Goal: Information Seeking & Learning: Check status

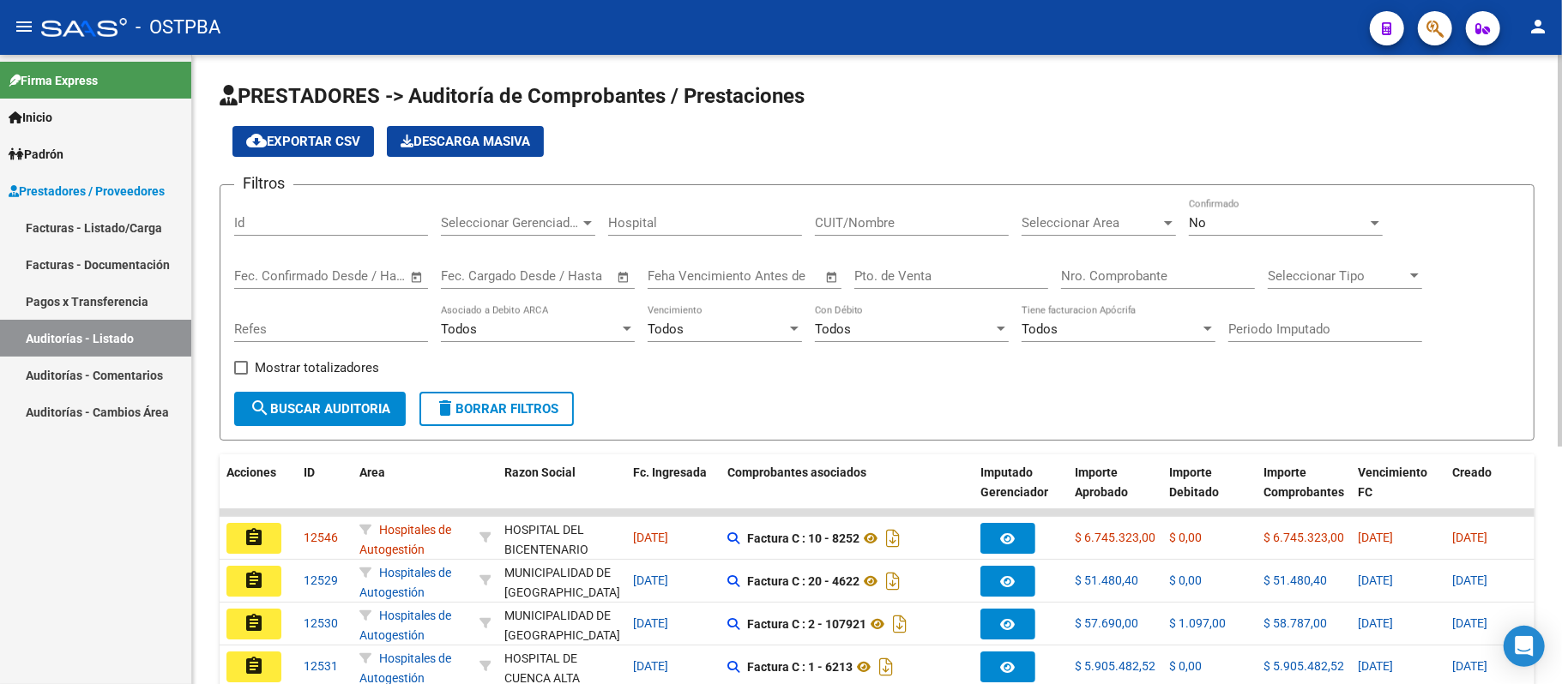
scroll to position [114, 0]
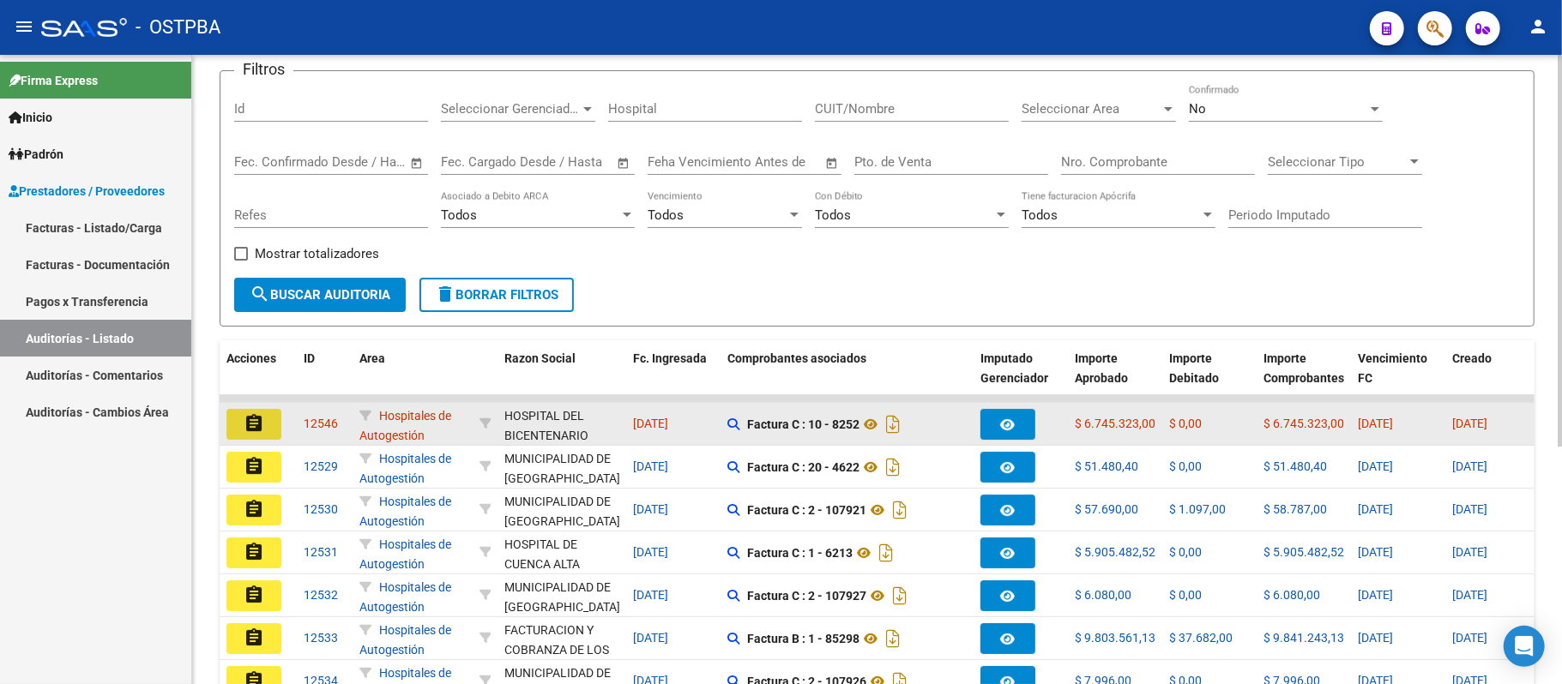
click at [235, 420] on button "assignment" at bounding box center [253, 424] width 55 height 31
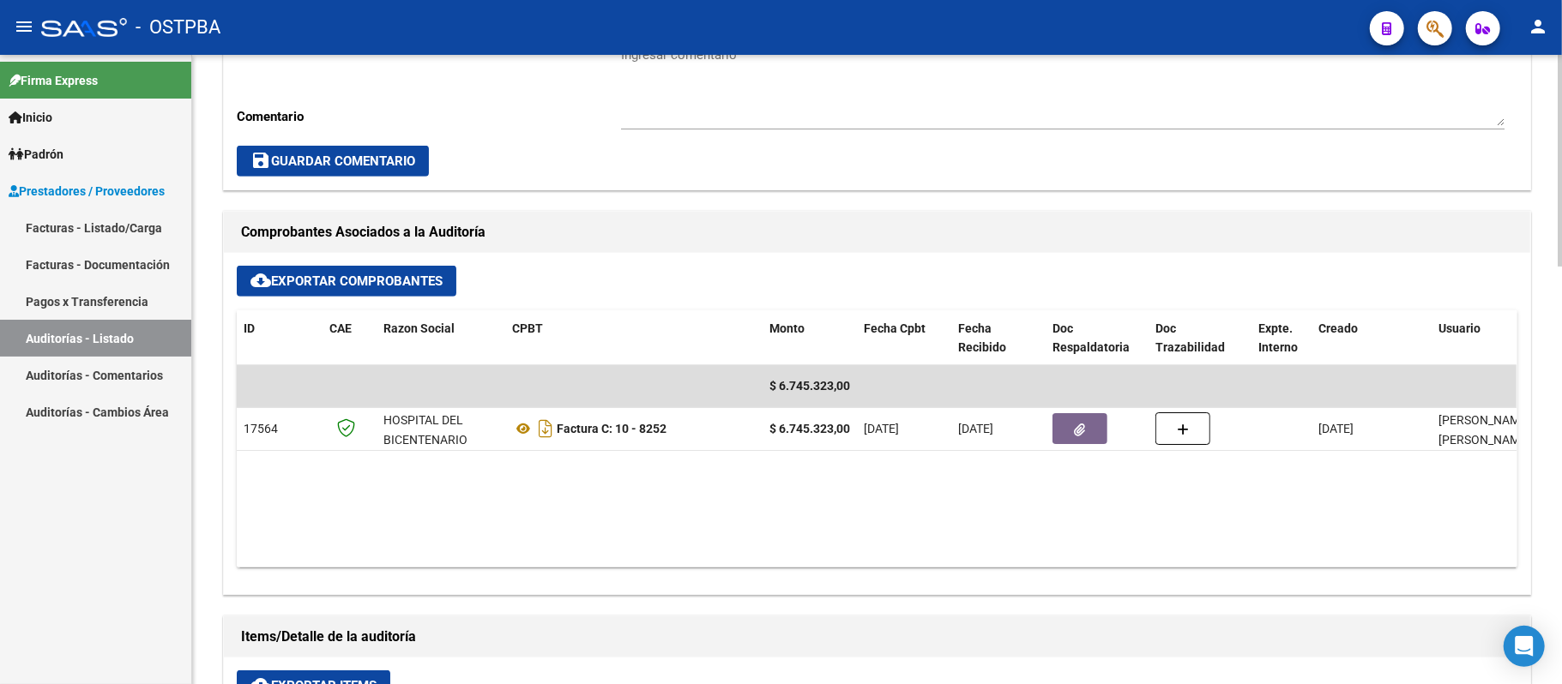
scroll to position [571, 0]
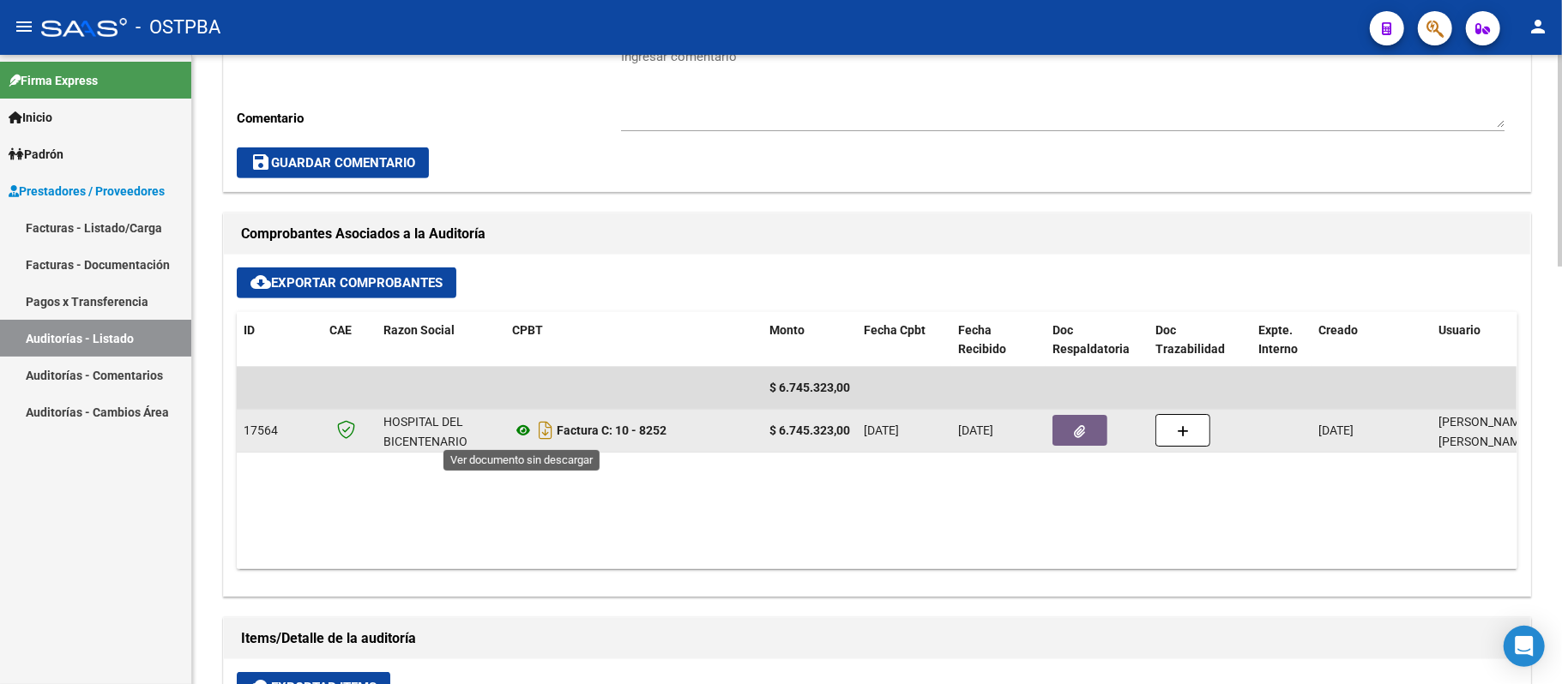
click at [518, 429] on icon at bounding box center [523, 430] width 22 height 21
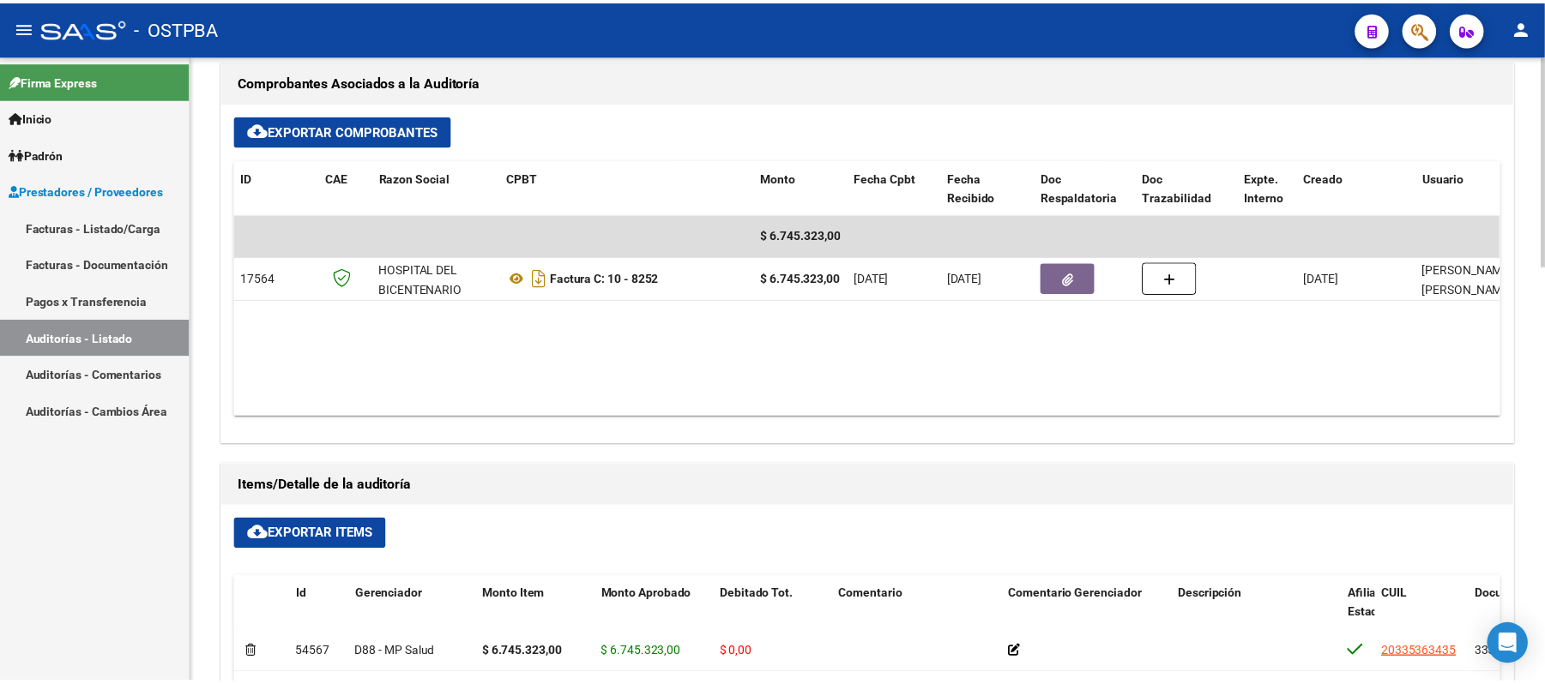
scroll to position [676, 0]
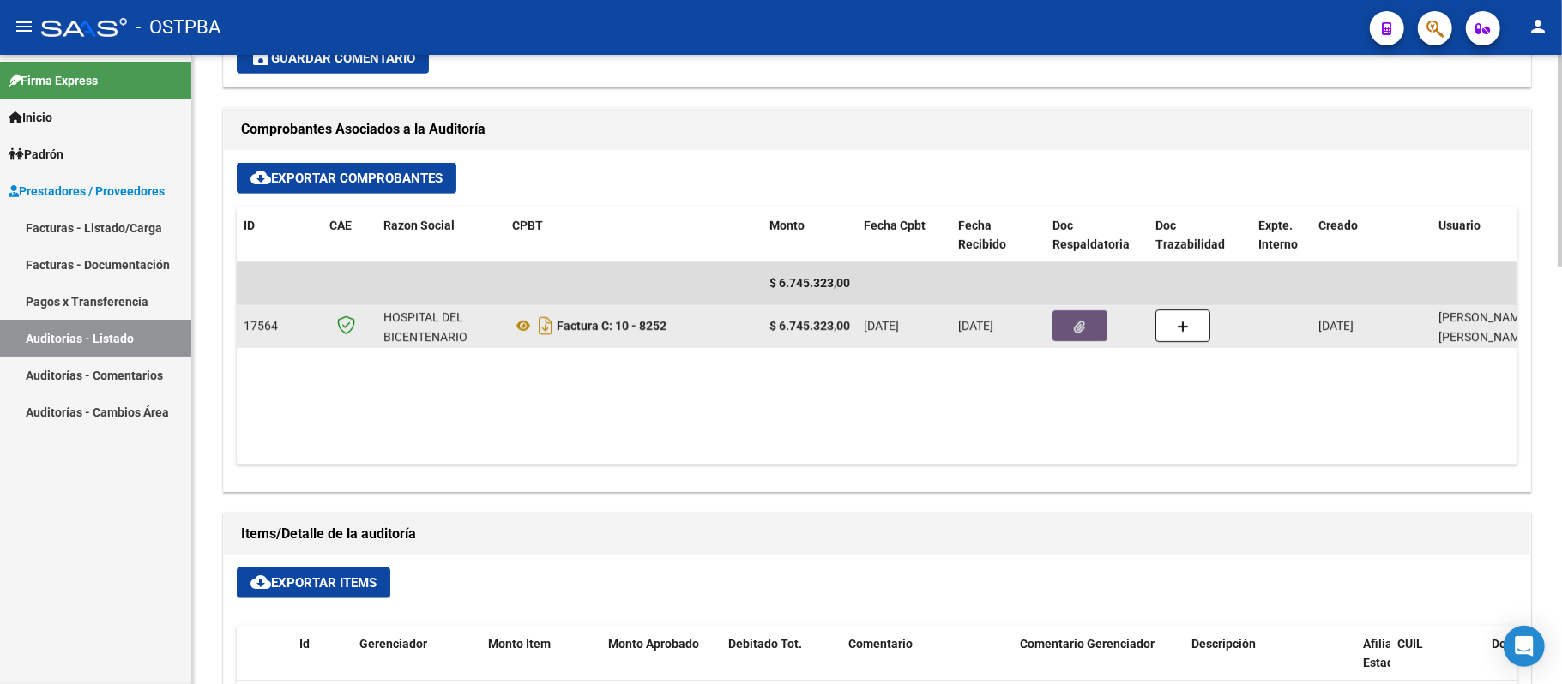
click at [1077, 324] on icon "button" at bounding box center [1080, 327] width 11 height 13
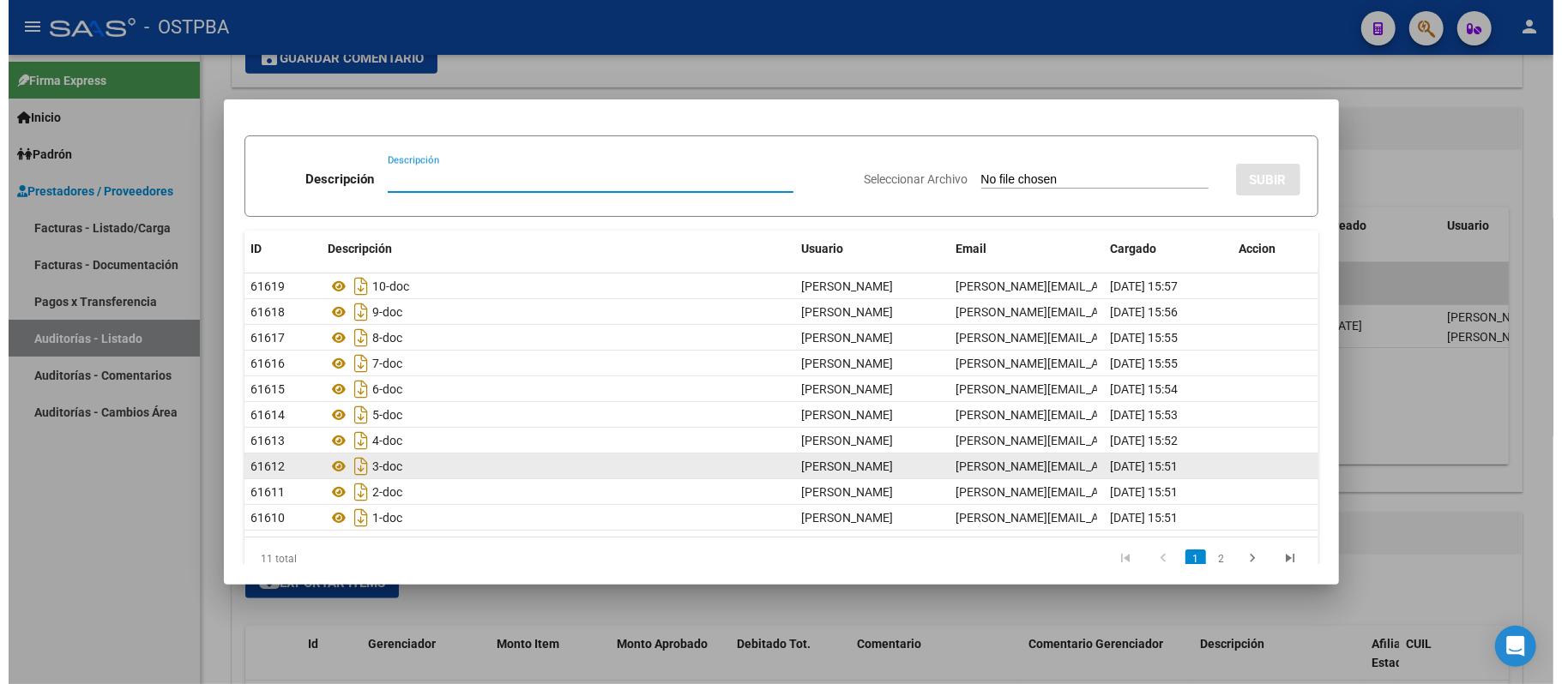
scroll to position [65, 0]
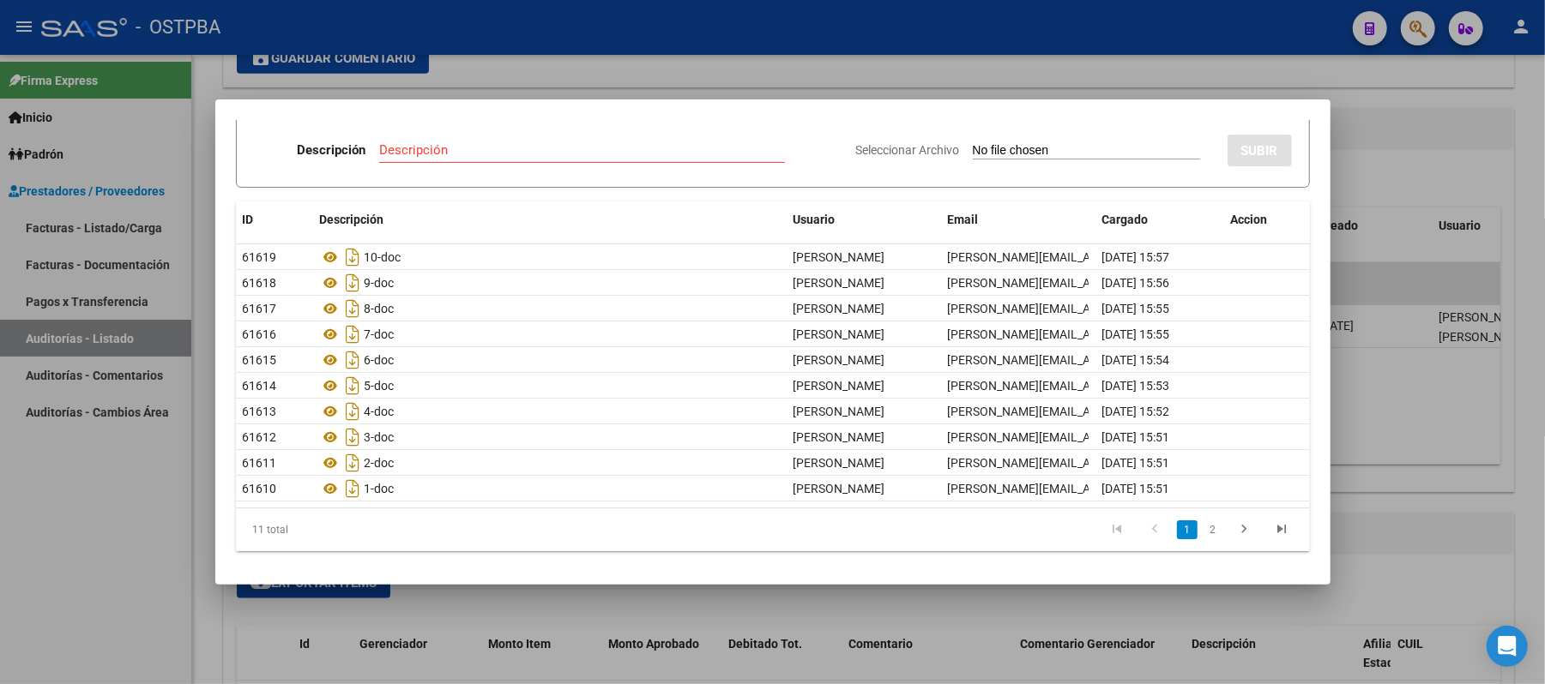
click at [1452, 433] on div at bounding box center [772, 342] width 1545 height 684
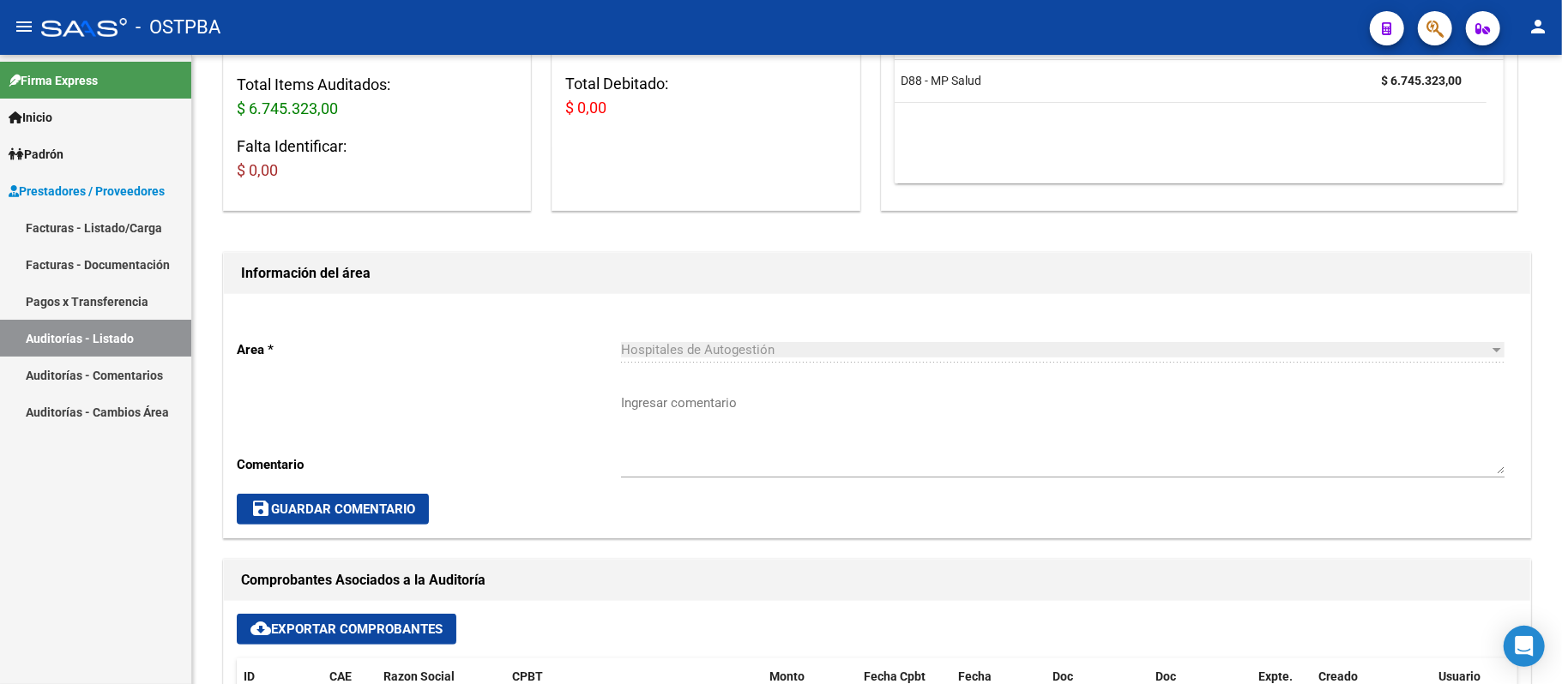
scroll to position [218, 0]
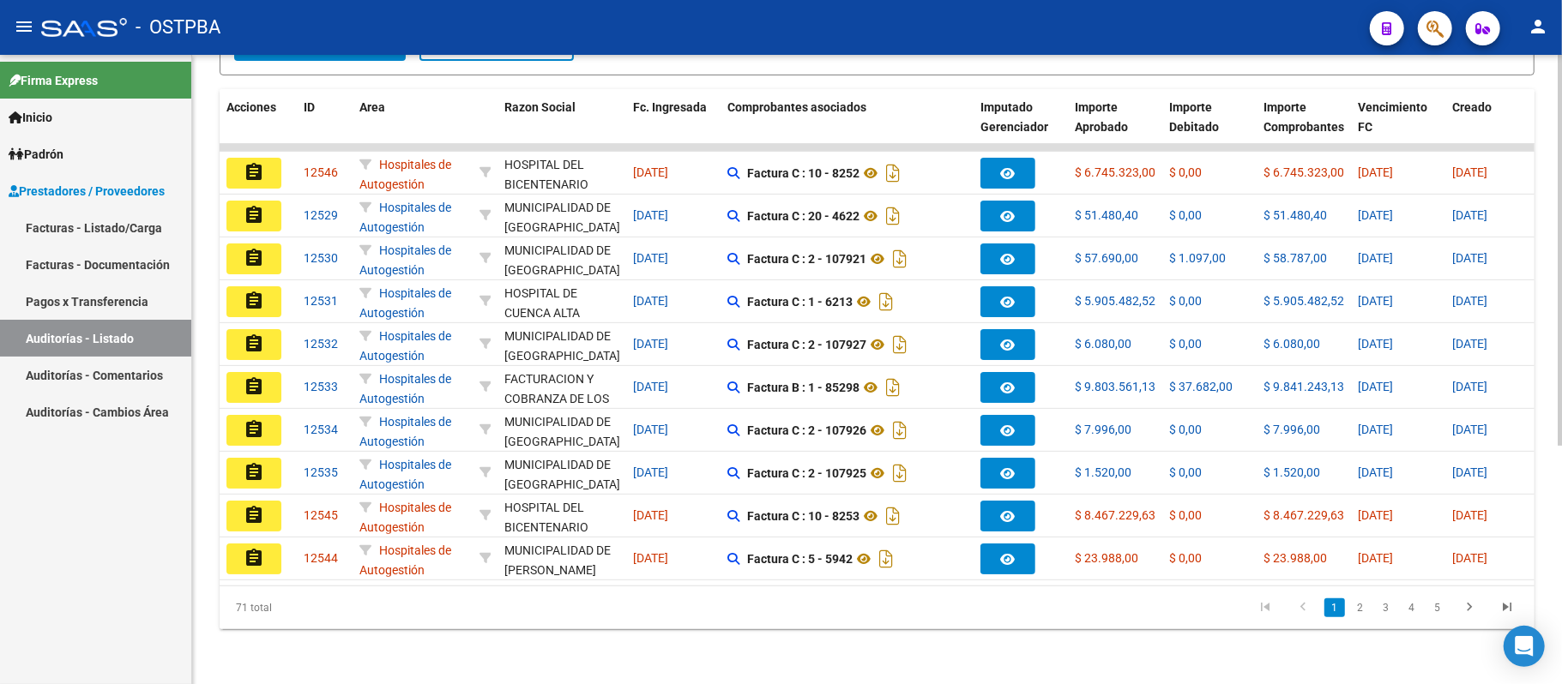
scroll to position [383, 0]
click at [1350, 608] on link "2" at bounding box center [1360, 608] width 21 height 19
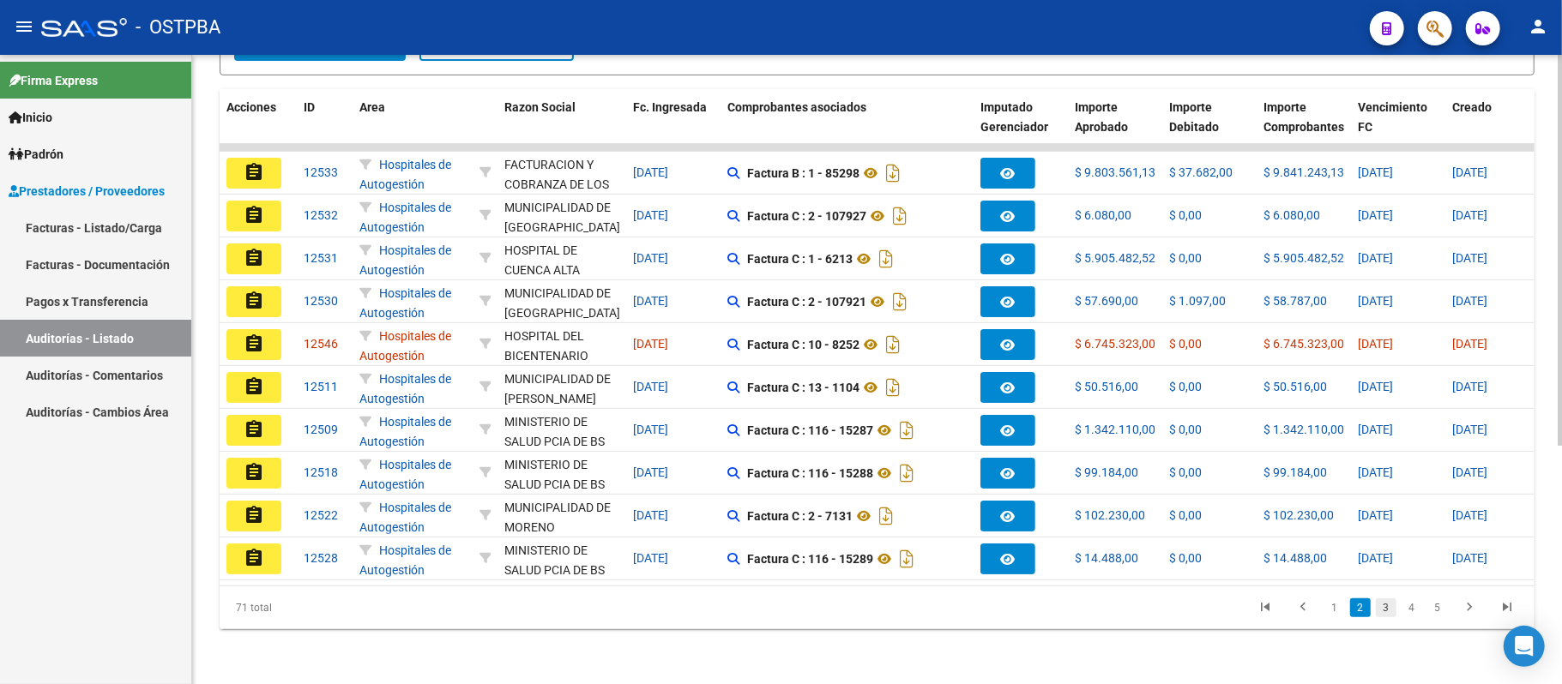
click at [1388, 609] on link "3" at bounding box center [1386, 608] width 21 height 19
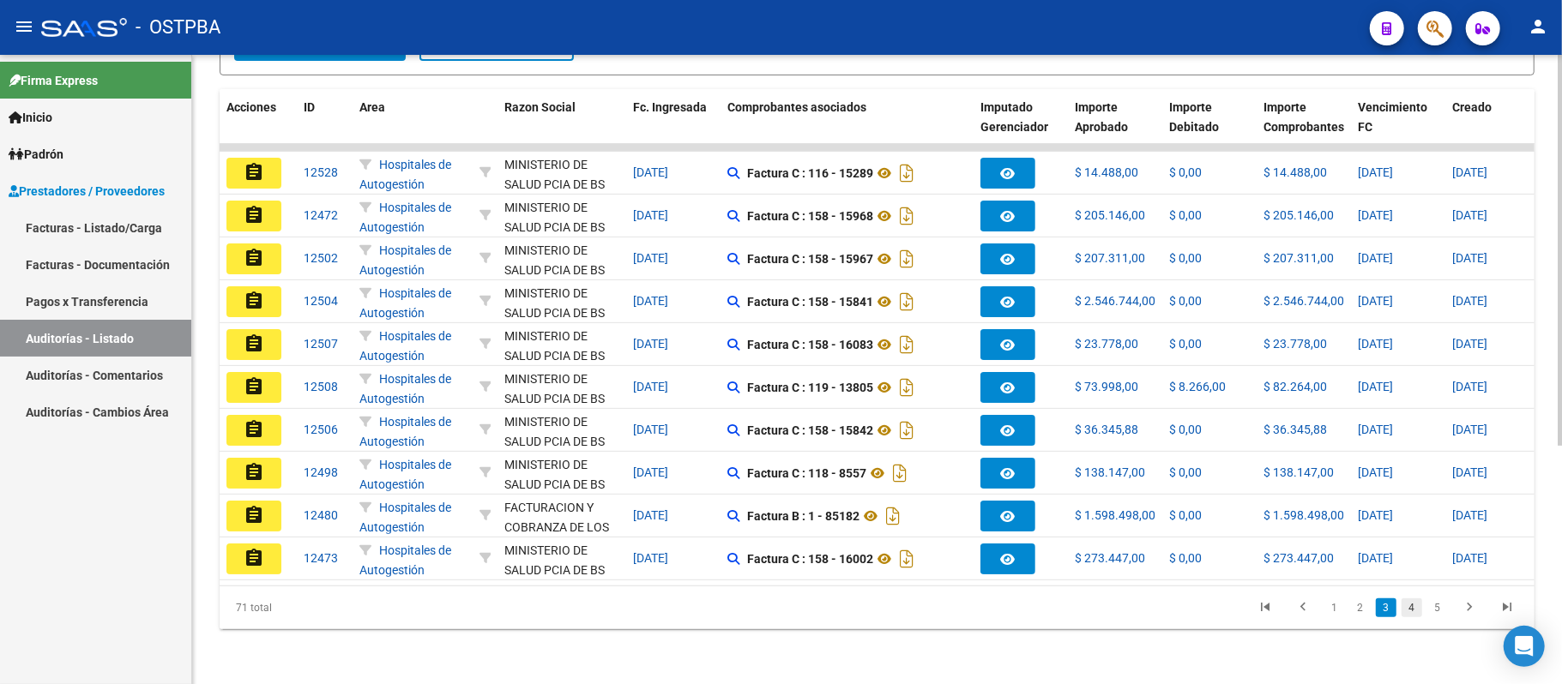
click at [1412, 608] on link "4" at bounding box center [1411, 608] width 21 height 19
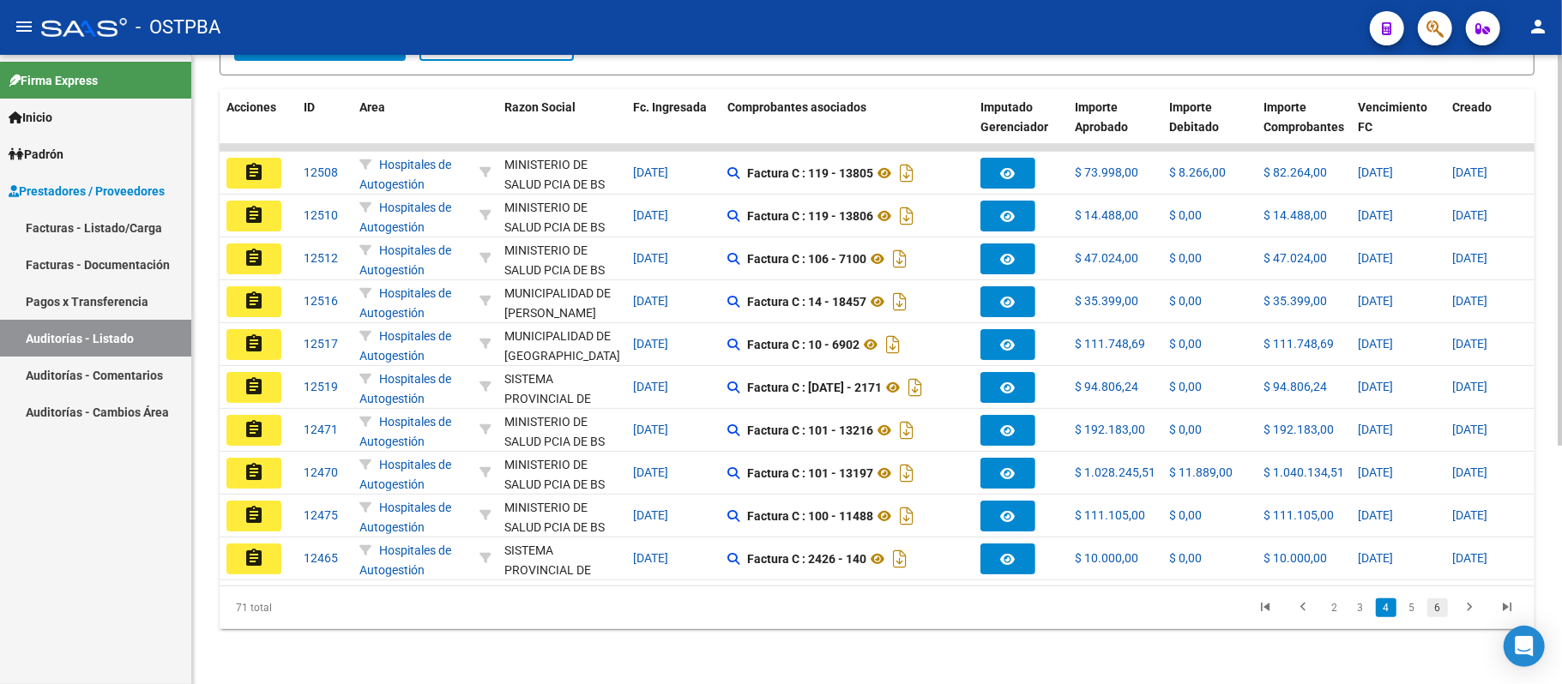
click at [1437, 612] on link "6" at bounding box center [1437, 608] width 21 height 19
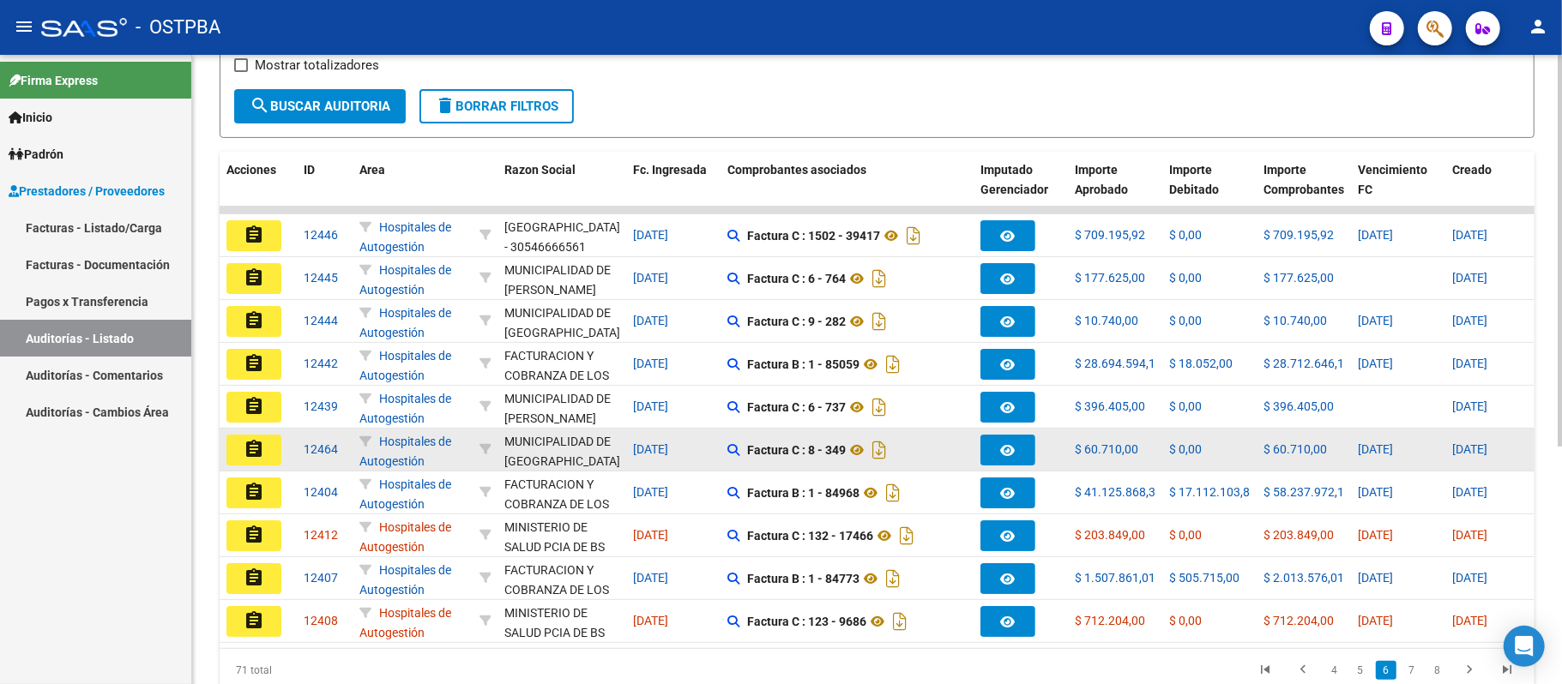
scroll to position [268, 0]
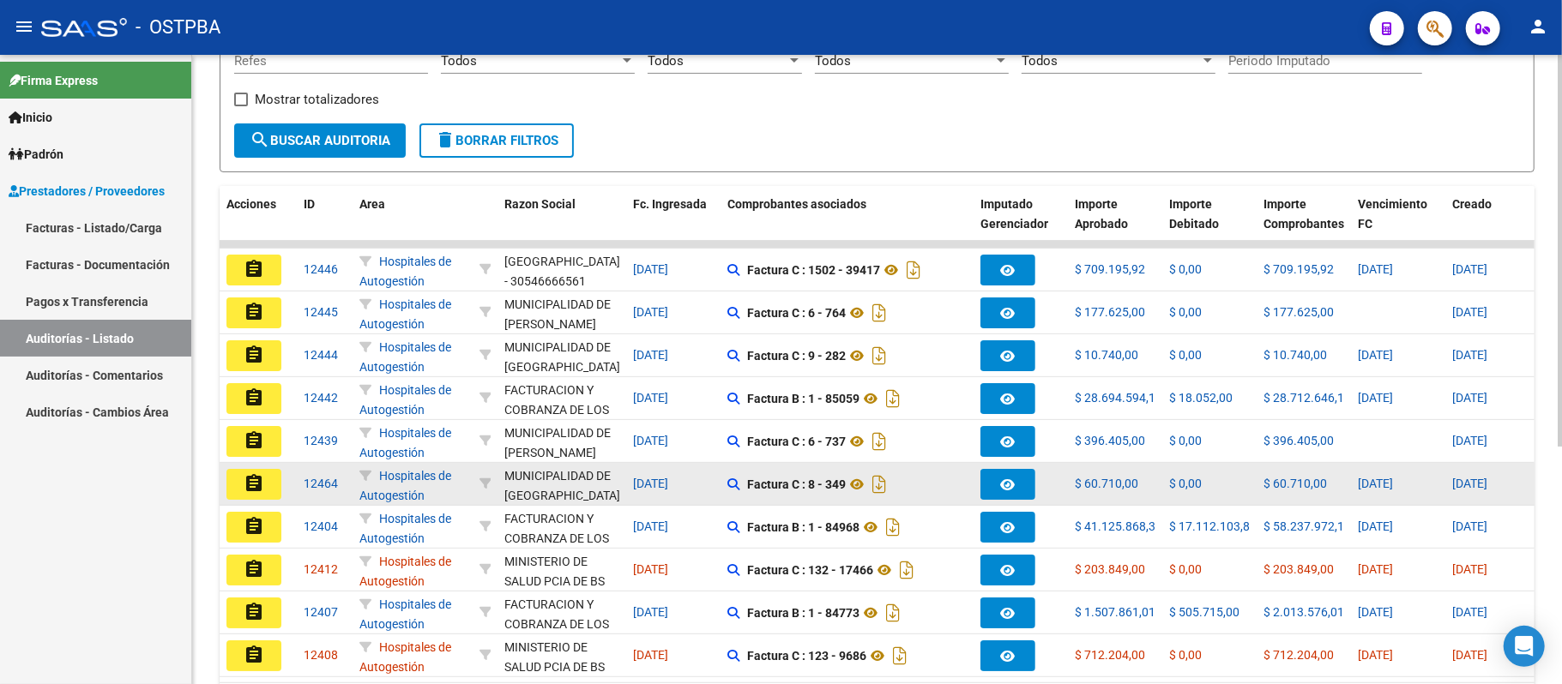
click at [251, 481] on mat-icon "assignment" at bounding box center [254, 483] width 21 height 21
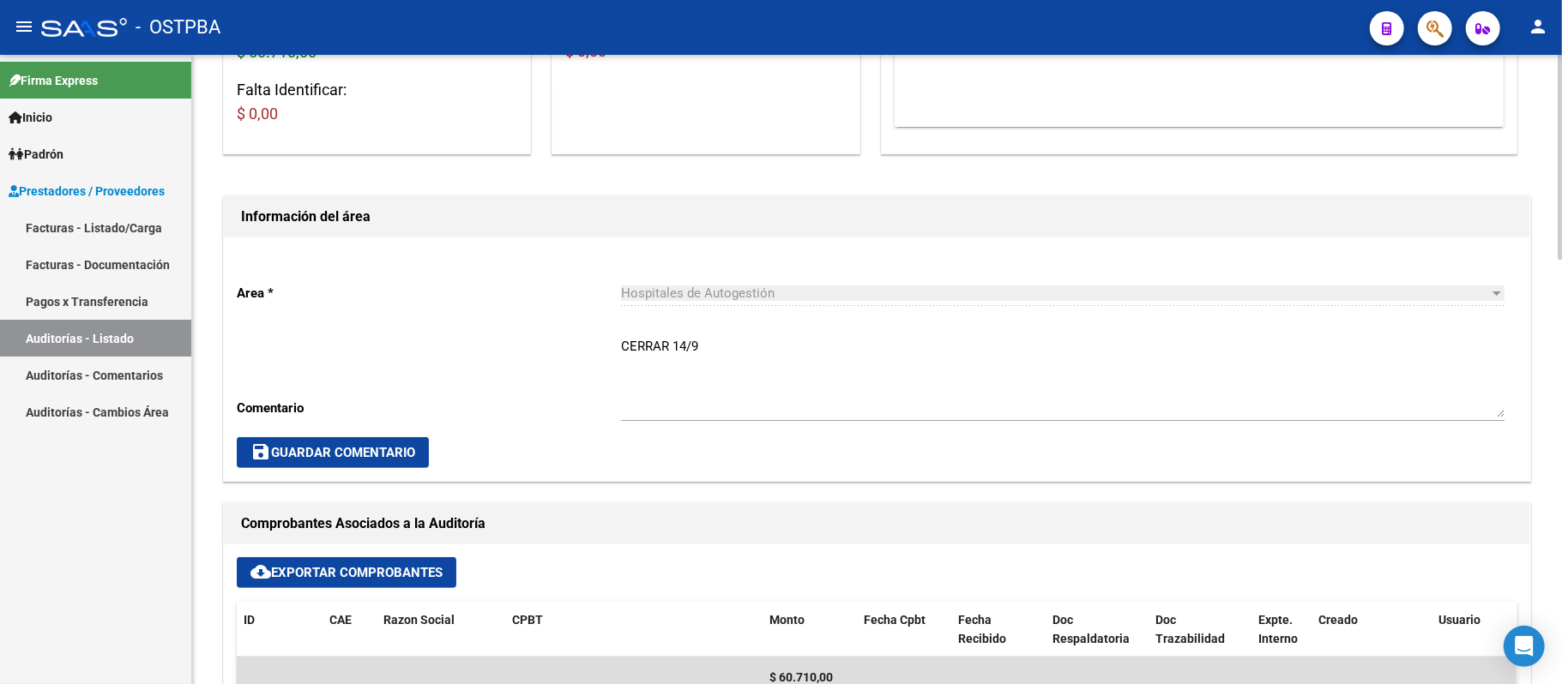
scroll to position [457, 0]
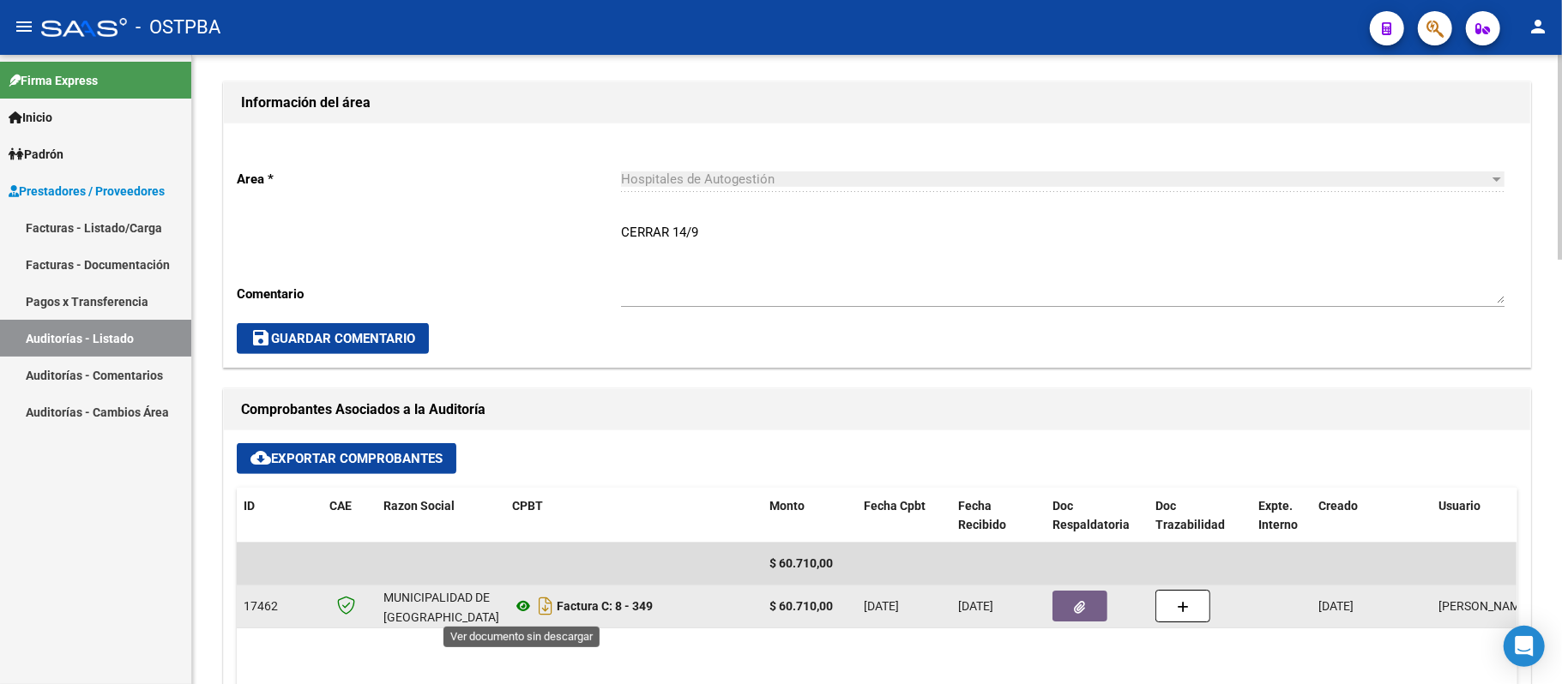
click at [522, 608] on icon at bounding box center [523, 606] width 22 height 21
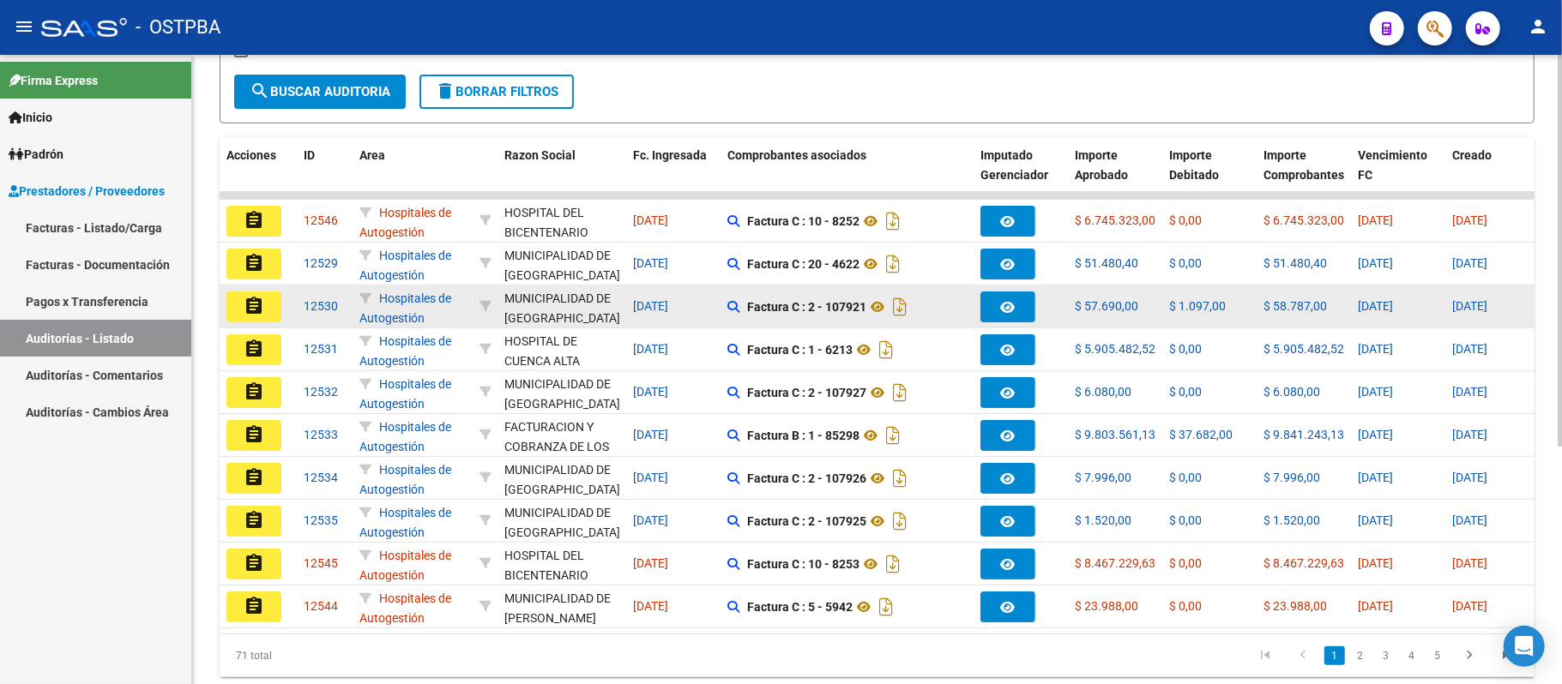
scroll to position [383, 0]
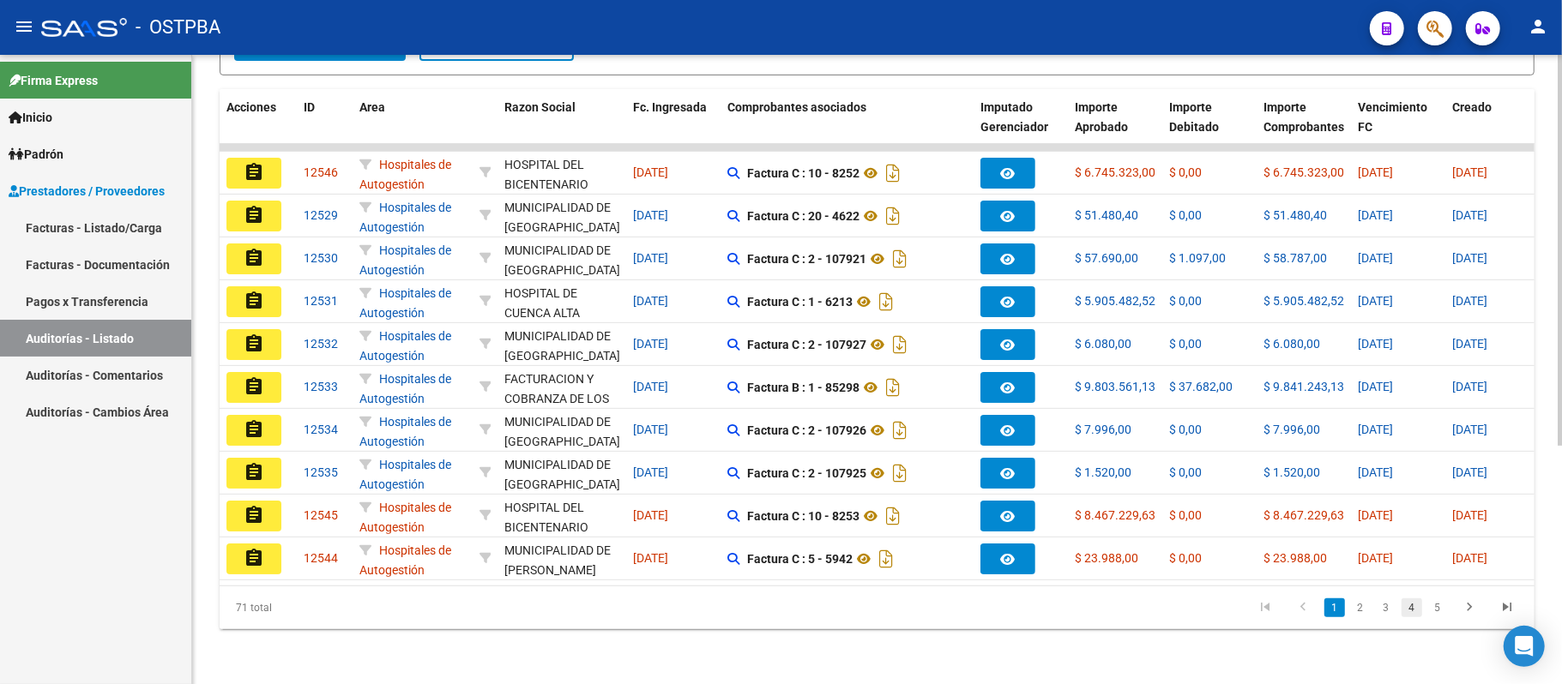
click at [1415, 611] on link "4" at bounding box center [1411, 608] width 21 height 19
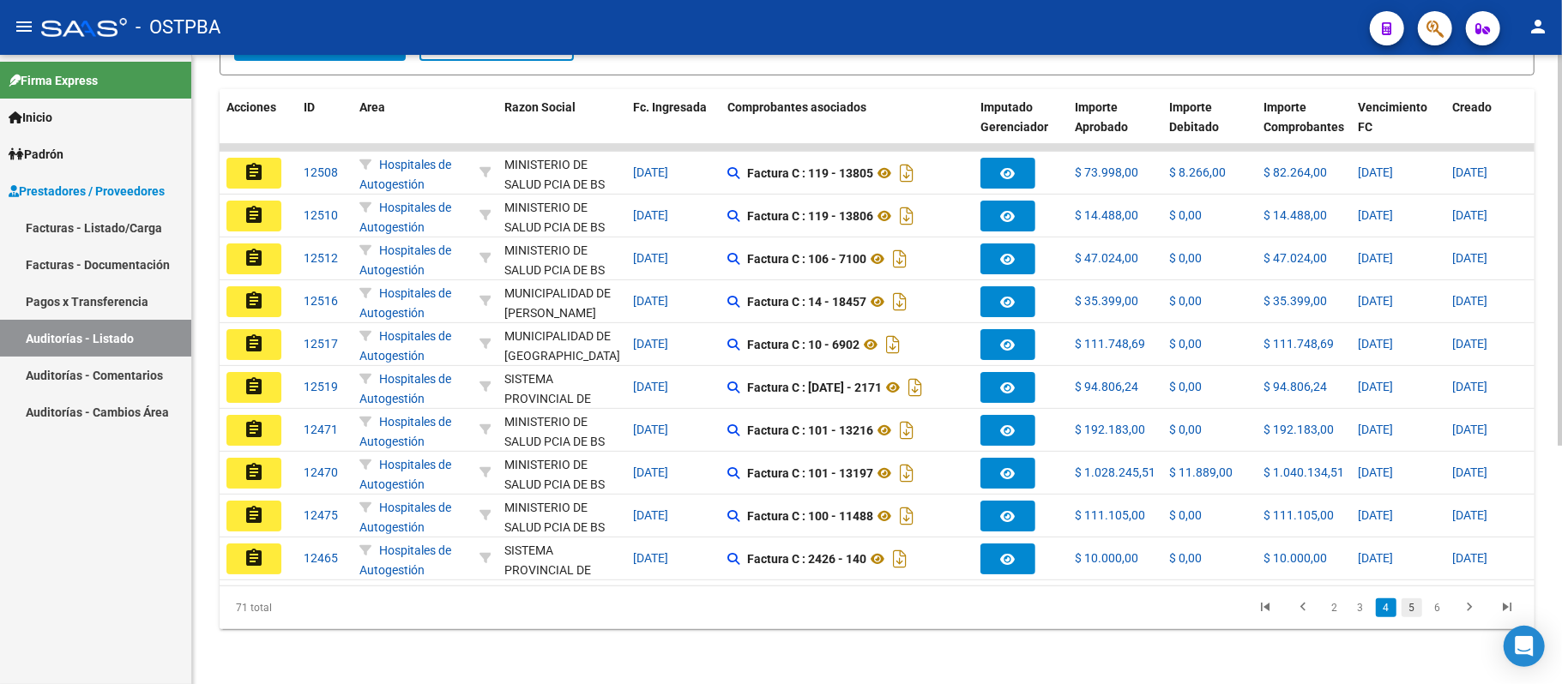
click at [1419, 609] on link "5" at bounding box center [1411, 608] width 21 height 19
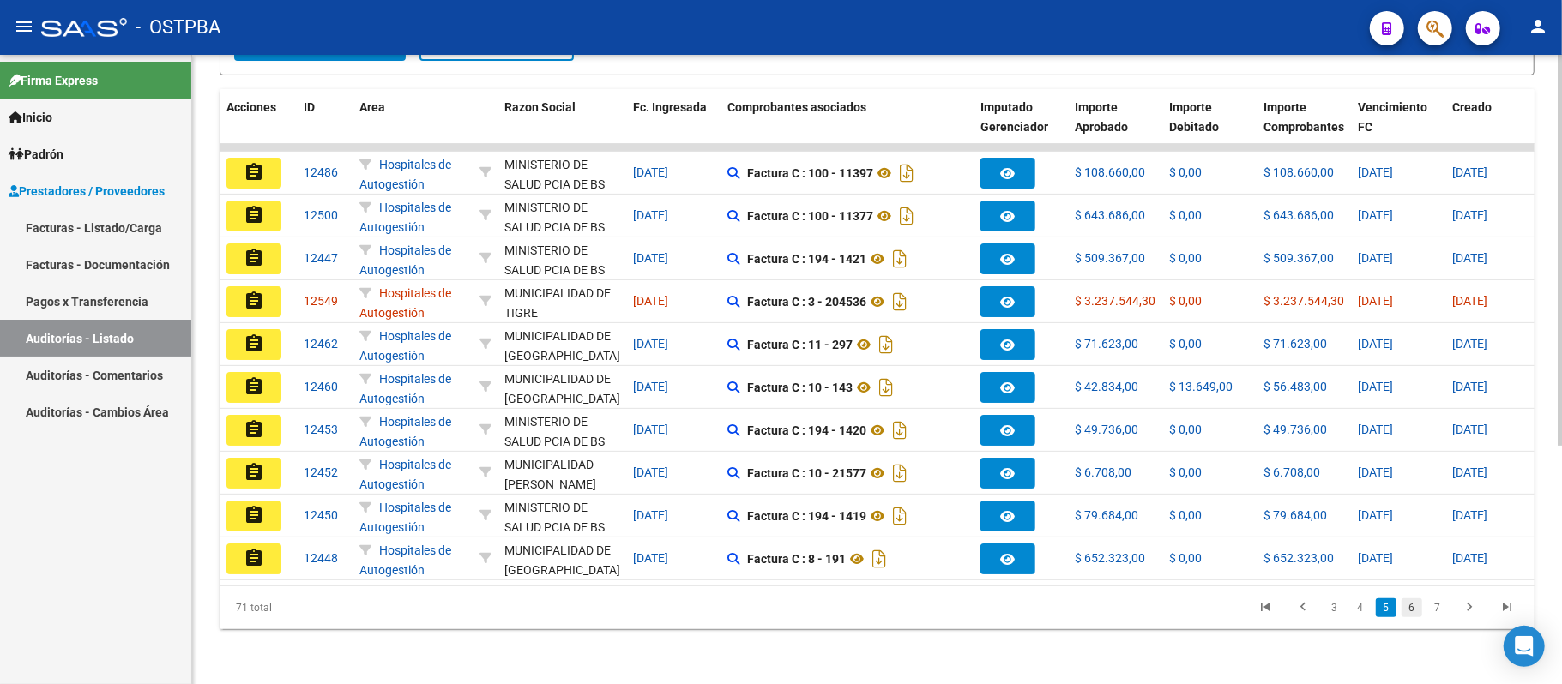
click at [1405, 614] on link "6" at bounding box center [1411, 608] width 21 height 19
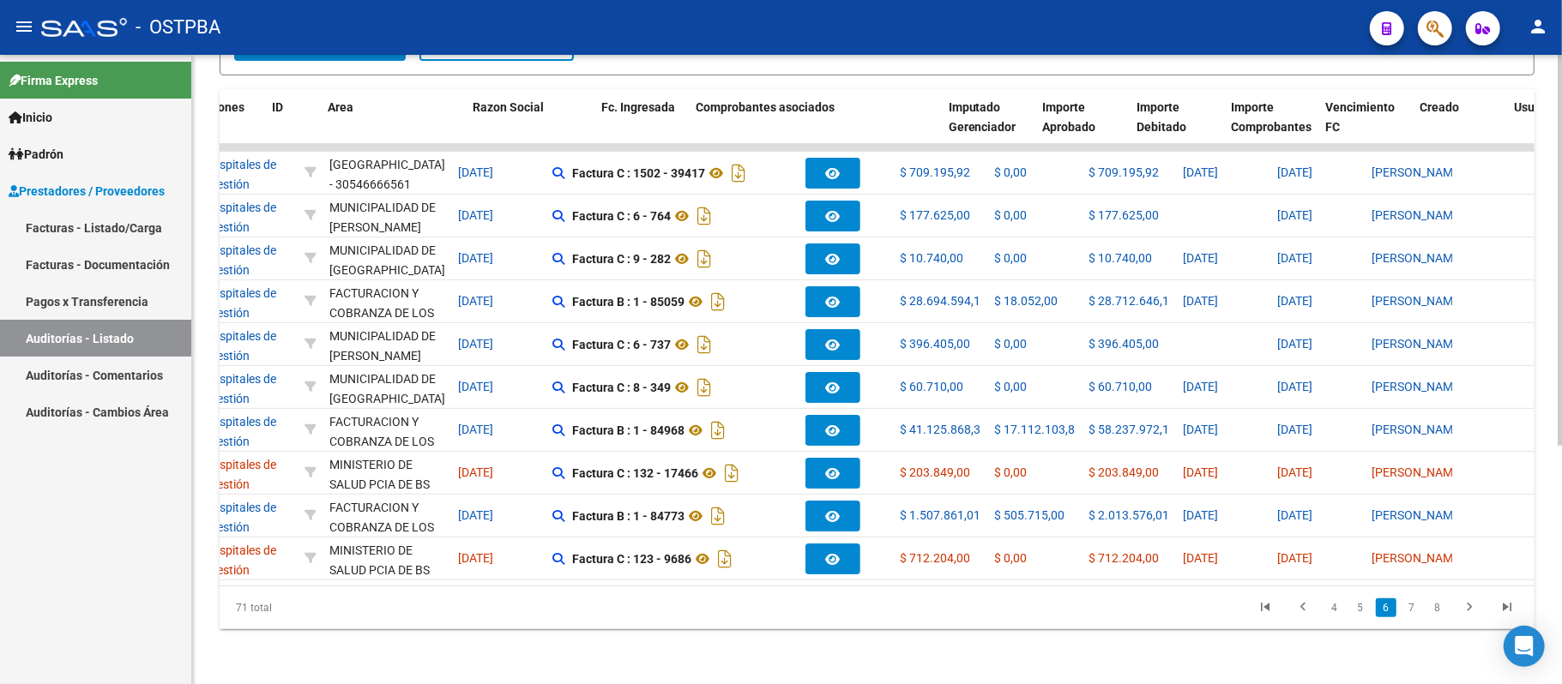
scroll to position [0, 0]
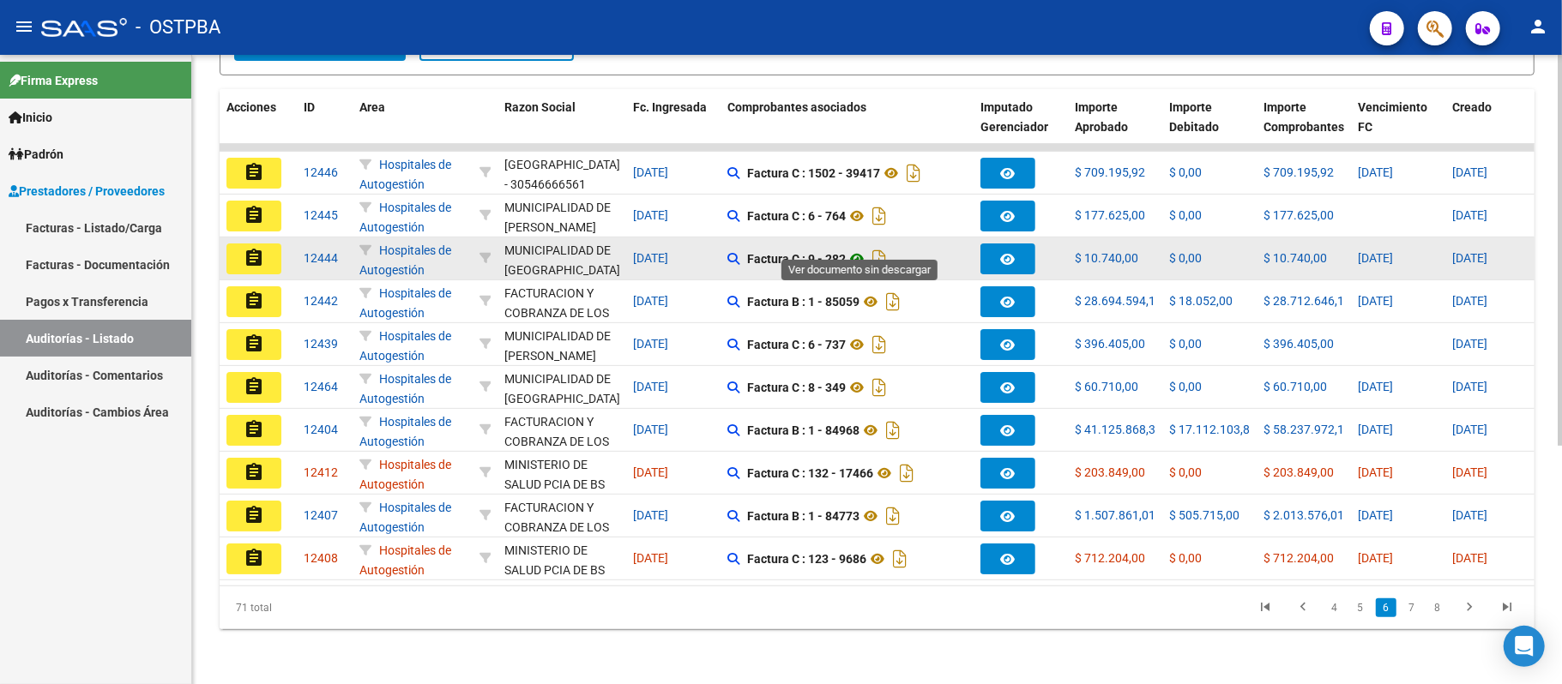
click at [851, 249] on icon at bounding box center [857, 259] width 22 height 21
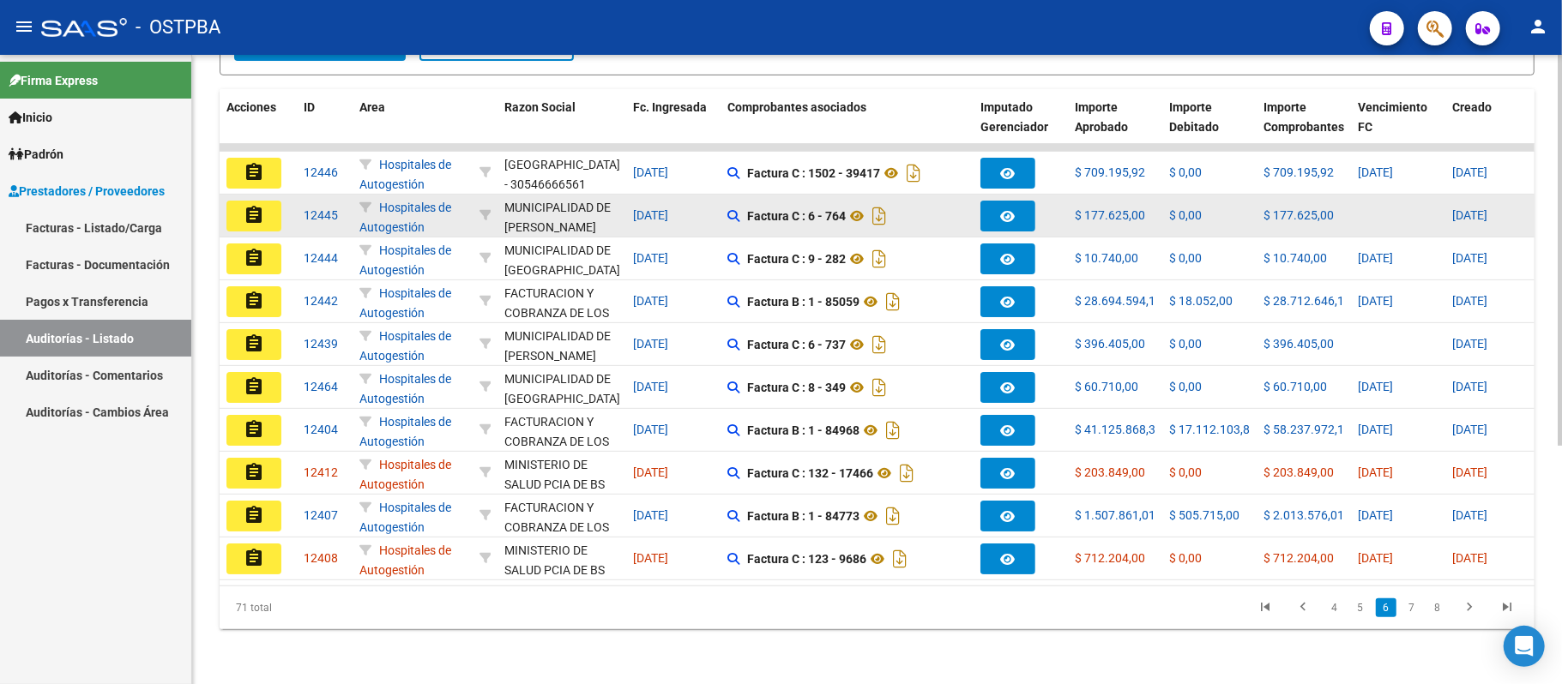
click at [259, 205] on mat-icon "assignment" at bounding box center [254, 215] width 21 height 21
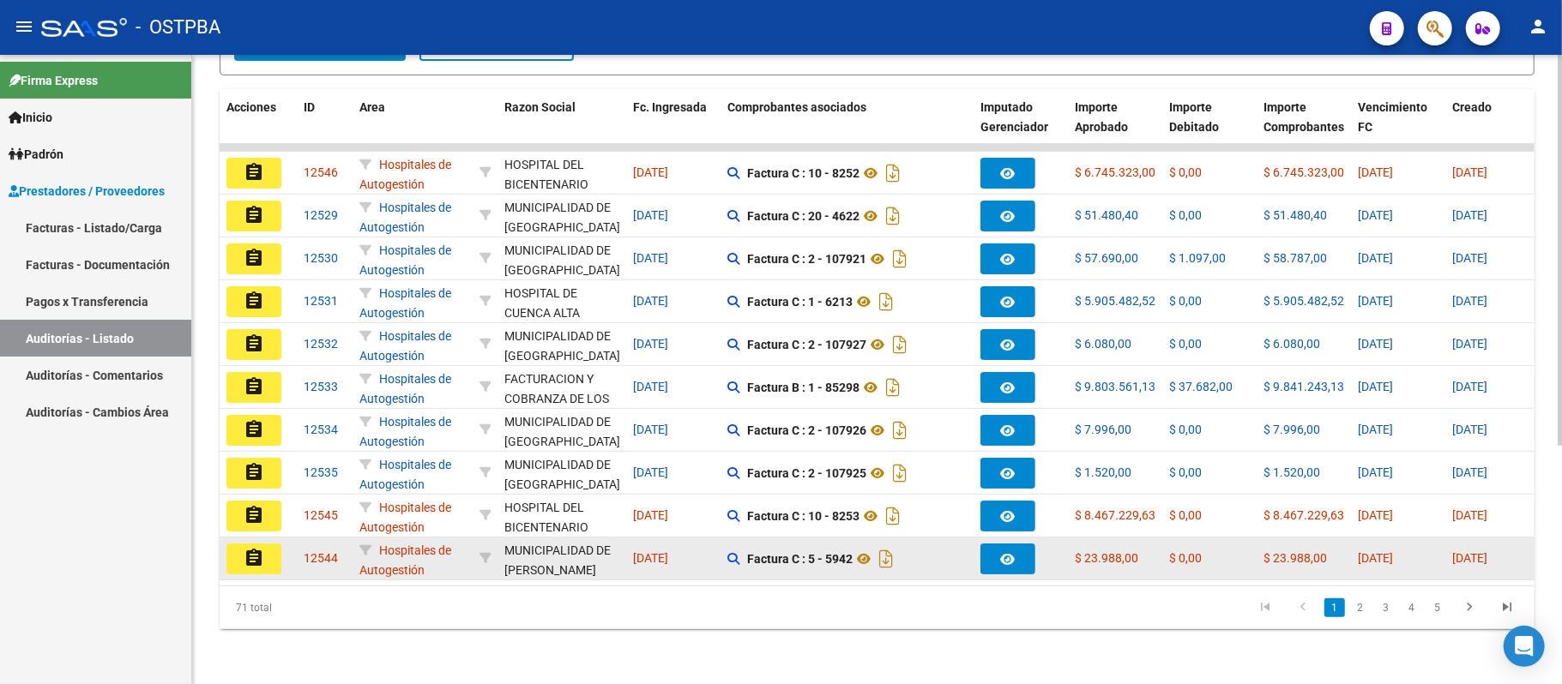
scroll to position [383, 0]
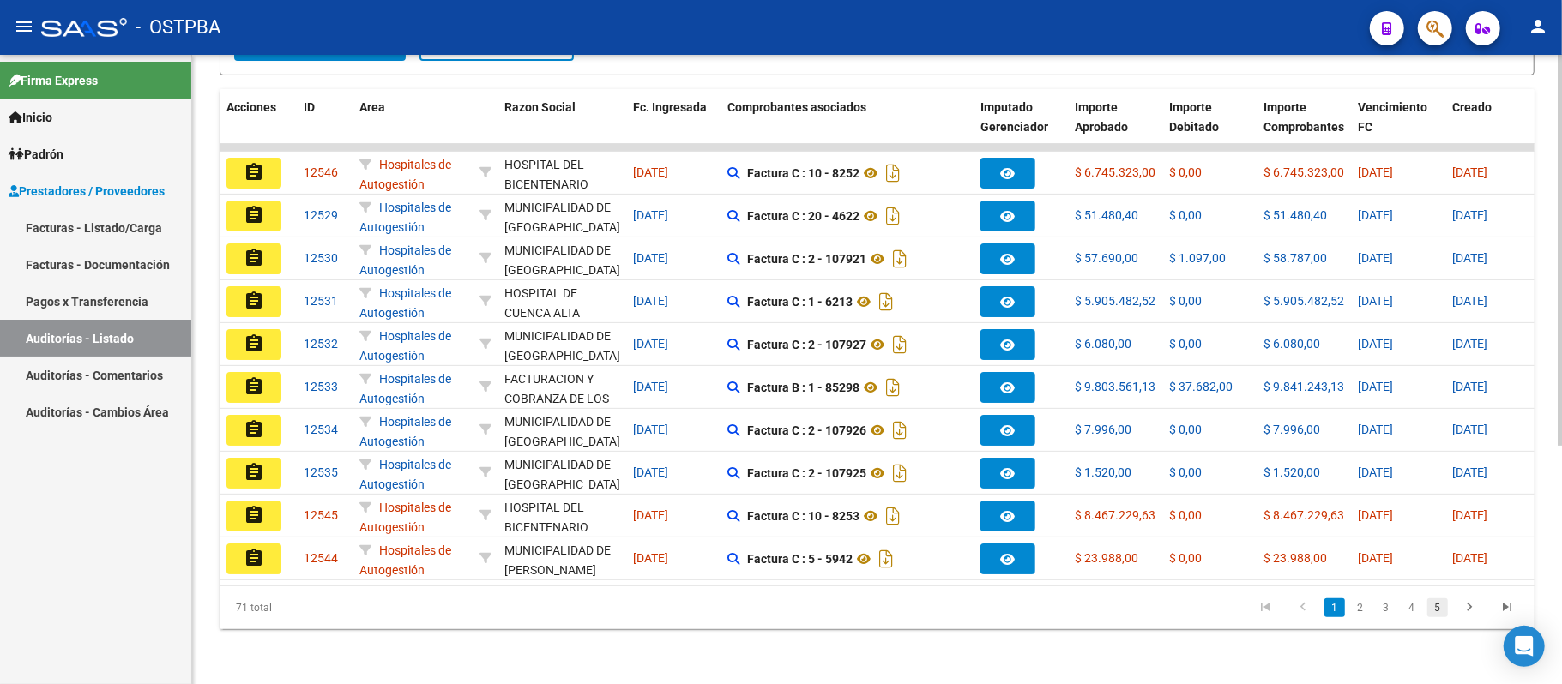
click at [1431, 607] on link "5" at bounding box center [1437, 608] width 21 height 19
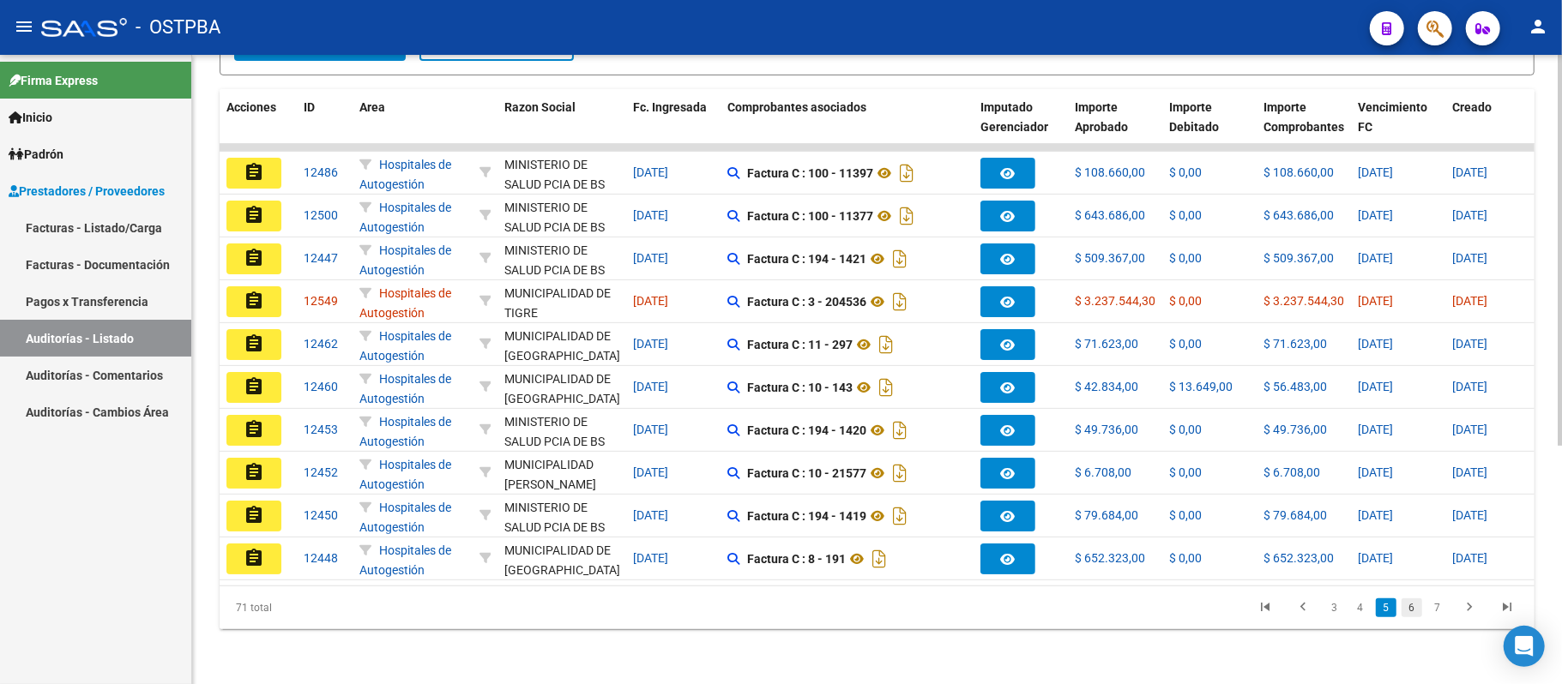
click at [1414, 605] on link "6" at bounding box center [1411, 608] width 21 height 19
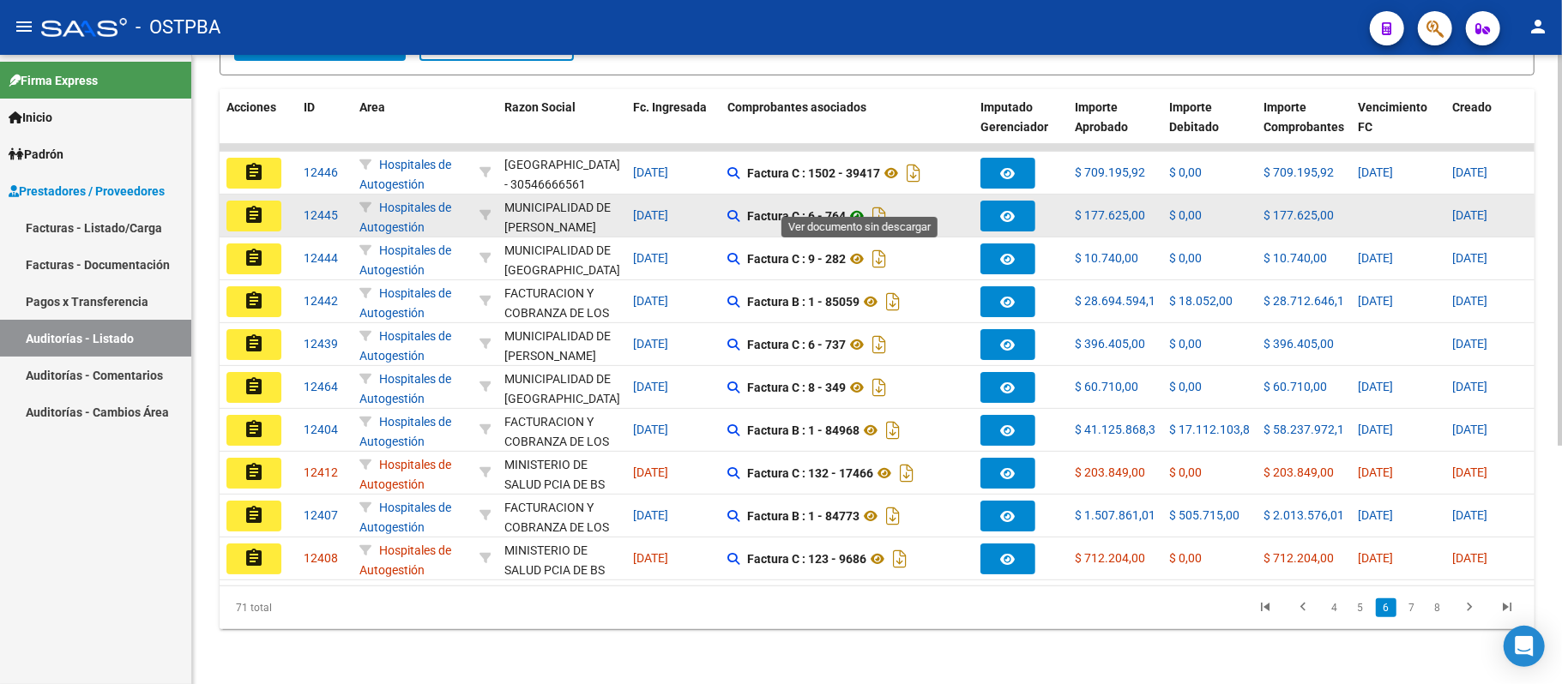
click at [856, 206] on icon at bounding box center [857, 216] width 22 height 21
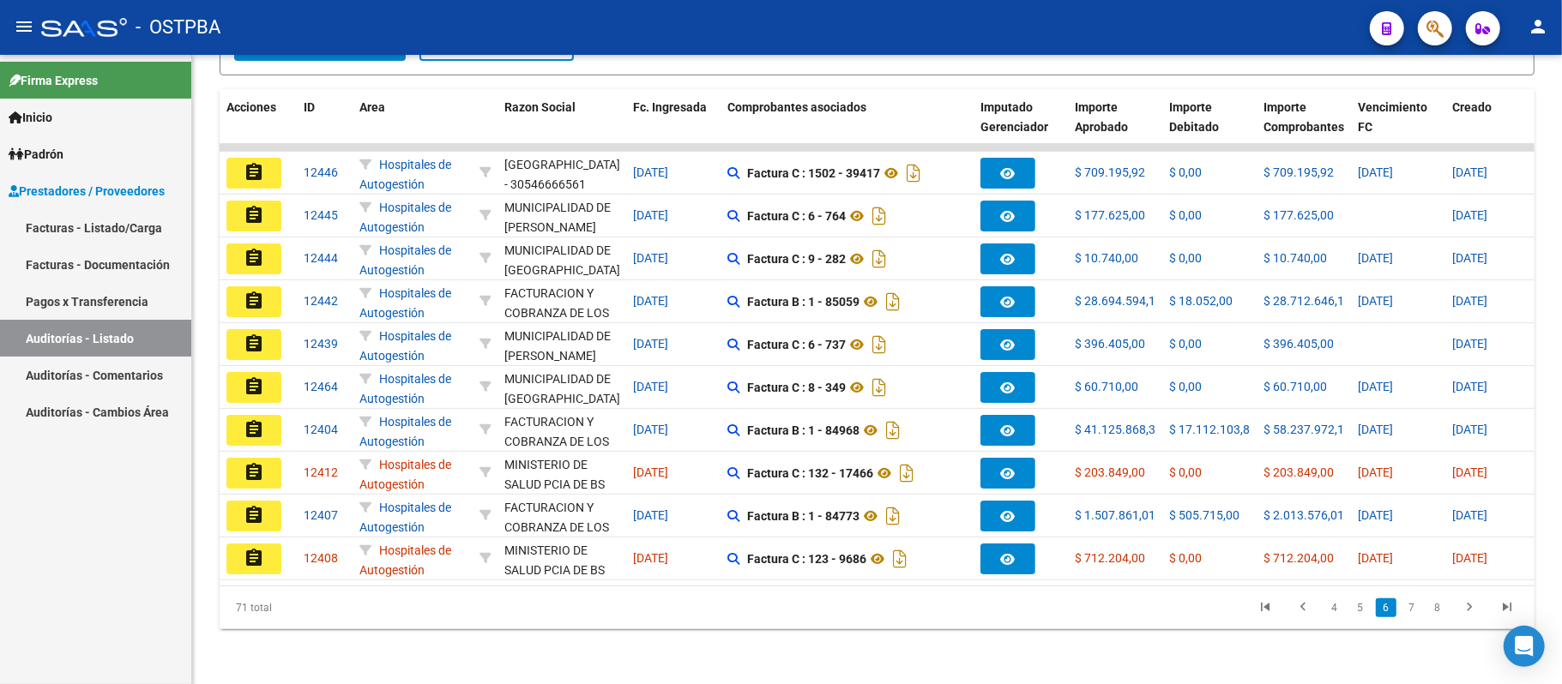
click at [273, 161] on button "assignment" at bounding box center [253, 173] width 55 height 31
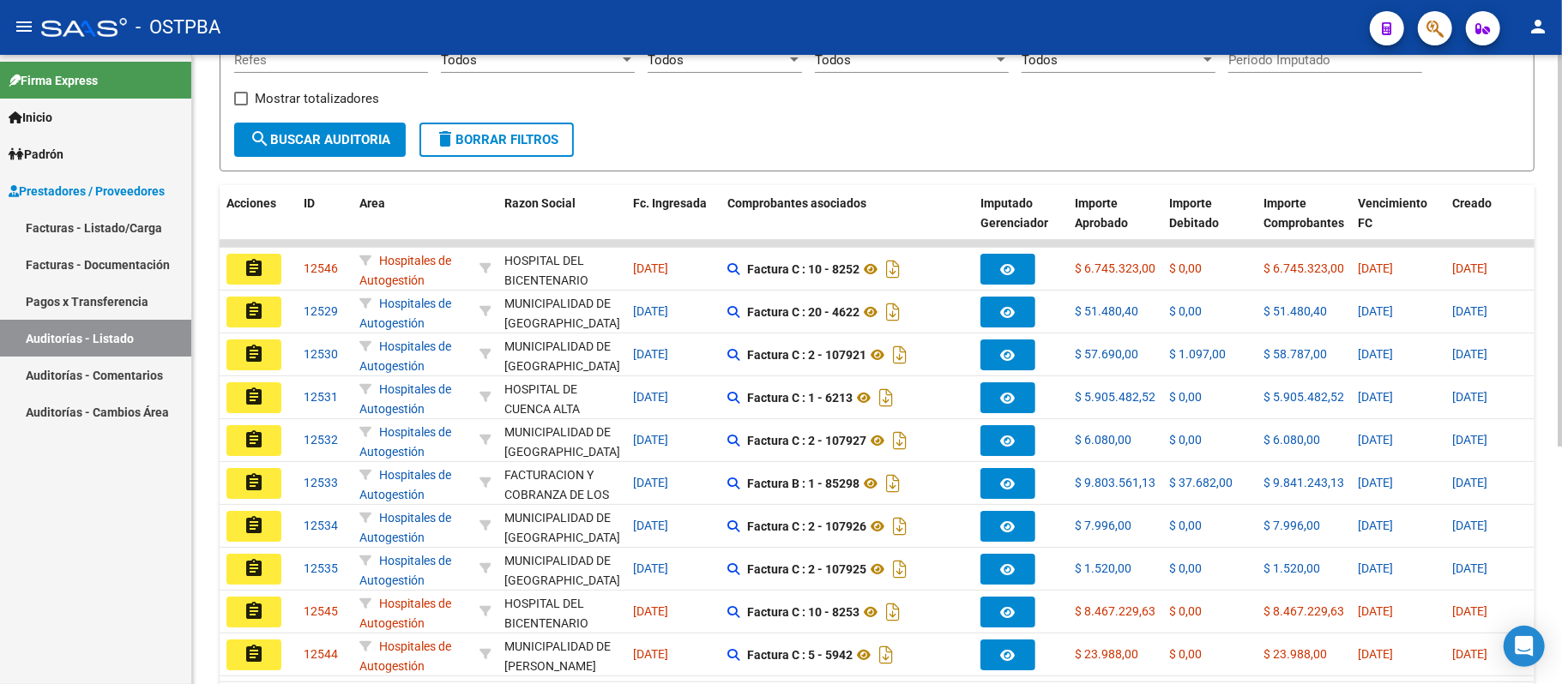
scroll to position [383, 0]
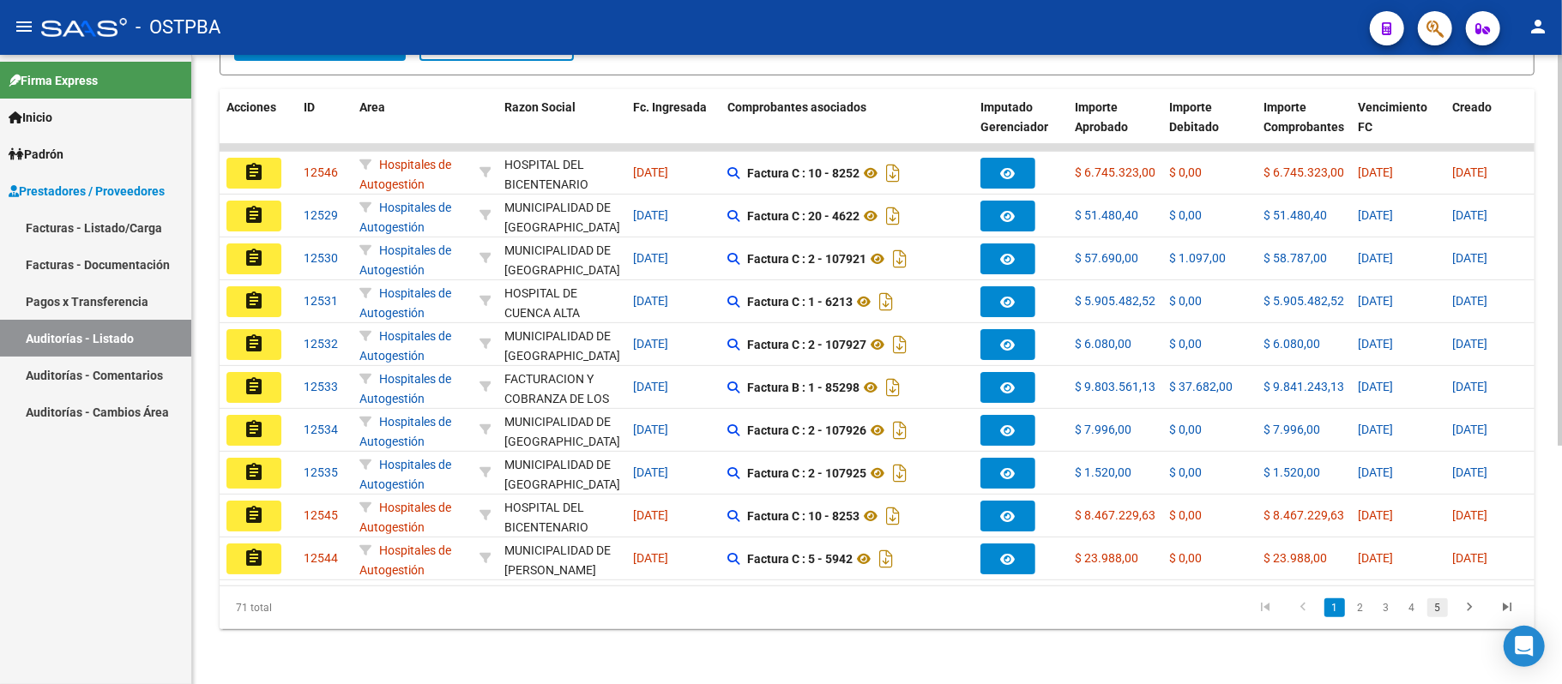
click at [1438, 605] on link "5" at bounding box center [1437, 608] width 21 height 19
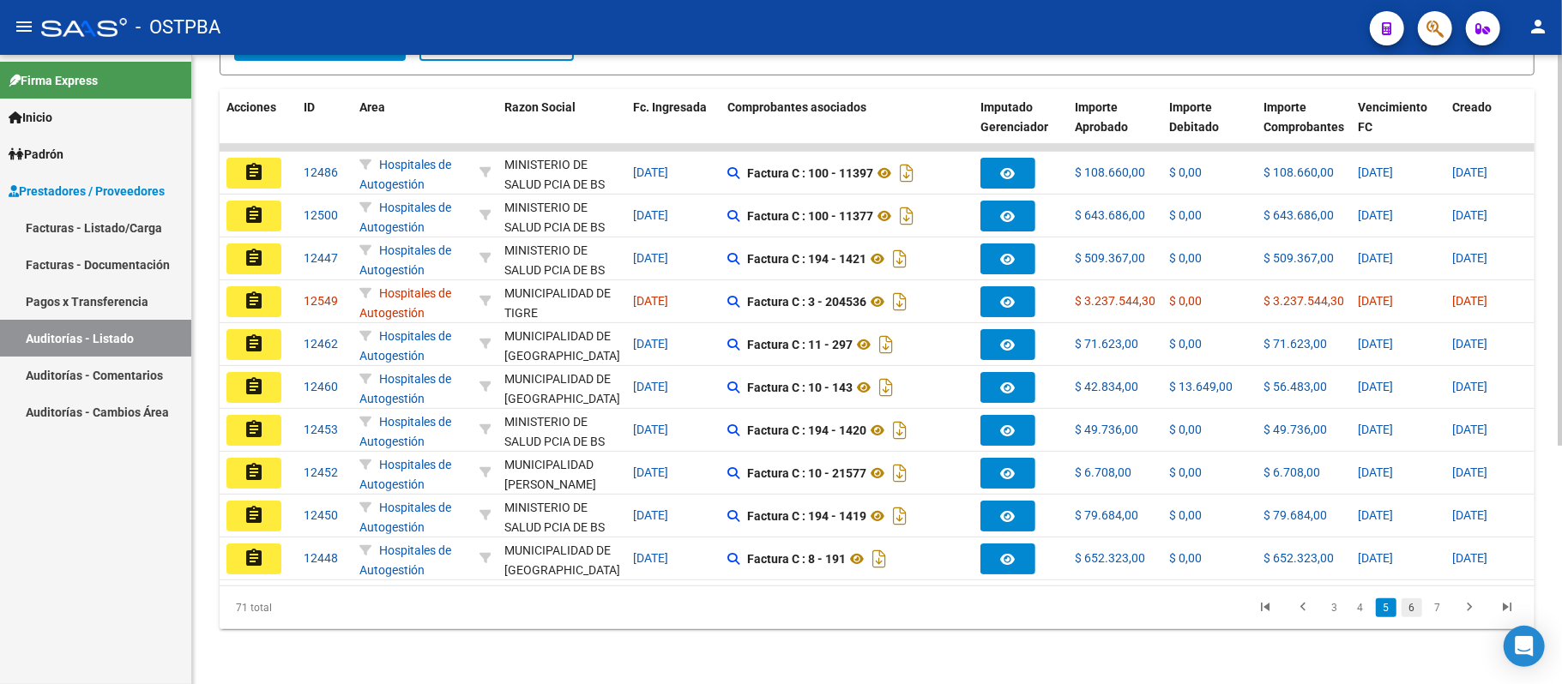
click at [1412, 607] on link "6" at bounding box center [1411, 608] width 21 height 19
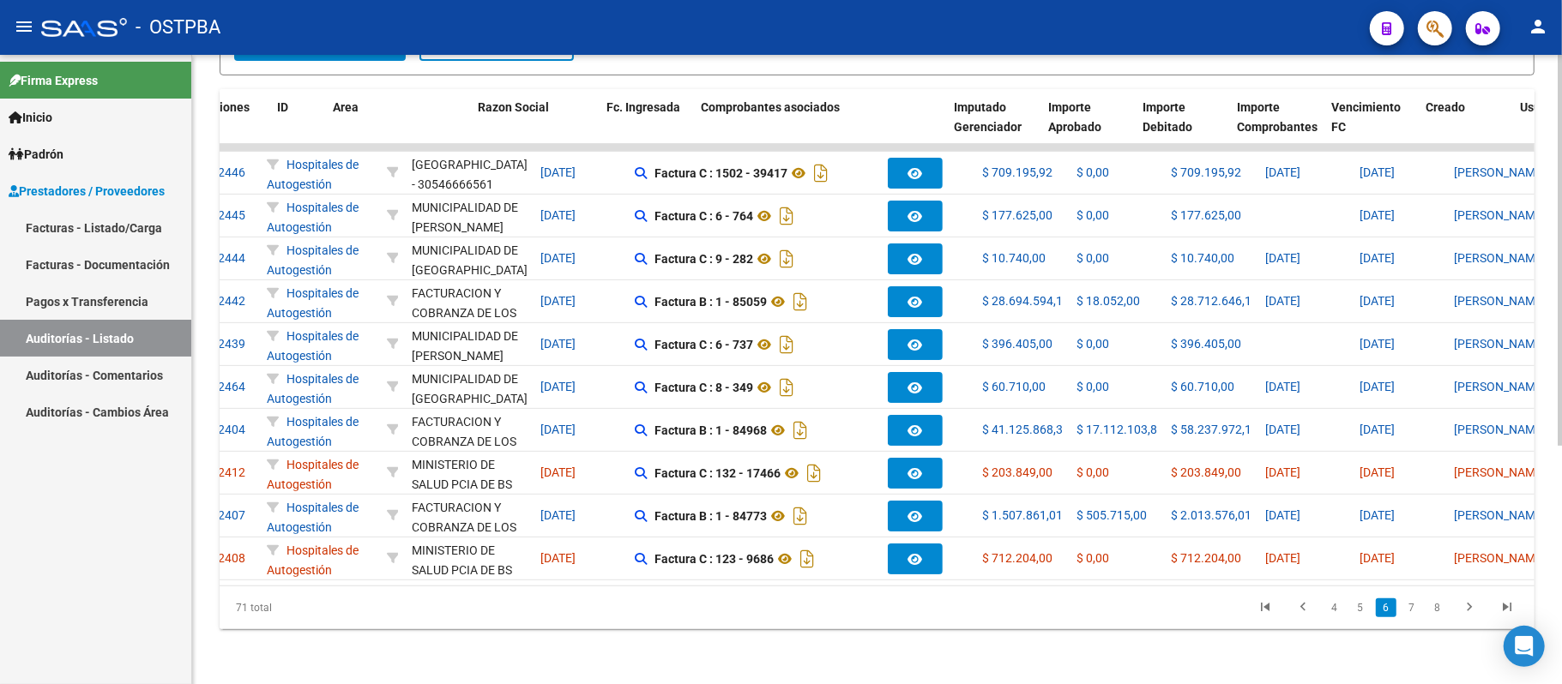
scroll to position [0, 0]
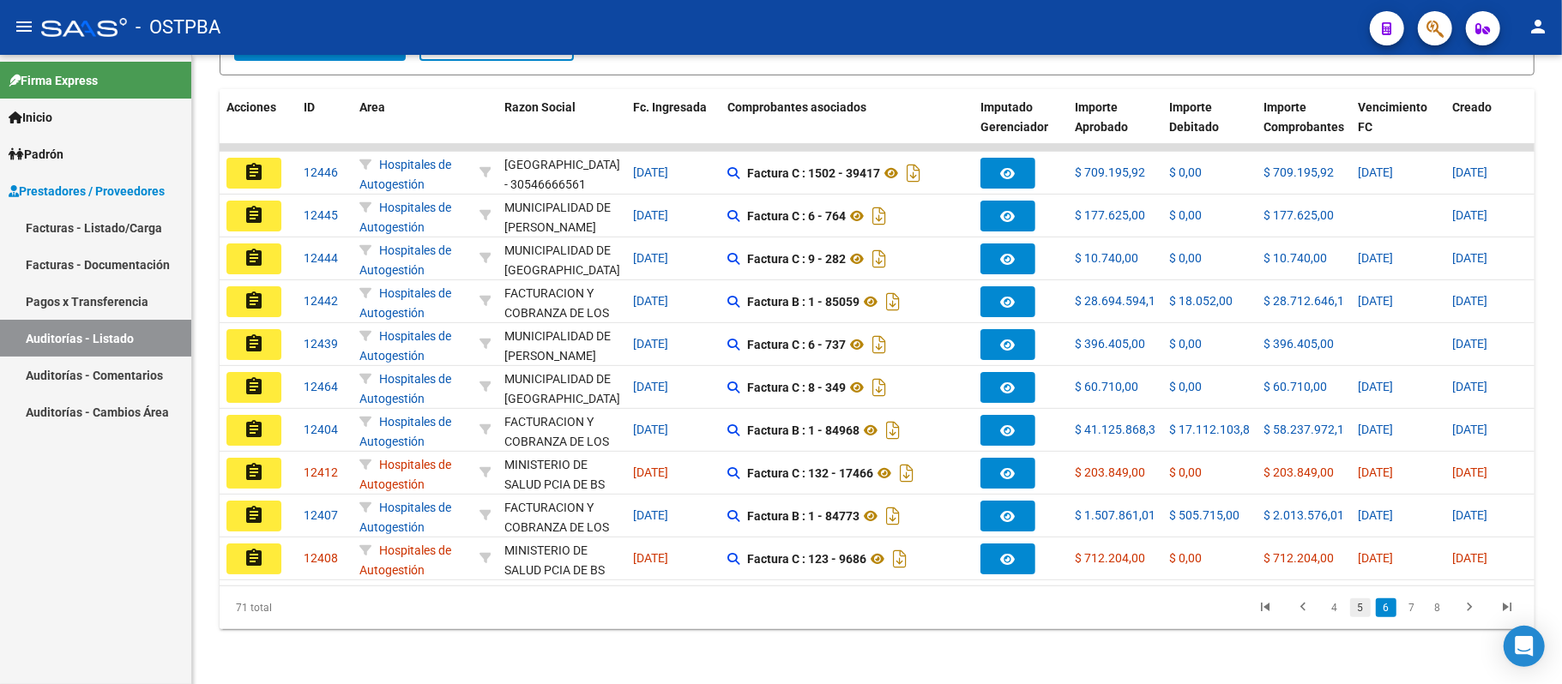
click at [1360, 605] on link "5" at bounding box center [1360, 608] width 21 height 19
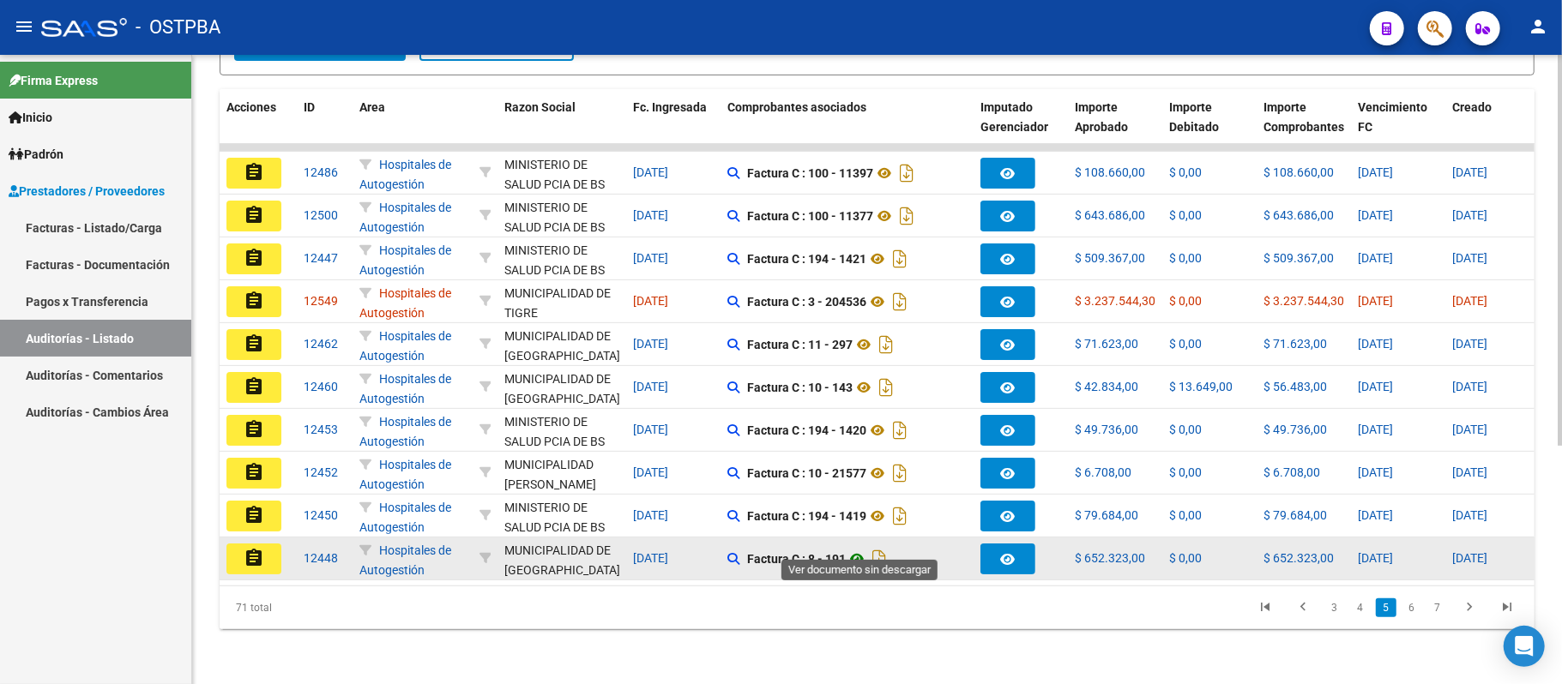
click at [863, 549] on icon at bounding box center [857, 559] width 22 height 21
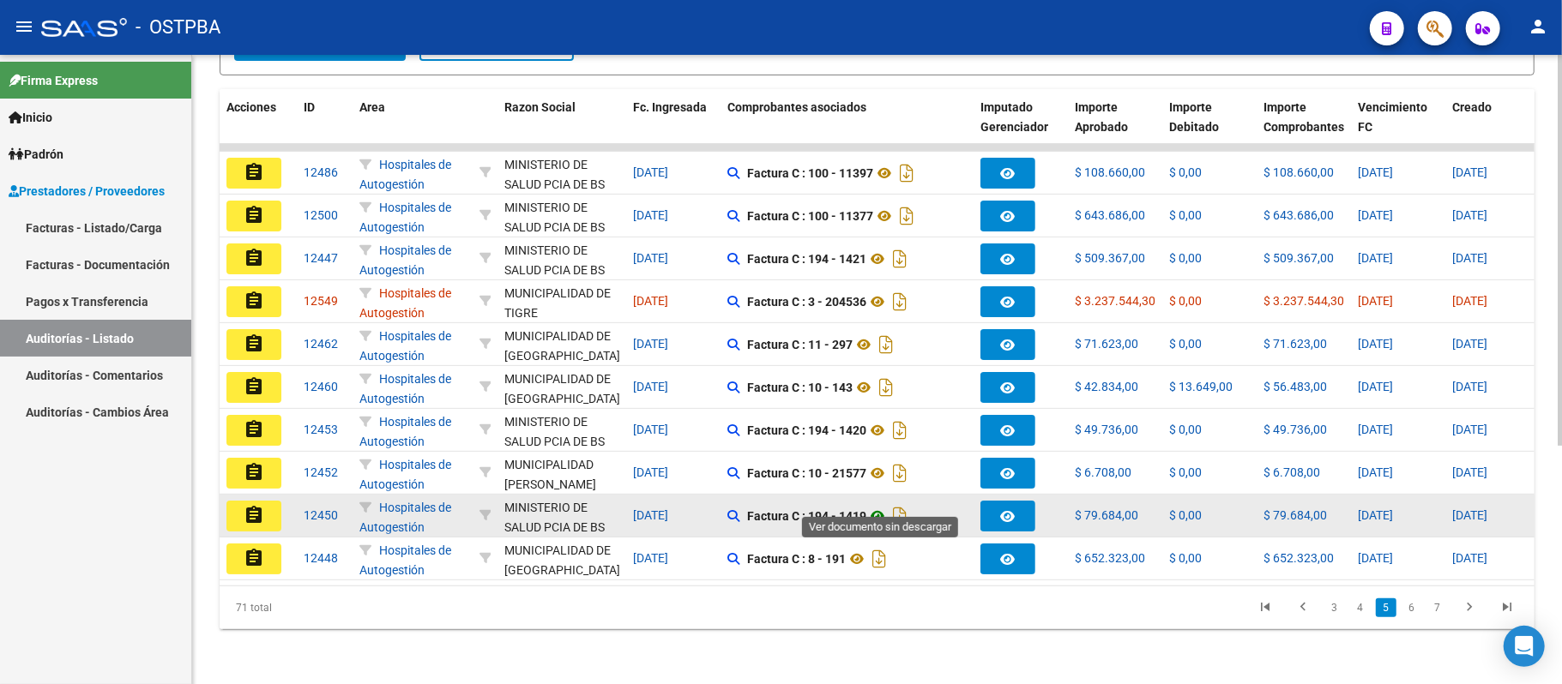
click at [887, 506] on icon at bounding box center [877, 516] width 22 height 21
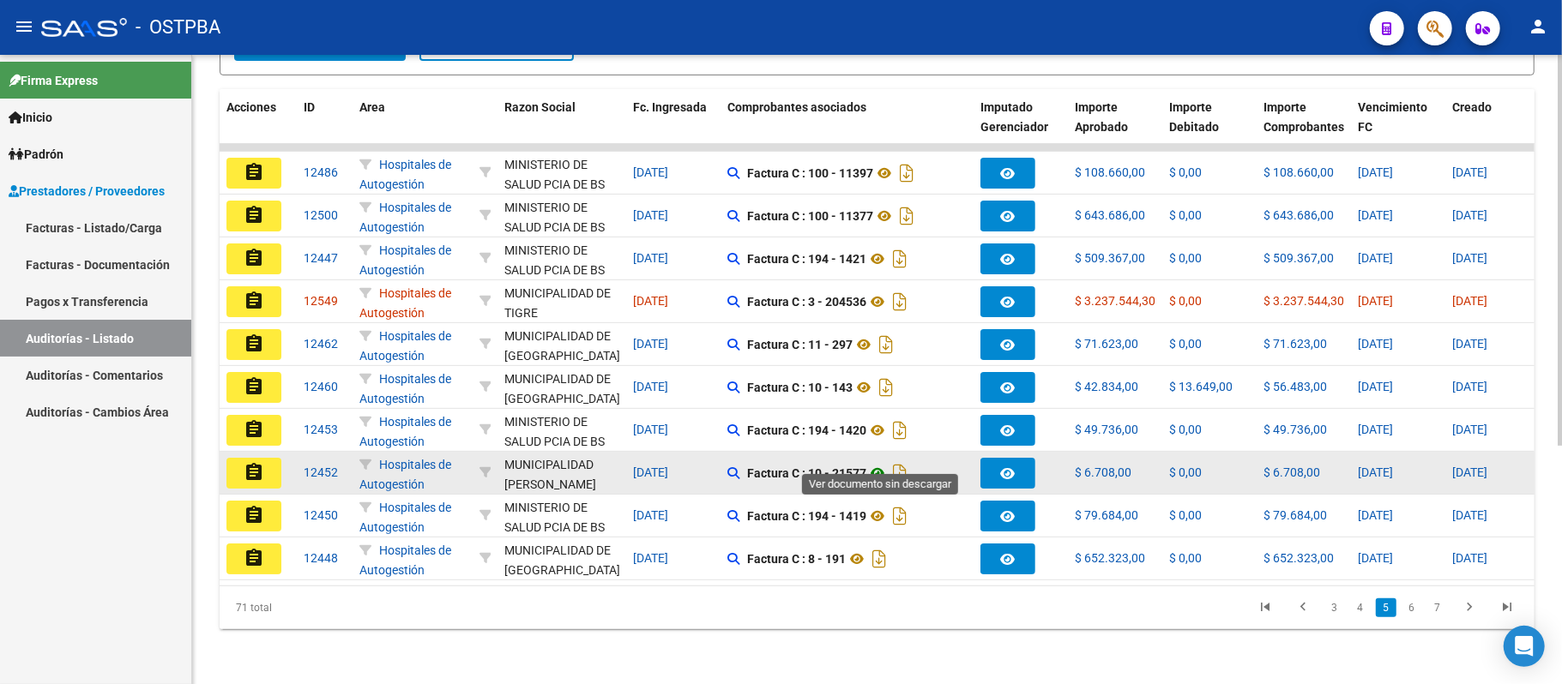
click at [876, 463] on icon at bounding box center [877, 473] width 22 height 21
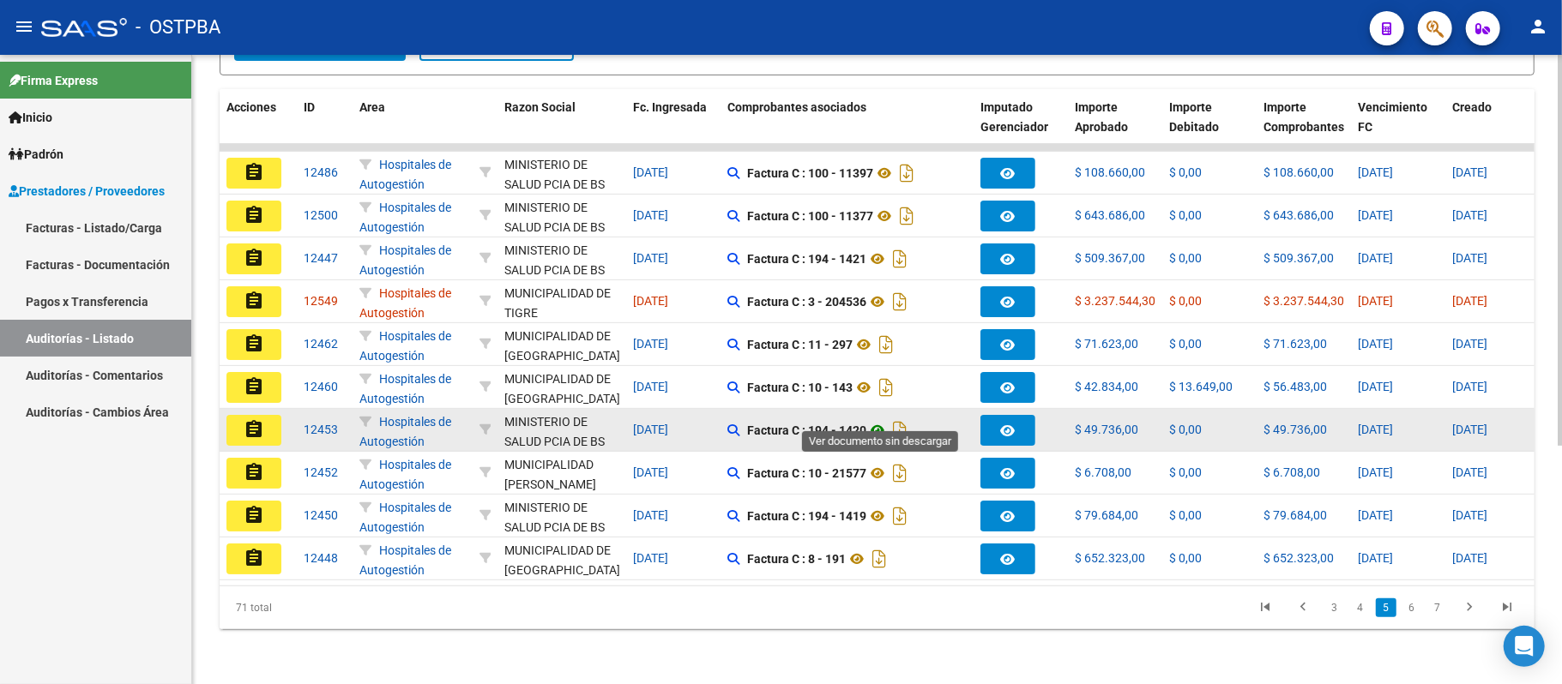
click at [880, 420] on icon at bounding box center [877, 430] width 22 height 21
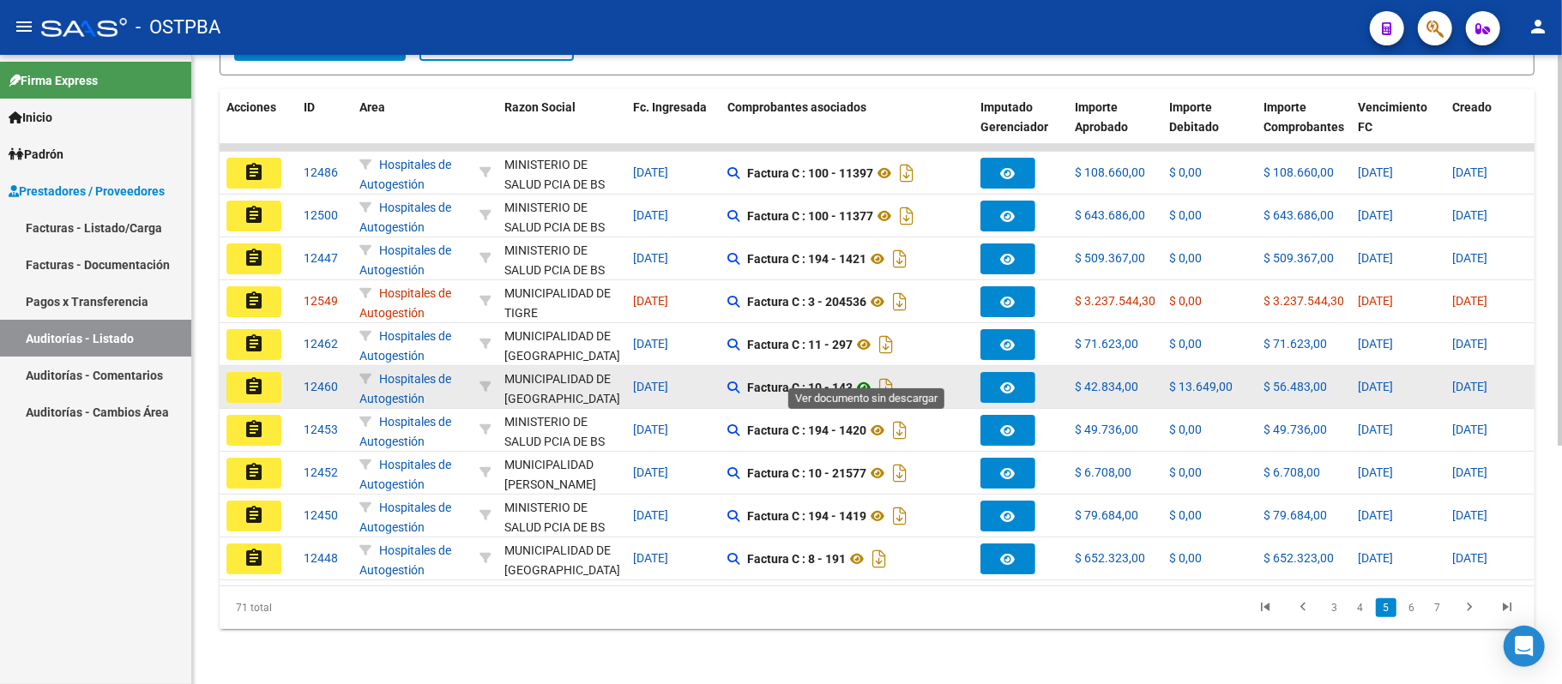
click at [865, 377] on icon at bounding box center [864, 387] width 22 height 21
click at [866, 377] on icon at bounding box center [864, 387] width 22 height 21
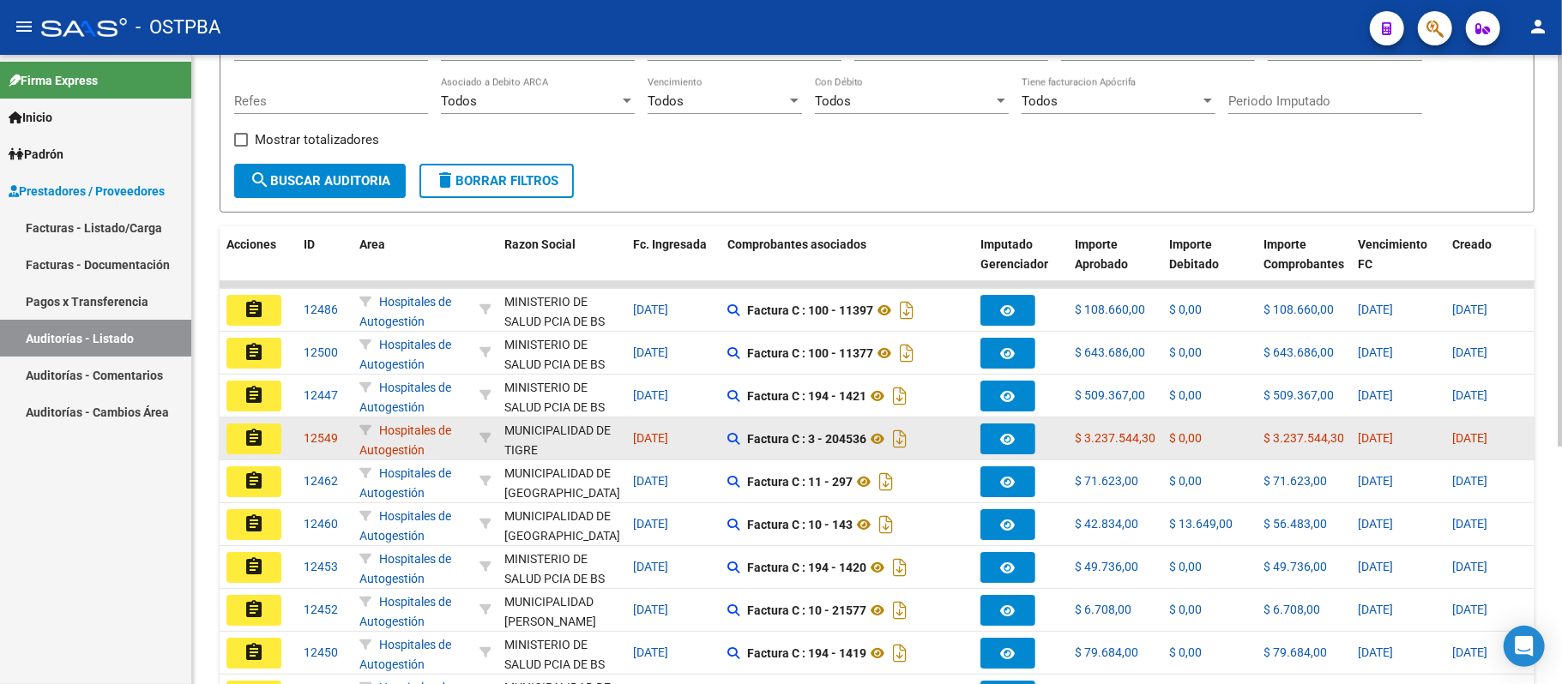
scroll to position [383, 0]
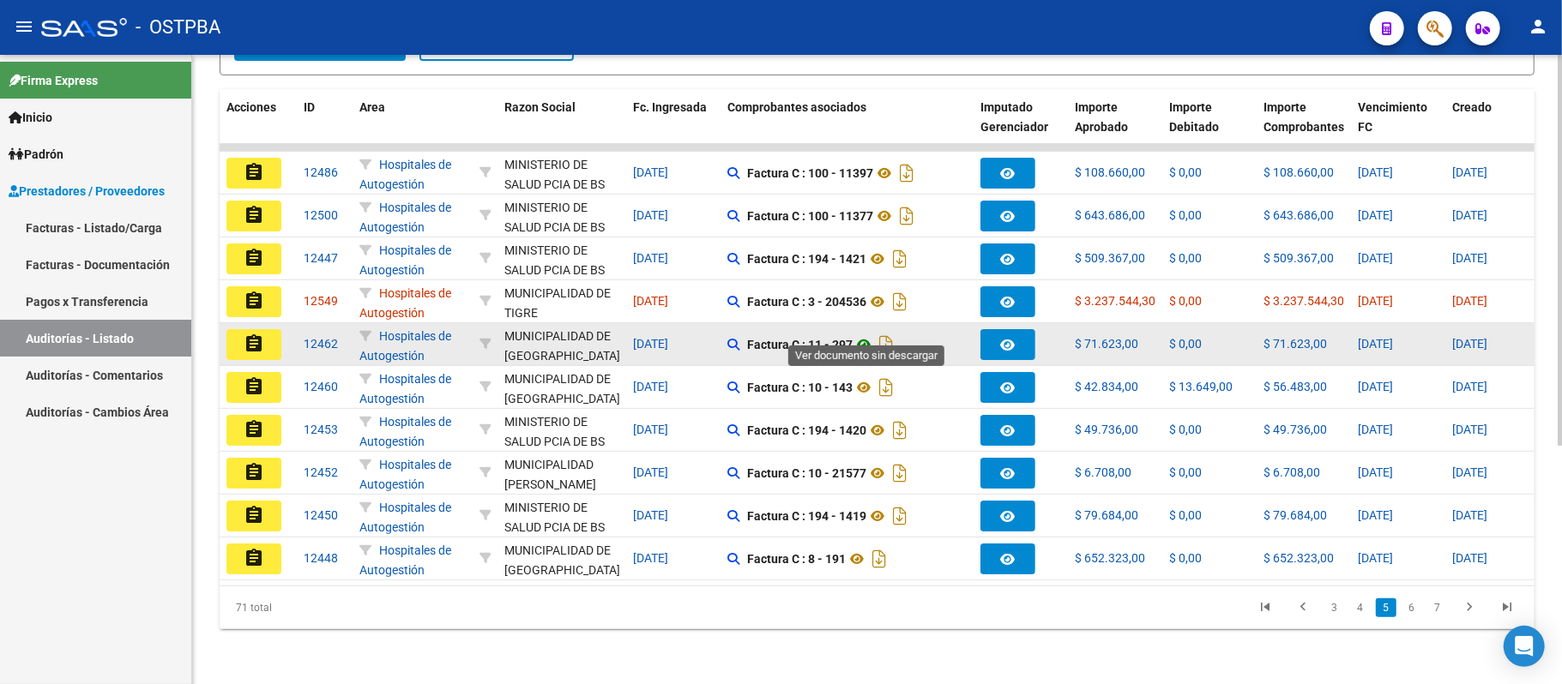
click at [866, 334] on icon at bounding box center [864, 344] width 22 height 21
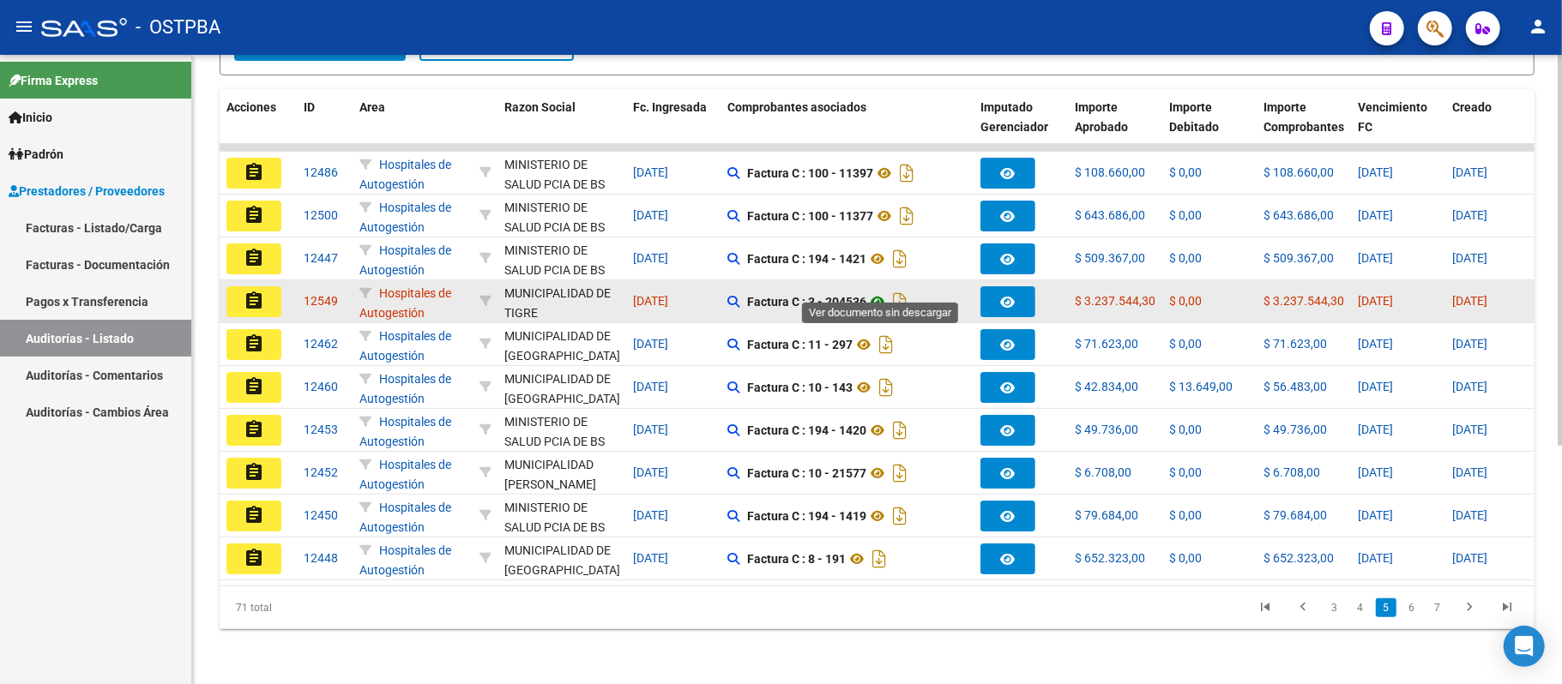
click at [873, 292] on icon at bounding box center [877, 302] width 22 height 21
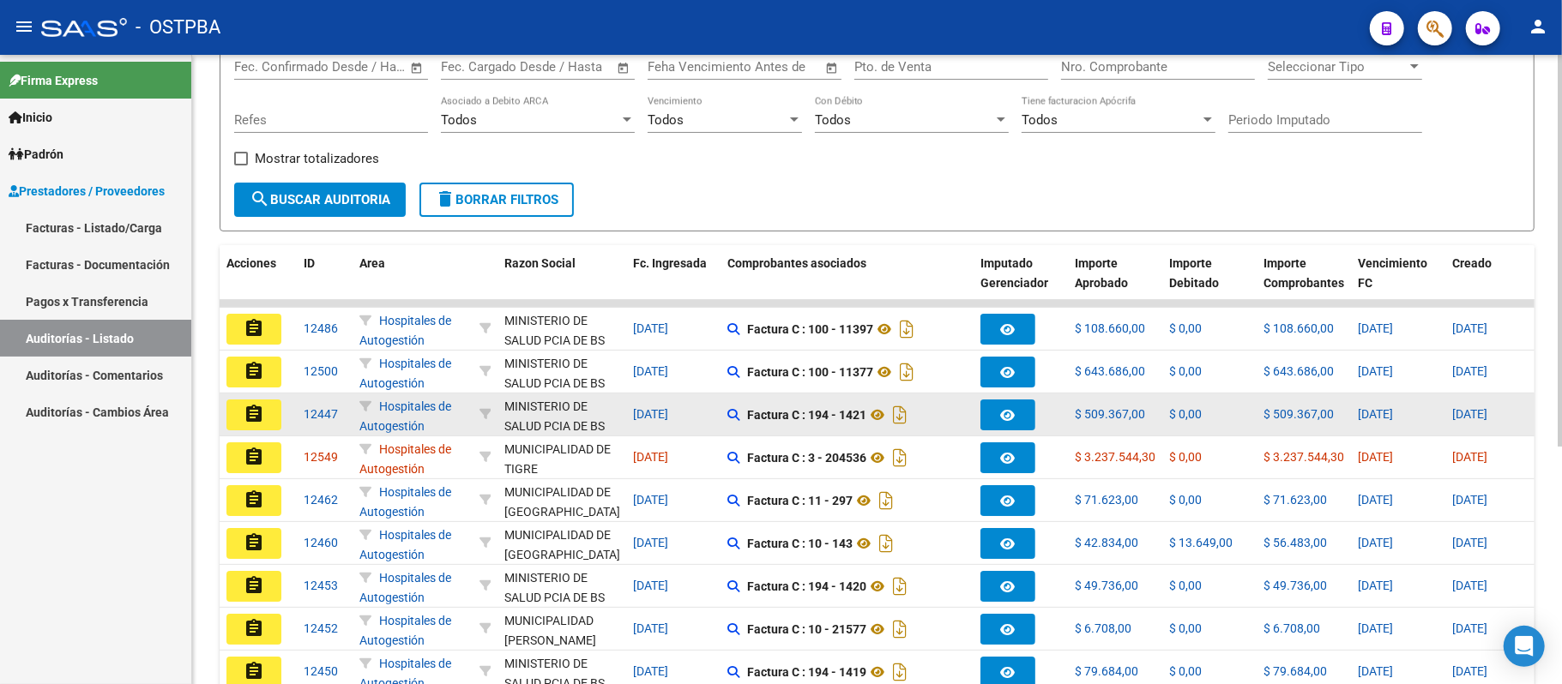
scroll to position [0, 0]
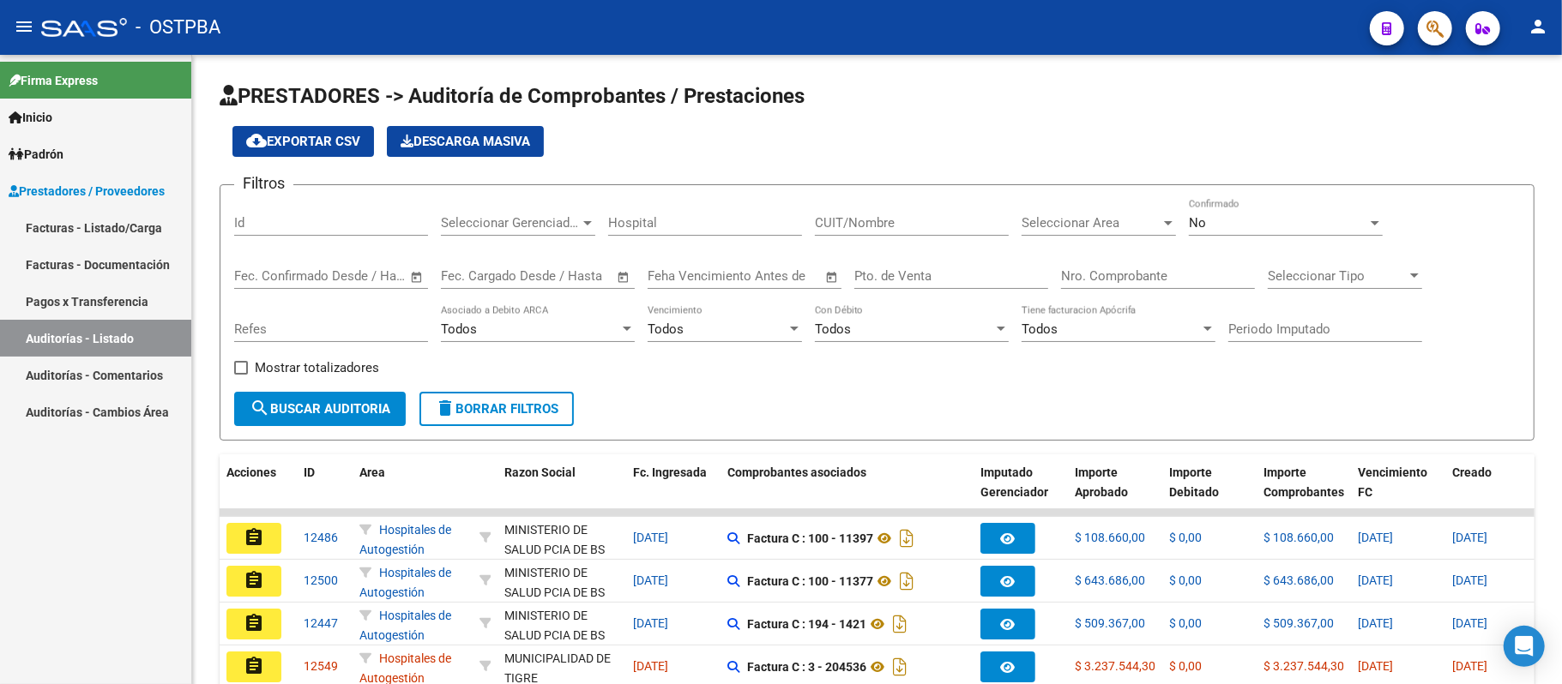
click at [90, 374] on link "Auditorías - Comentarios" at bounding box center [95, 375] width 191 height 37
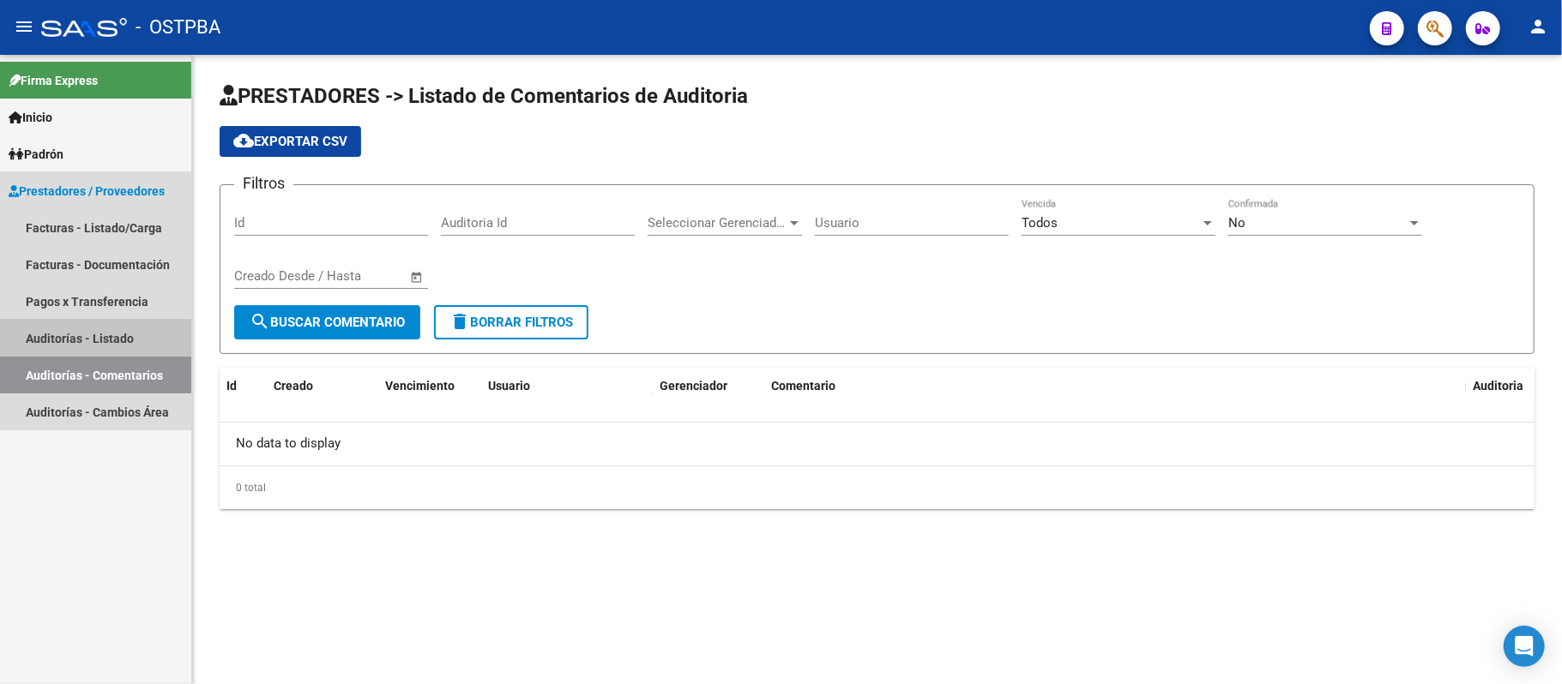
click at [93, 336] on link "Auditorías - Listado" at bounding box center [95, 338] width 191 height 37
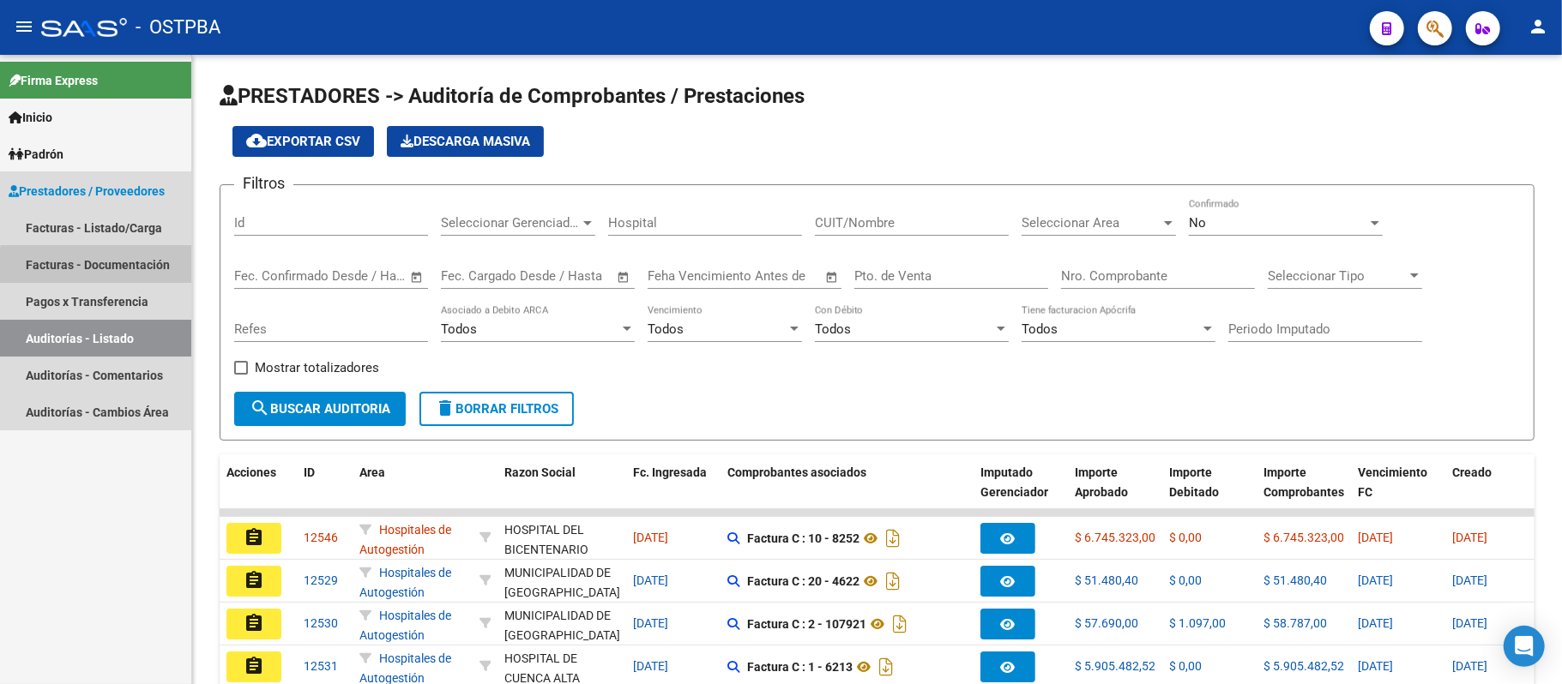
click at [114, 272] on link "Facturas - Documentación" at bounding box center [95, 264] width 191 height 37
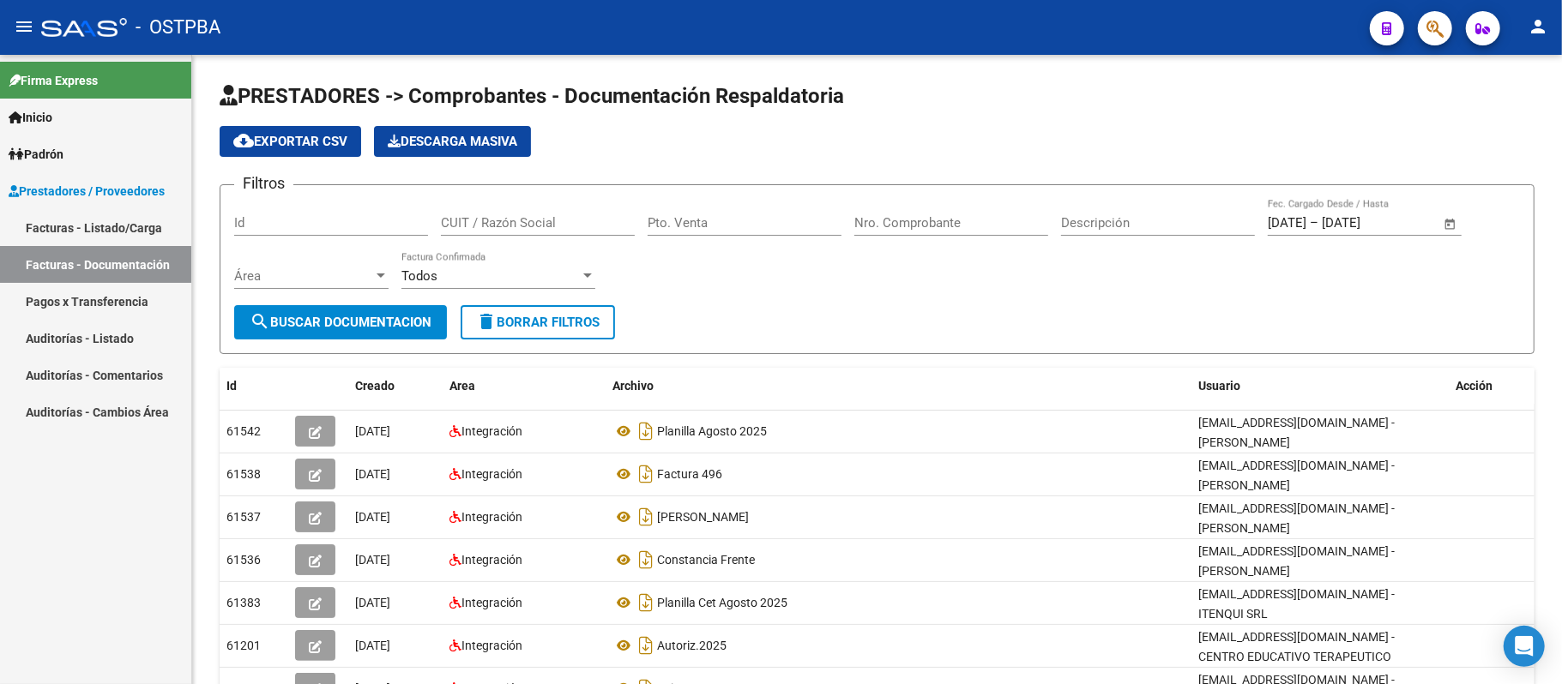
click at [117, 233] on link "Facturas - Listado/Carga" at bounding box center [95, 227] width 191 height 37
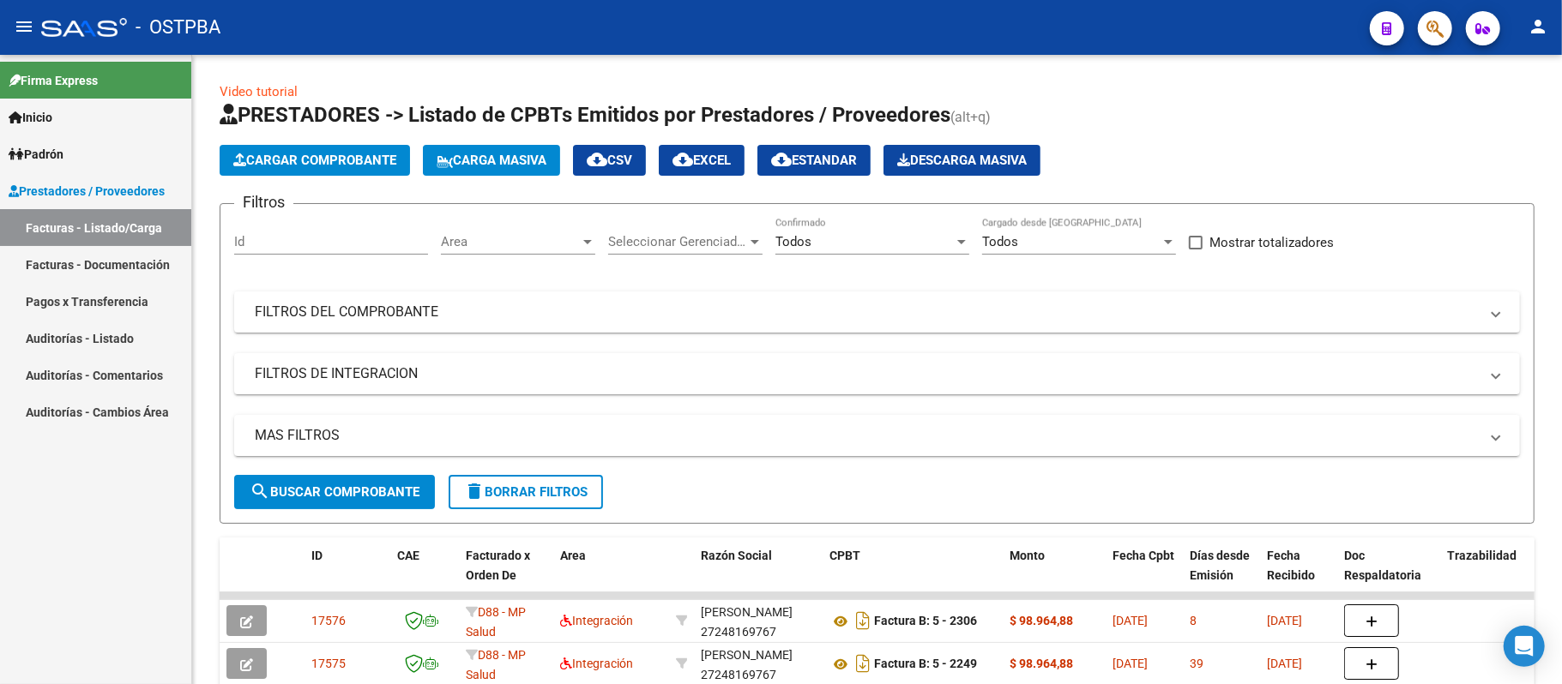
click at [138, 257] on link "Facturas - Documentación" at bounding box center [95, 264] width 191 height 37
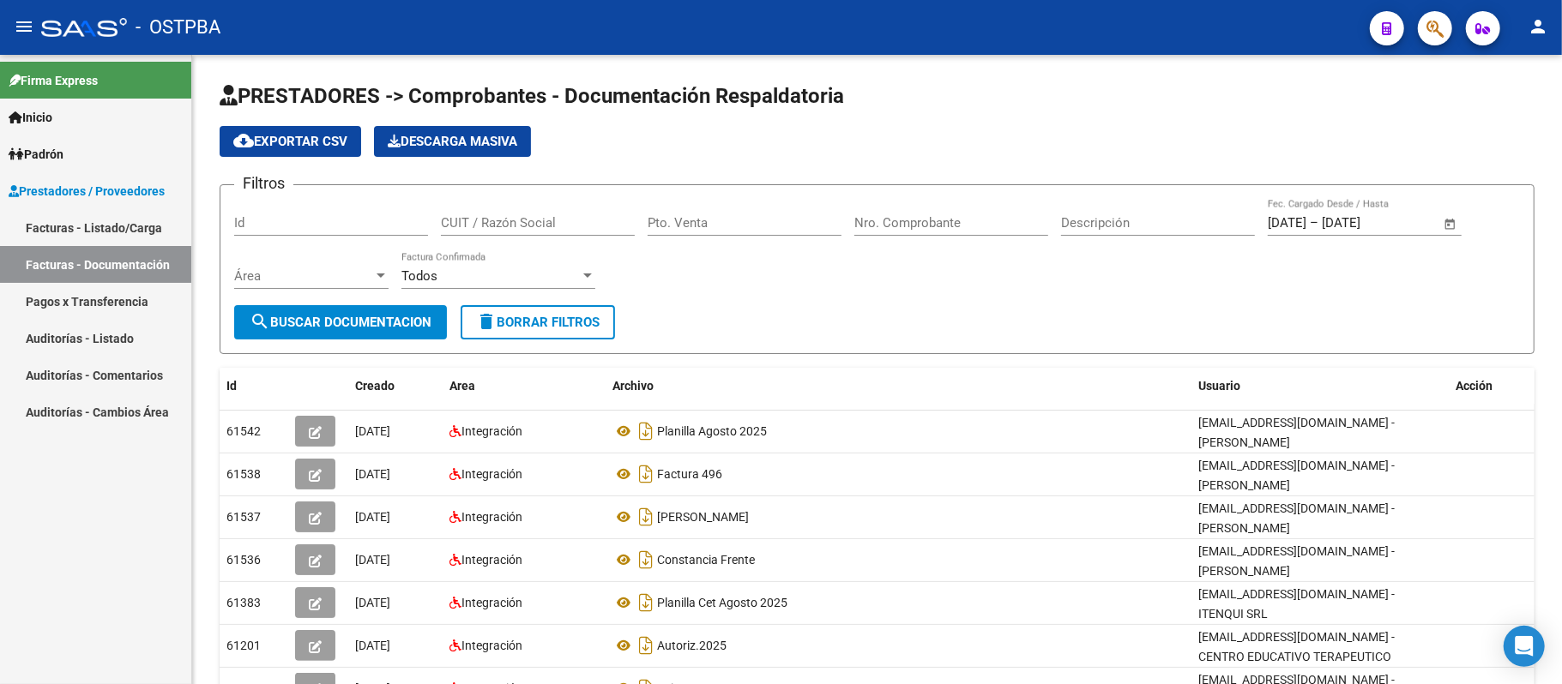
click at [124, 336] on link "Auditorías - Listado" at bounding box center [95, 338] width 191 height 37
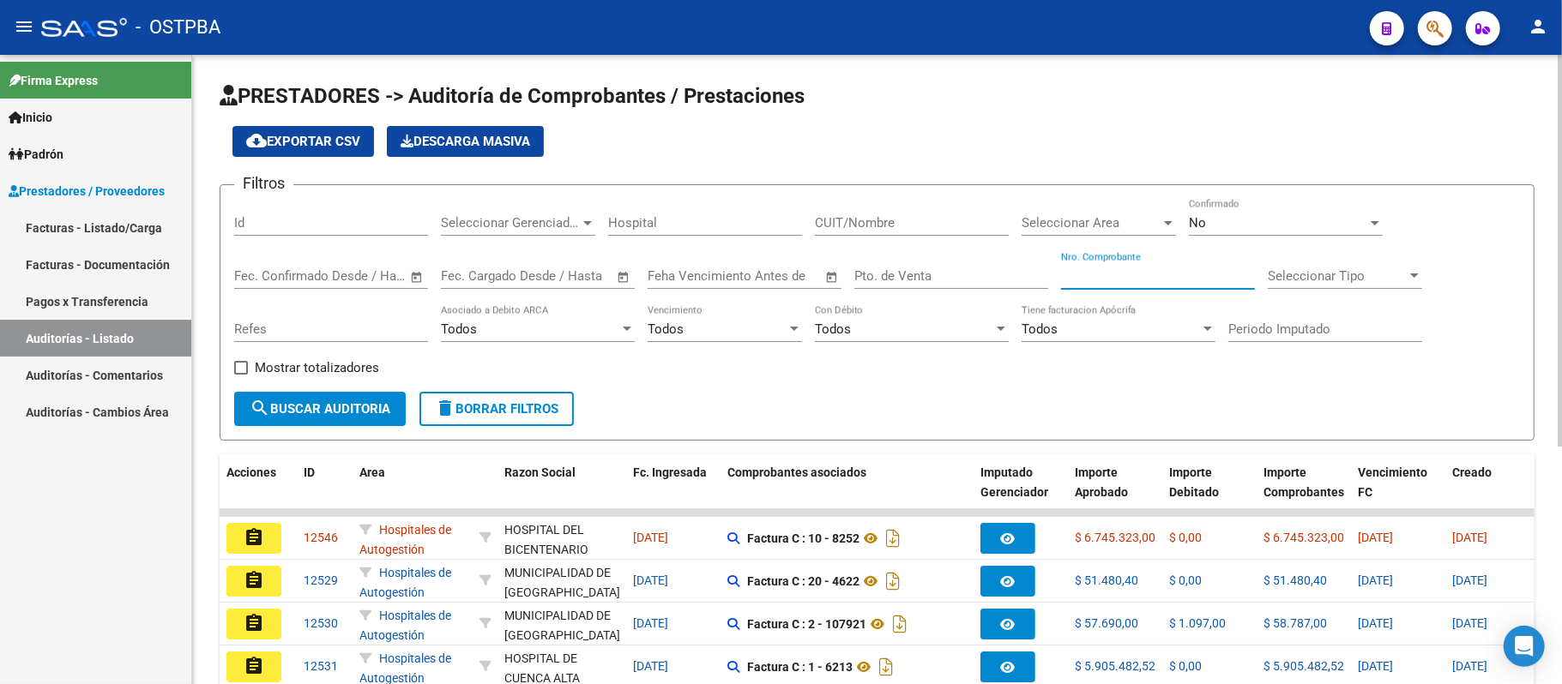
click at [1119, 279] on input "Nro. Comprobante" at bounding box center [1158, 275] width 194 height 15
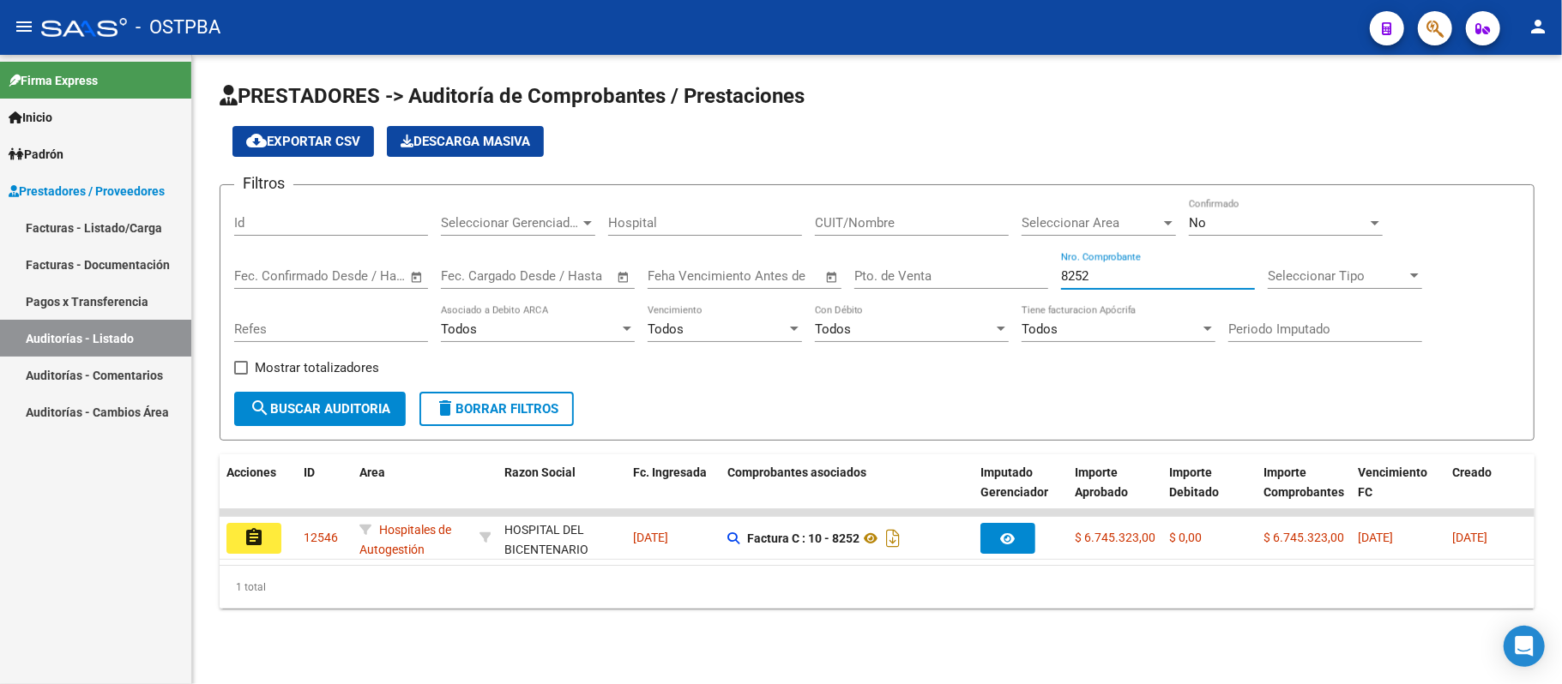
type input "8252"
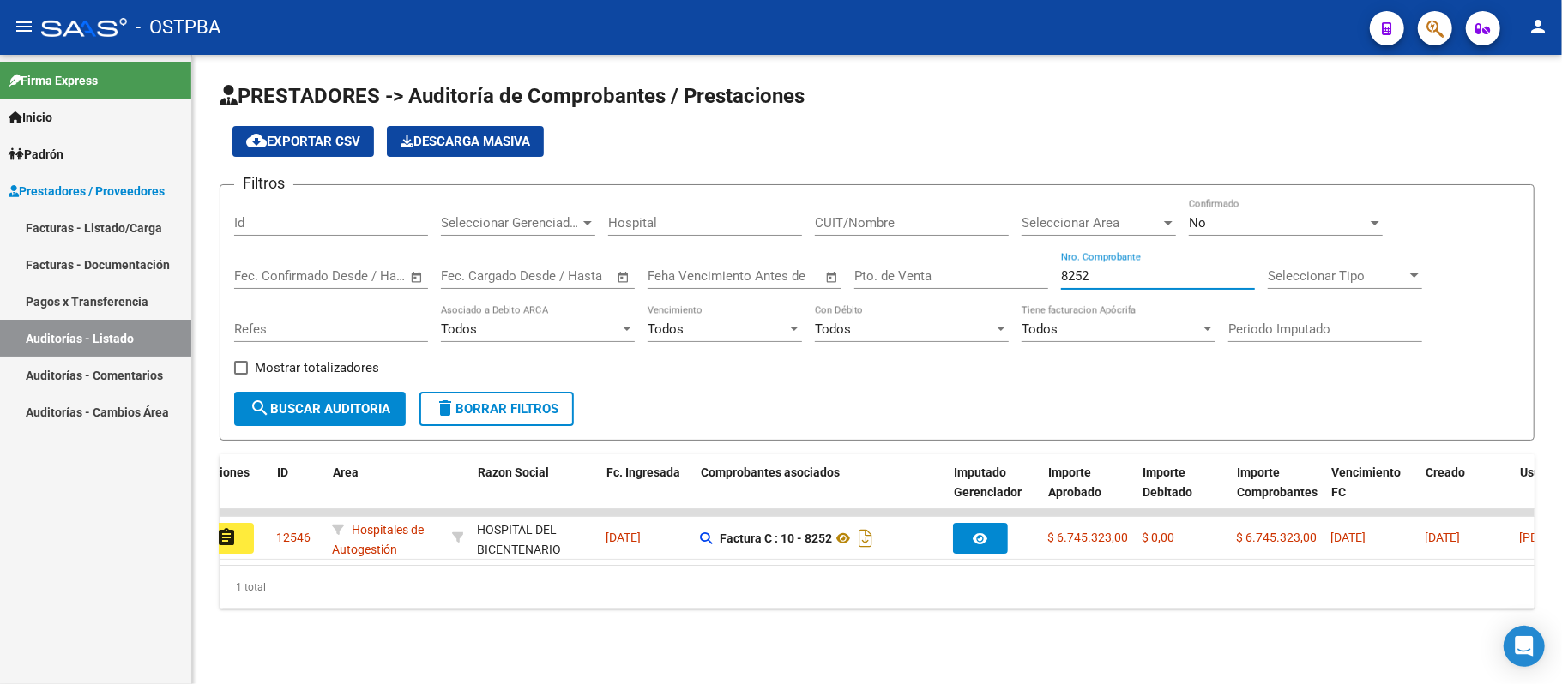
scroll to position [0, 26]
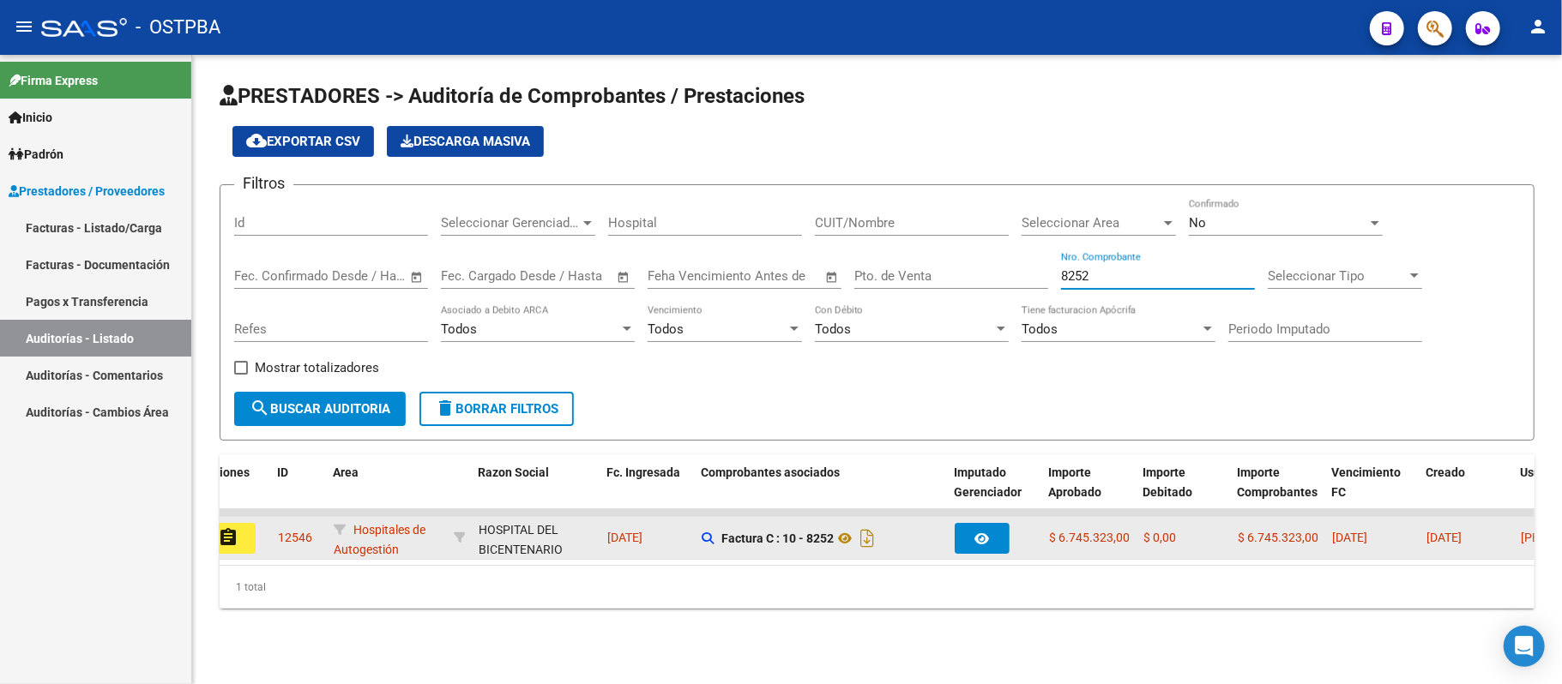
click at [232, 536] on mat-icon "assignment" at bounding box center [228, 537] width 21 height 21
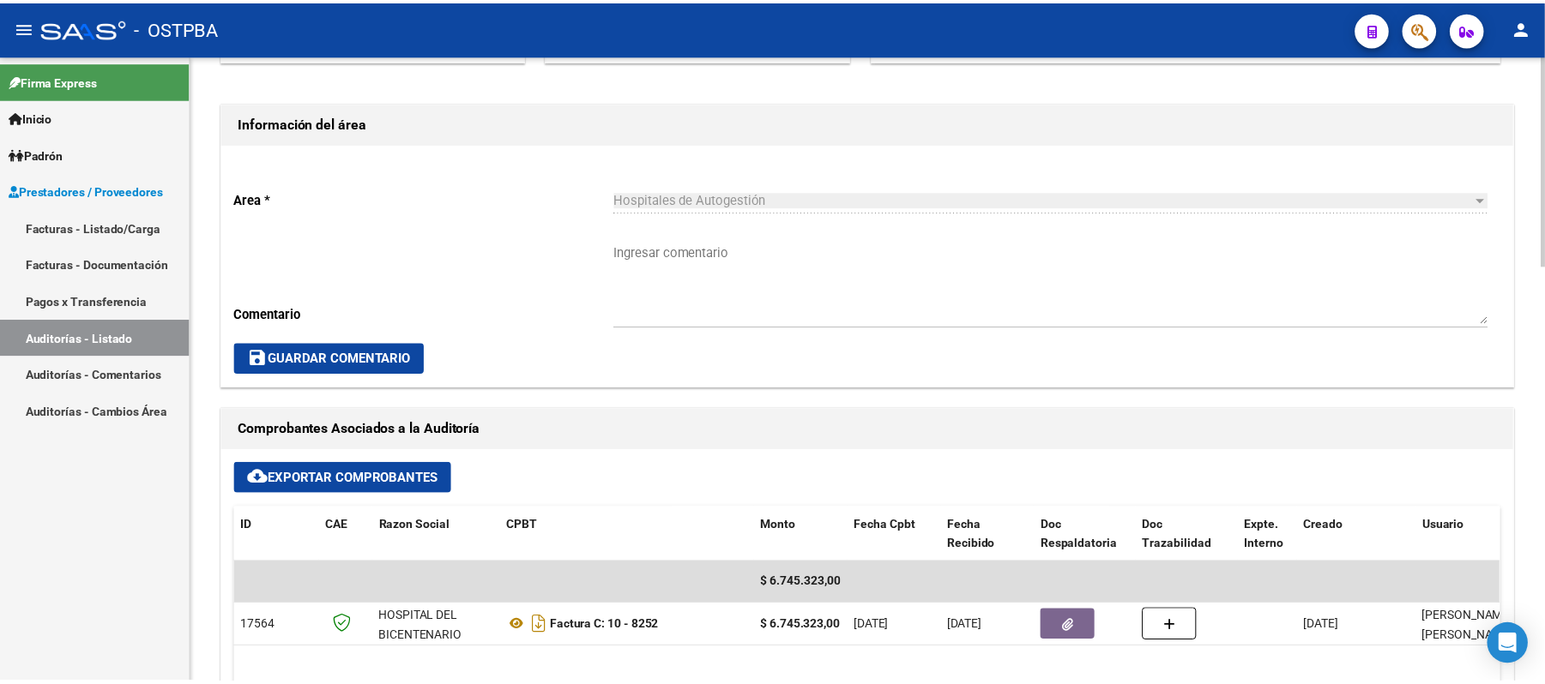
scroll to position [571, 0]
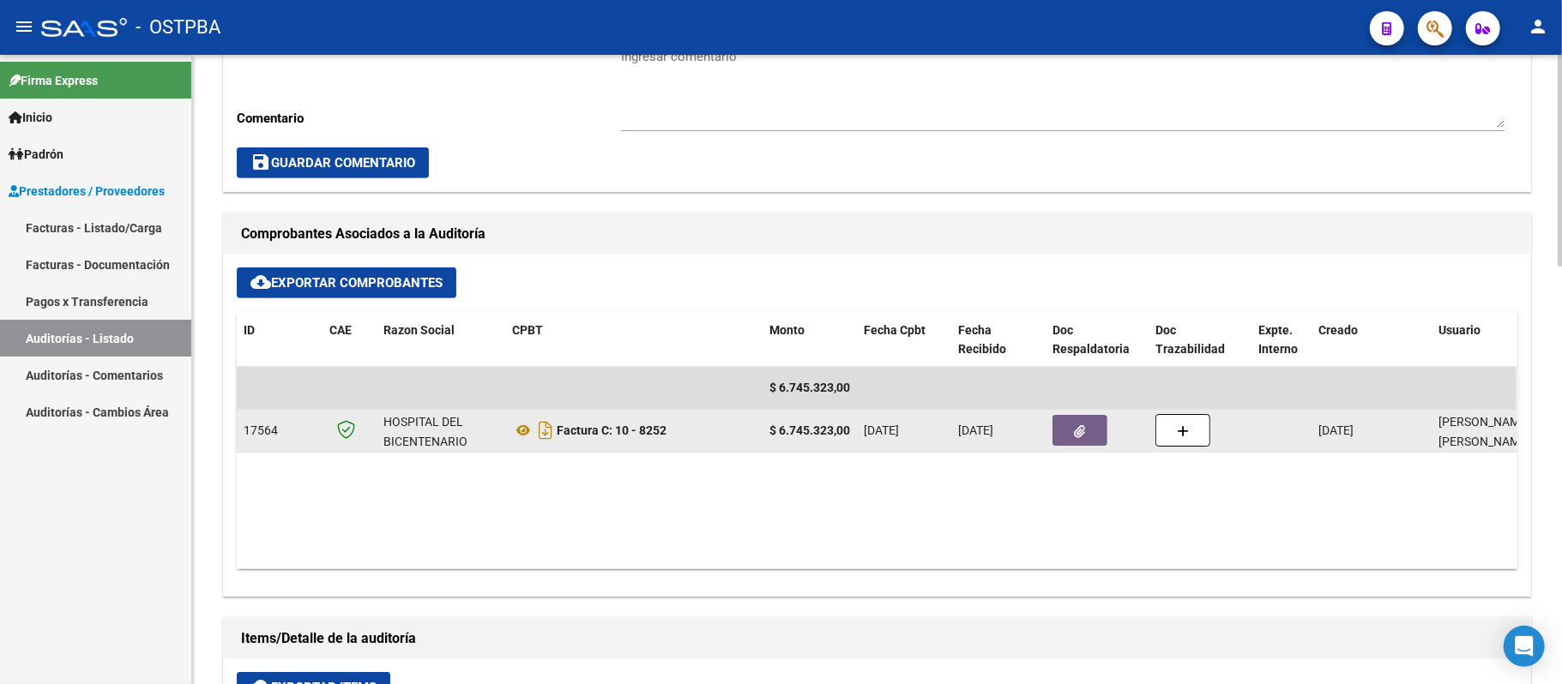
click at [1096, 425] on button "button" at bounding box center [1079, 430] width 55 height 31
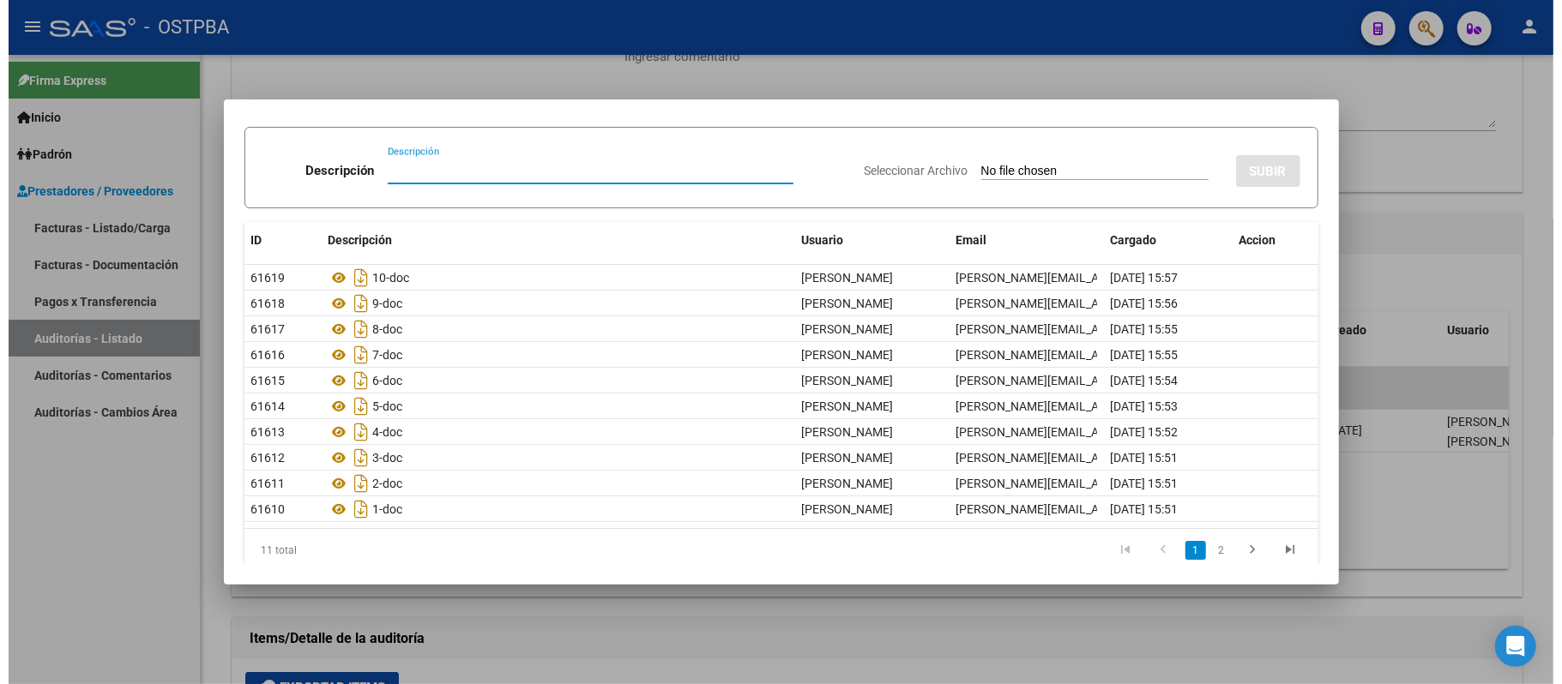
scroll to position [65, 0]
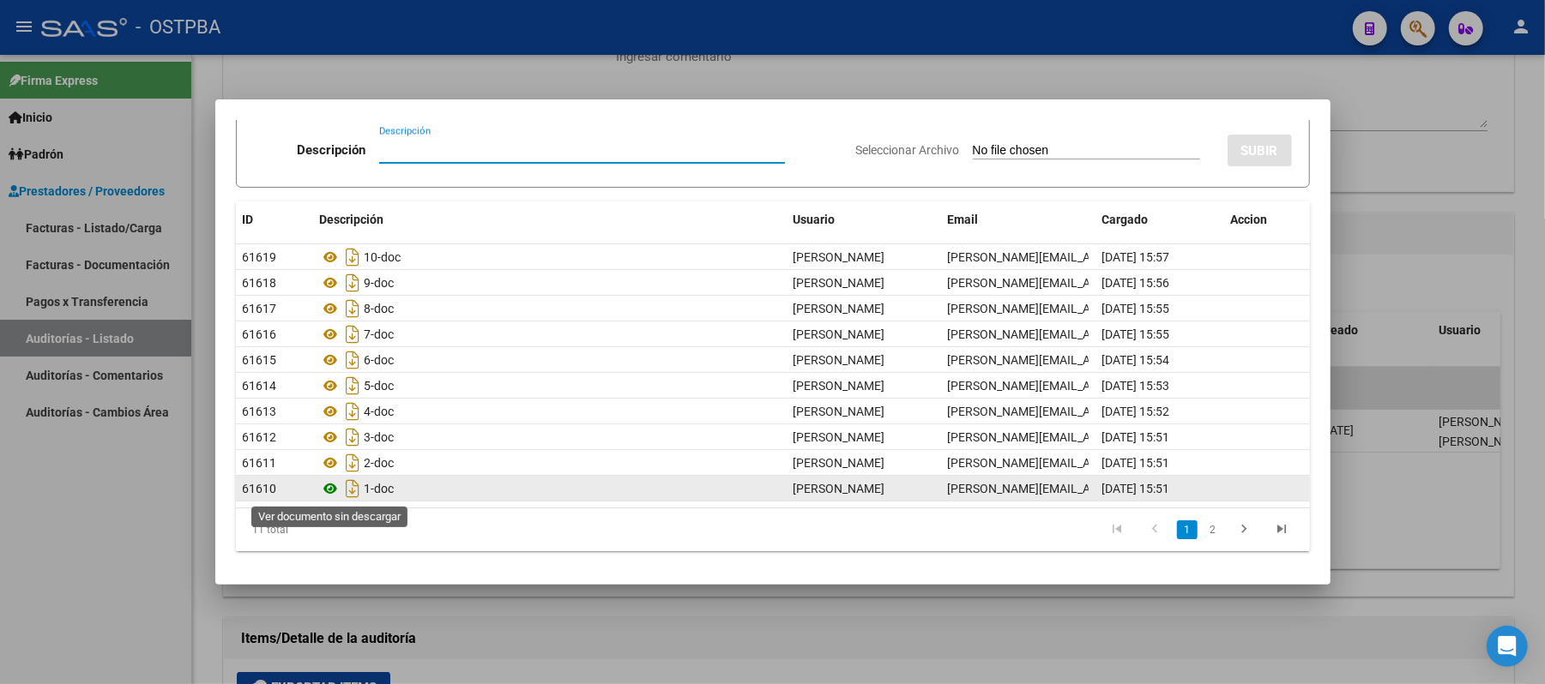
click at [327, 485] on icon at bounding box center [331, 489] width 22 height 21
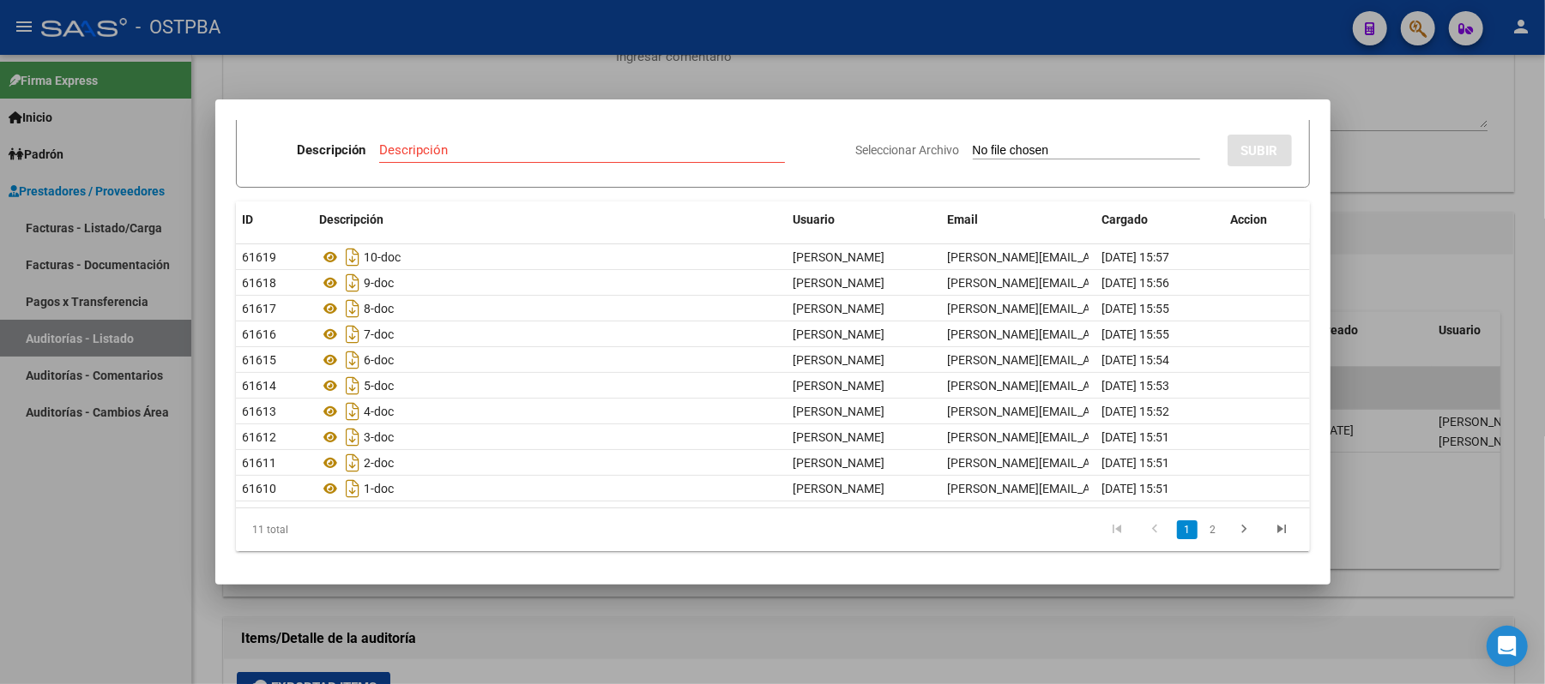
click at [1377, 142] on div at bounding box center [772, 342] width 1545 height 684
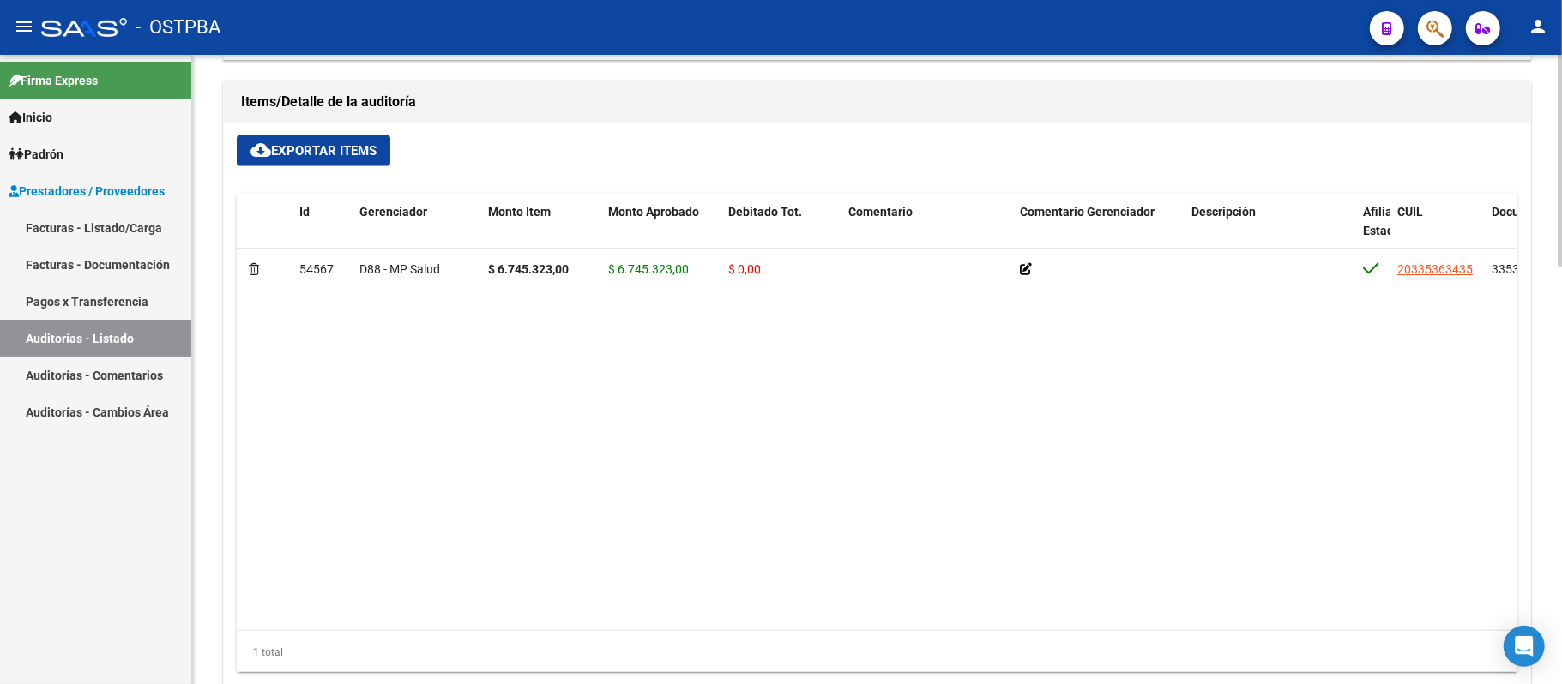
scroll to position [1143, 0]
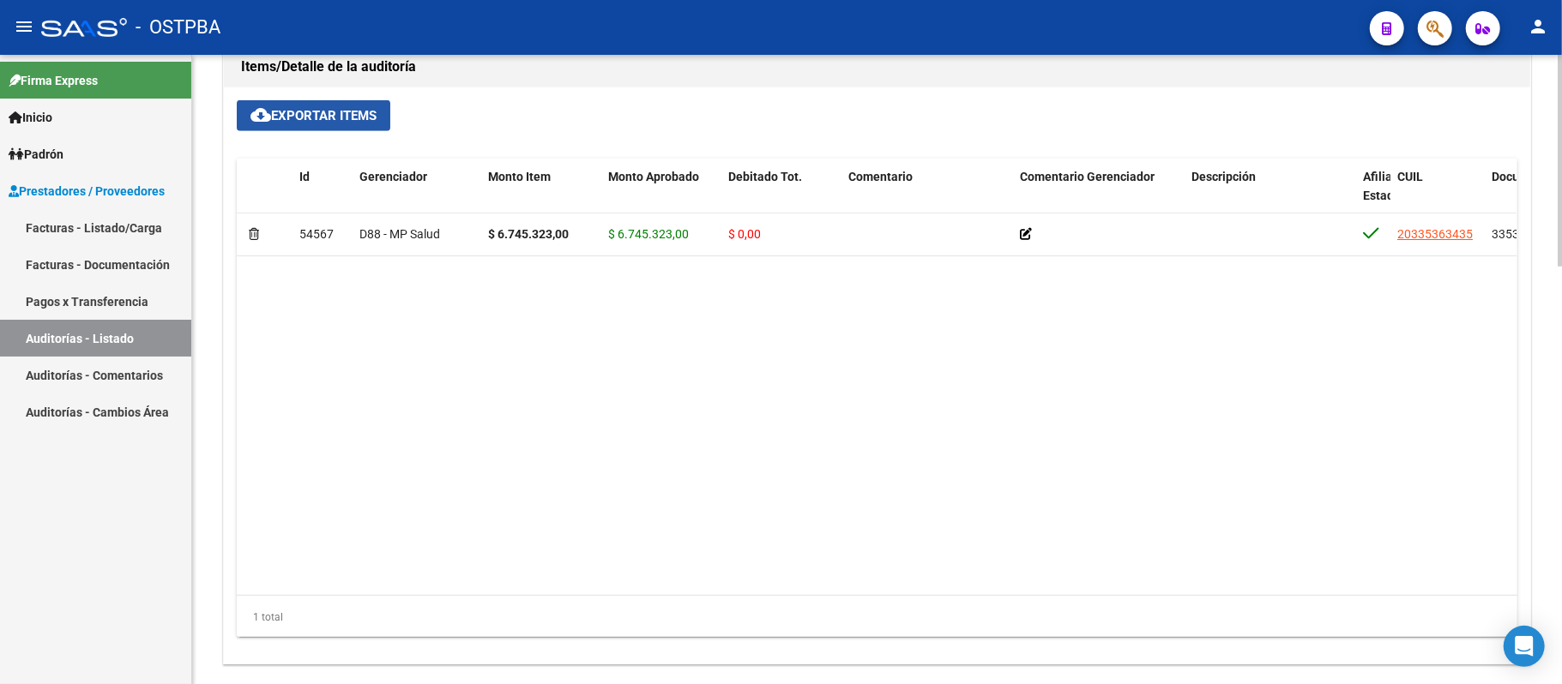
click at [323, 122] on span "cloud_download Exportar Items" at bounding box center [313, 115] width 126 height 15
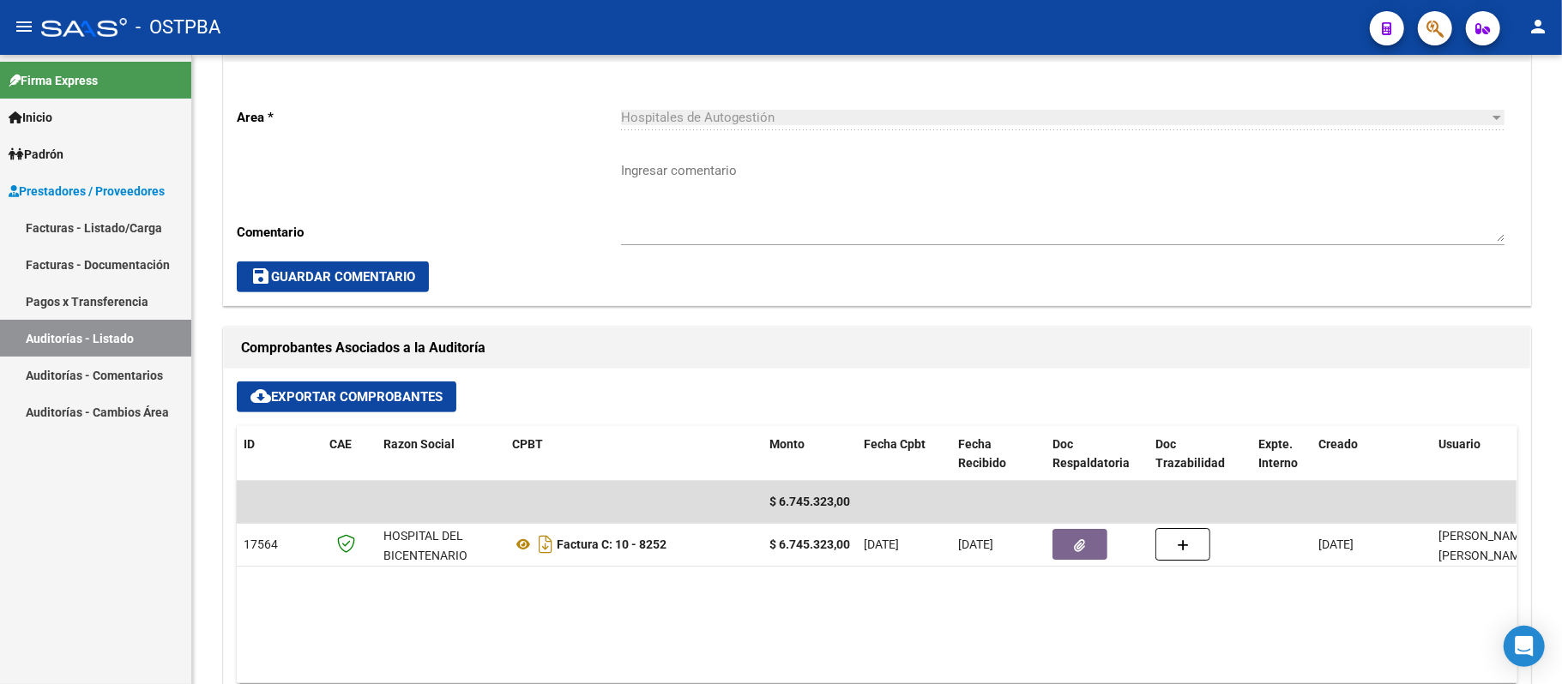
scroll to position [0, 0]
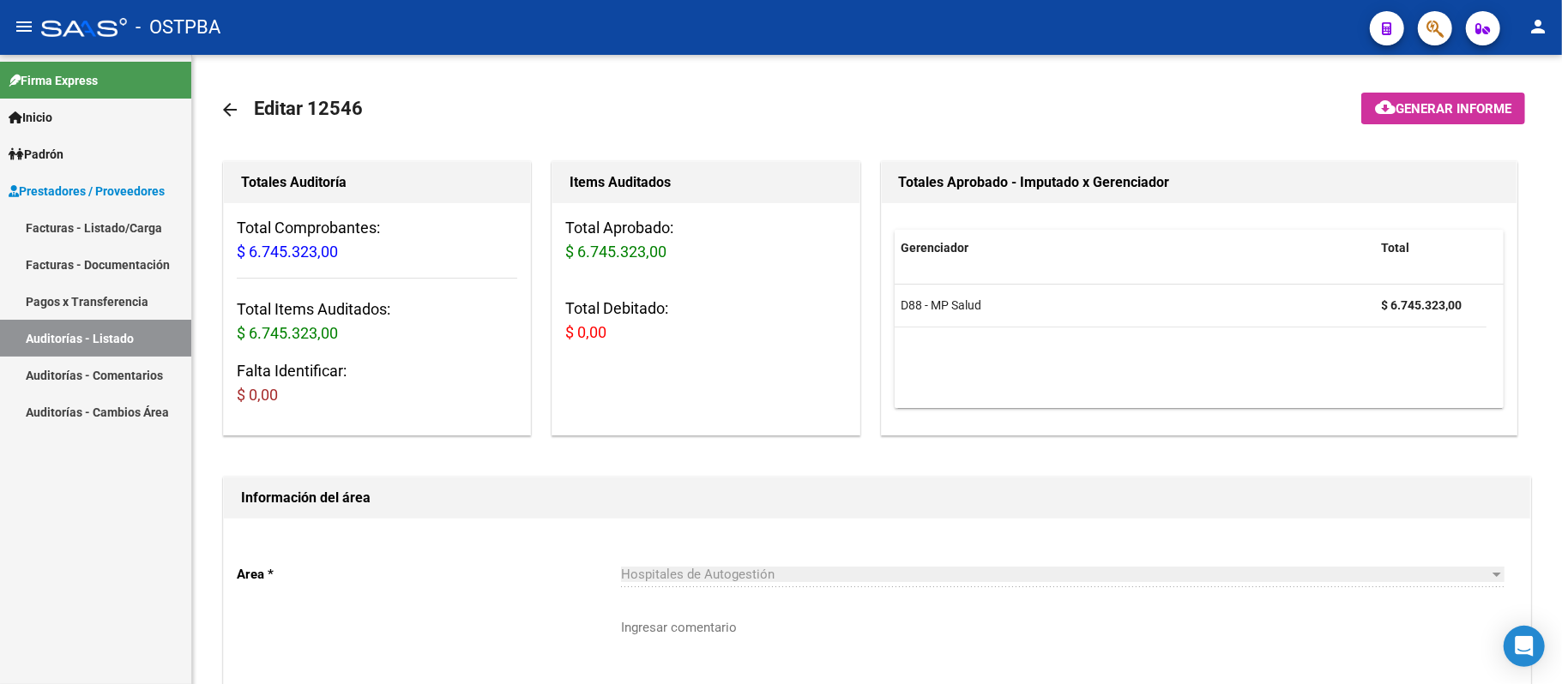
click at [107, 334] on link "Auditorías - Listado" at bounding box center [95, 338] width 191 height 37
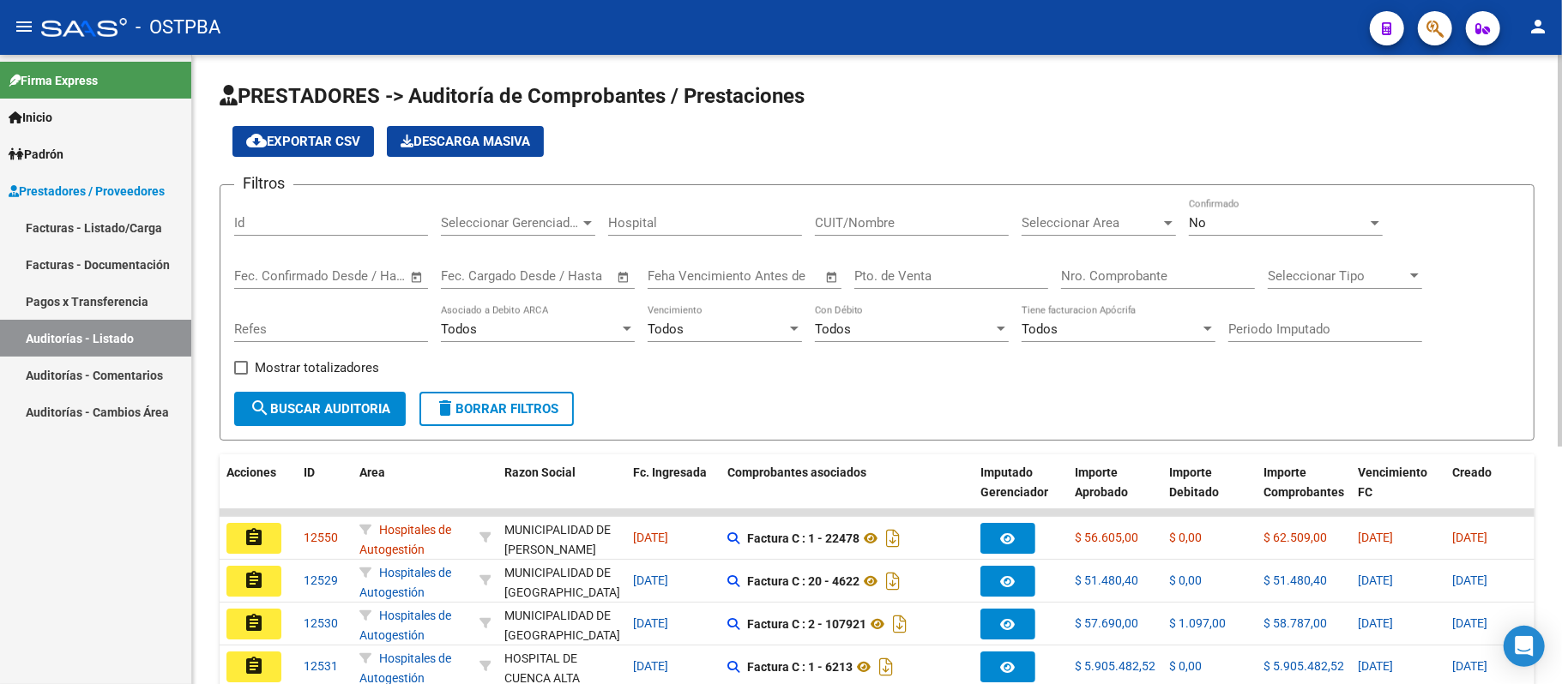
click at [1089, 275] on input "Nro. Comprobante" at bounding box center [1158, 275] width 194 height 15
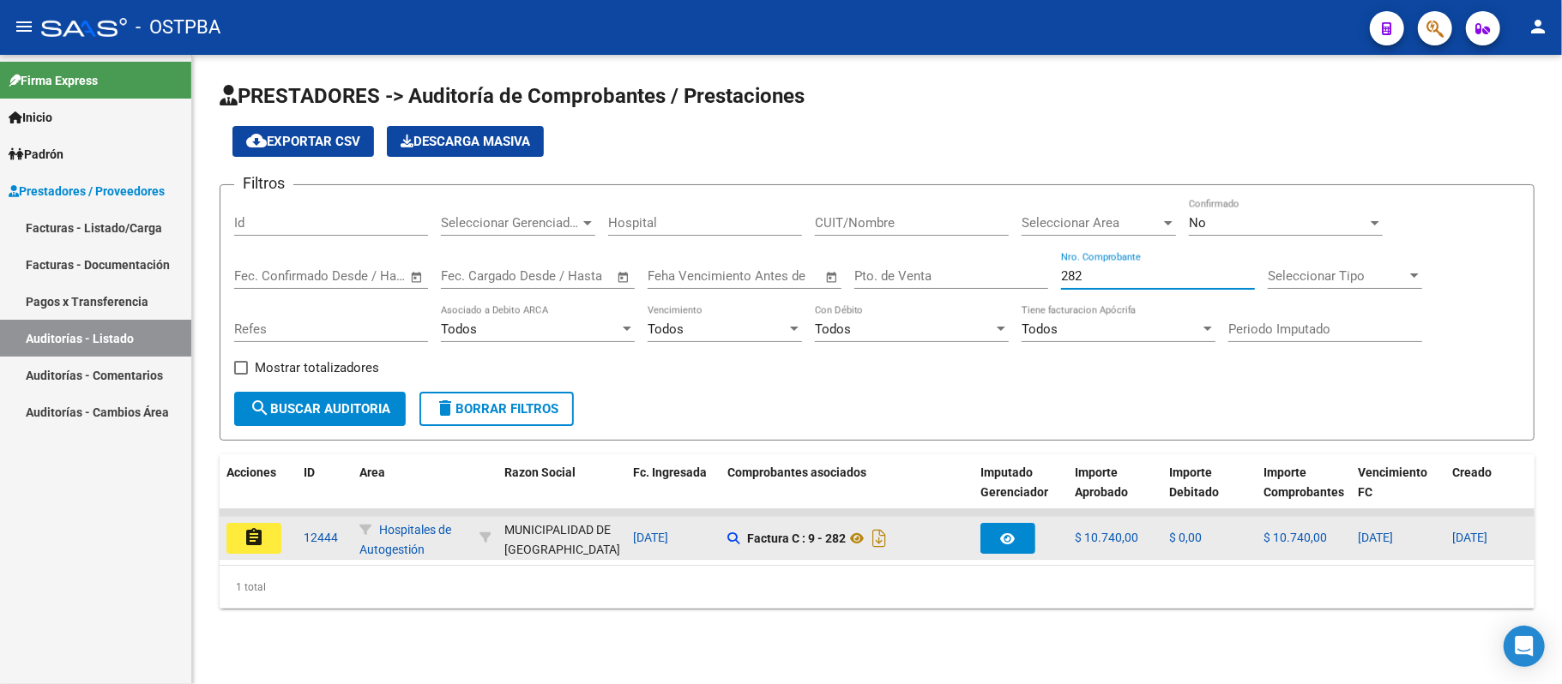
type input "282"
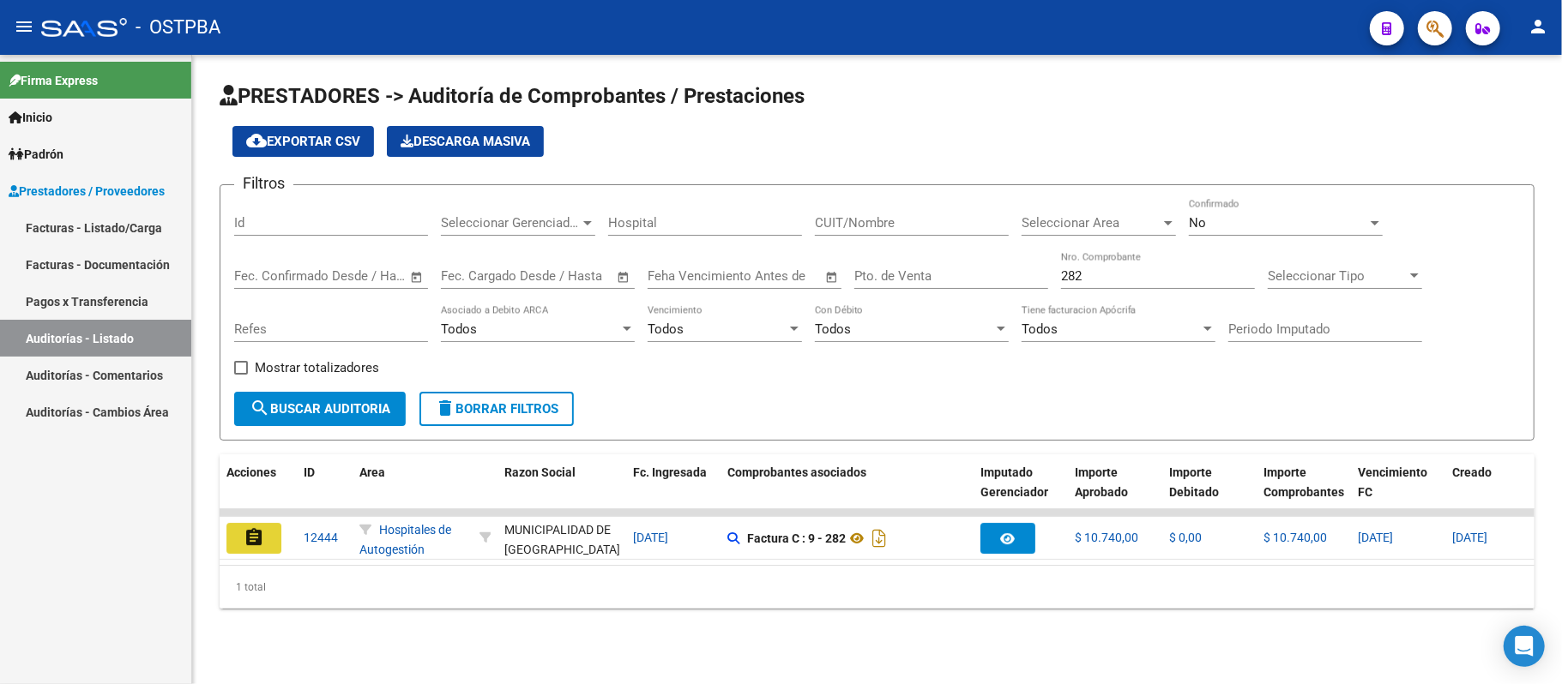
click at [268, 539] on button "assignment" at bounding box center [253, 538] width 55 height 31
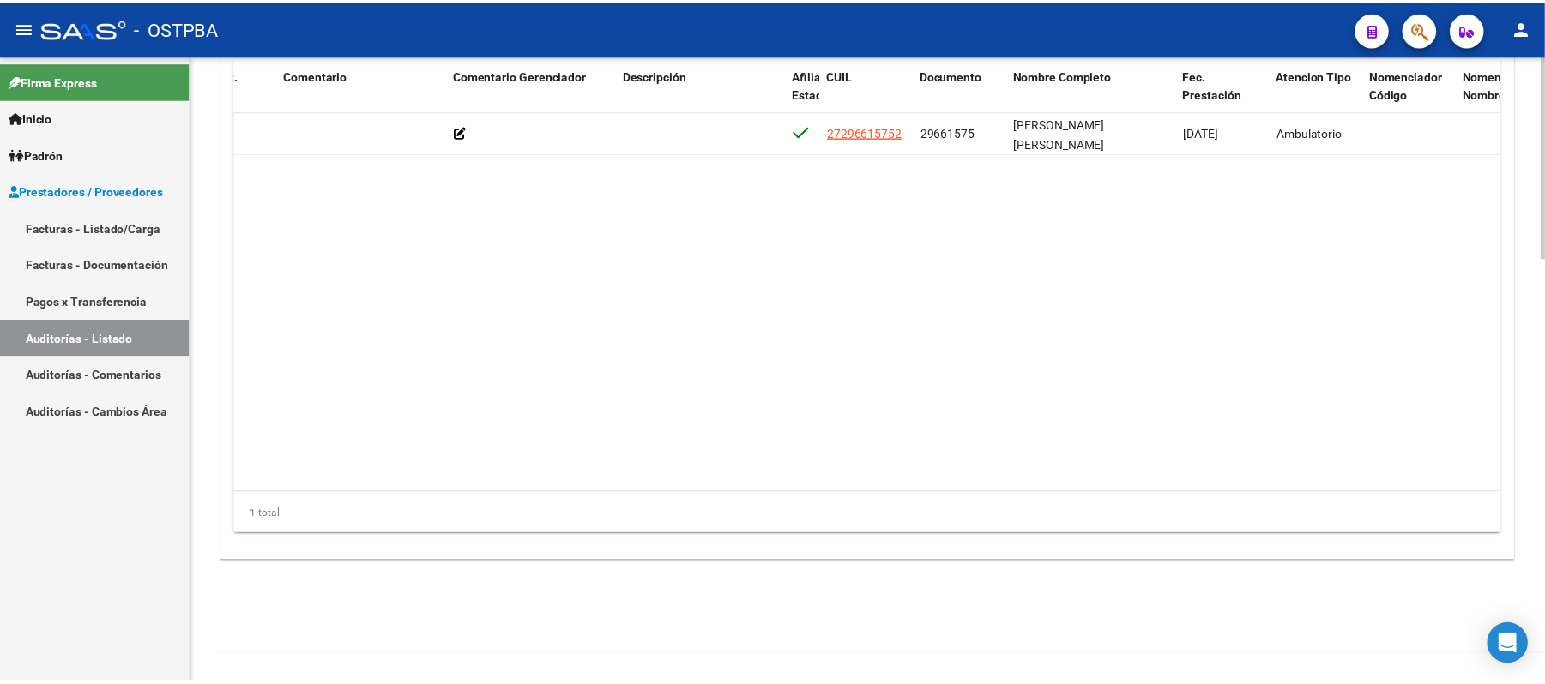
scroll to position [0, 564]
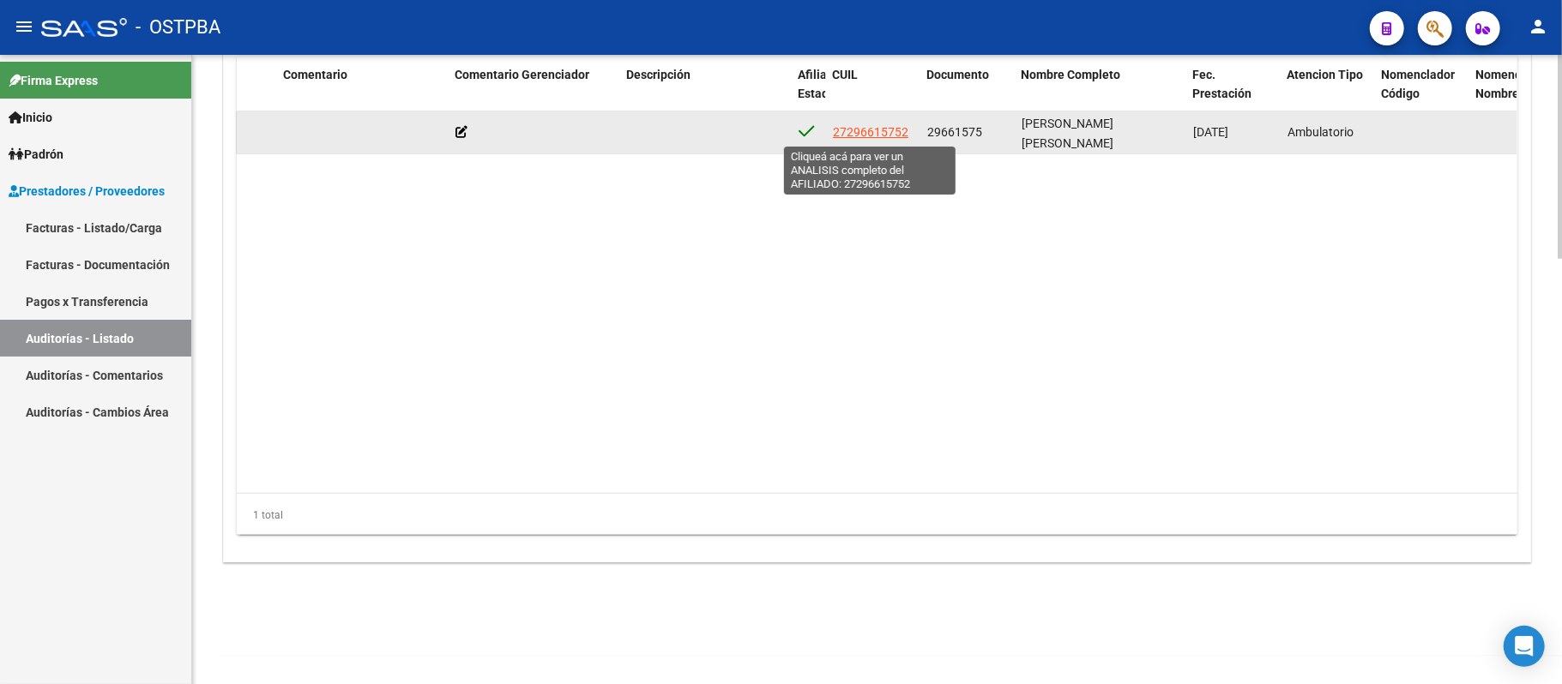
click at [853, 135] on span "27296615752" at bounding box center [870, 132] width 75 height 14
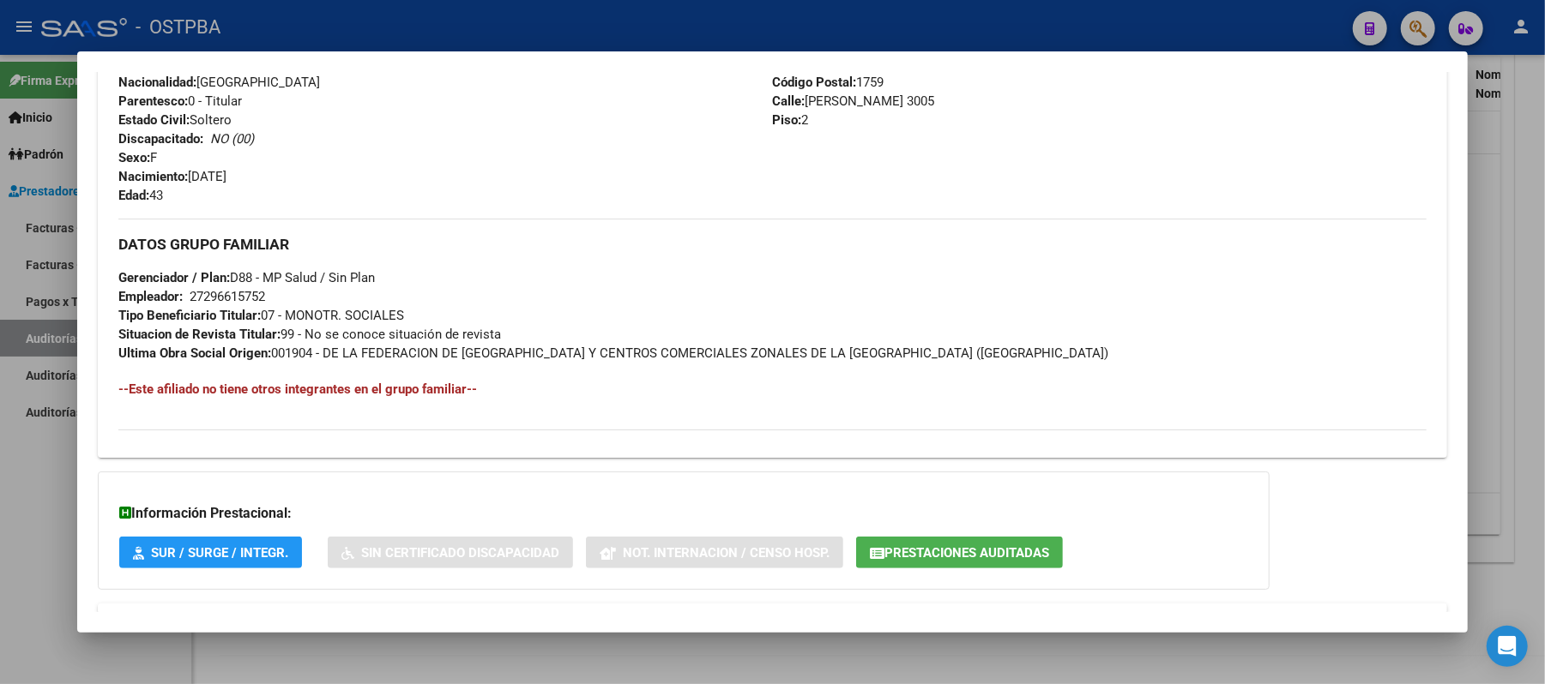
scroll to position [686, 0]
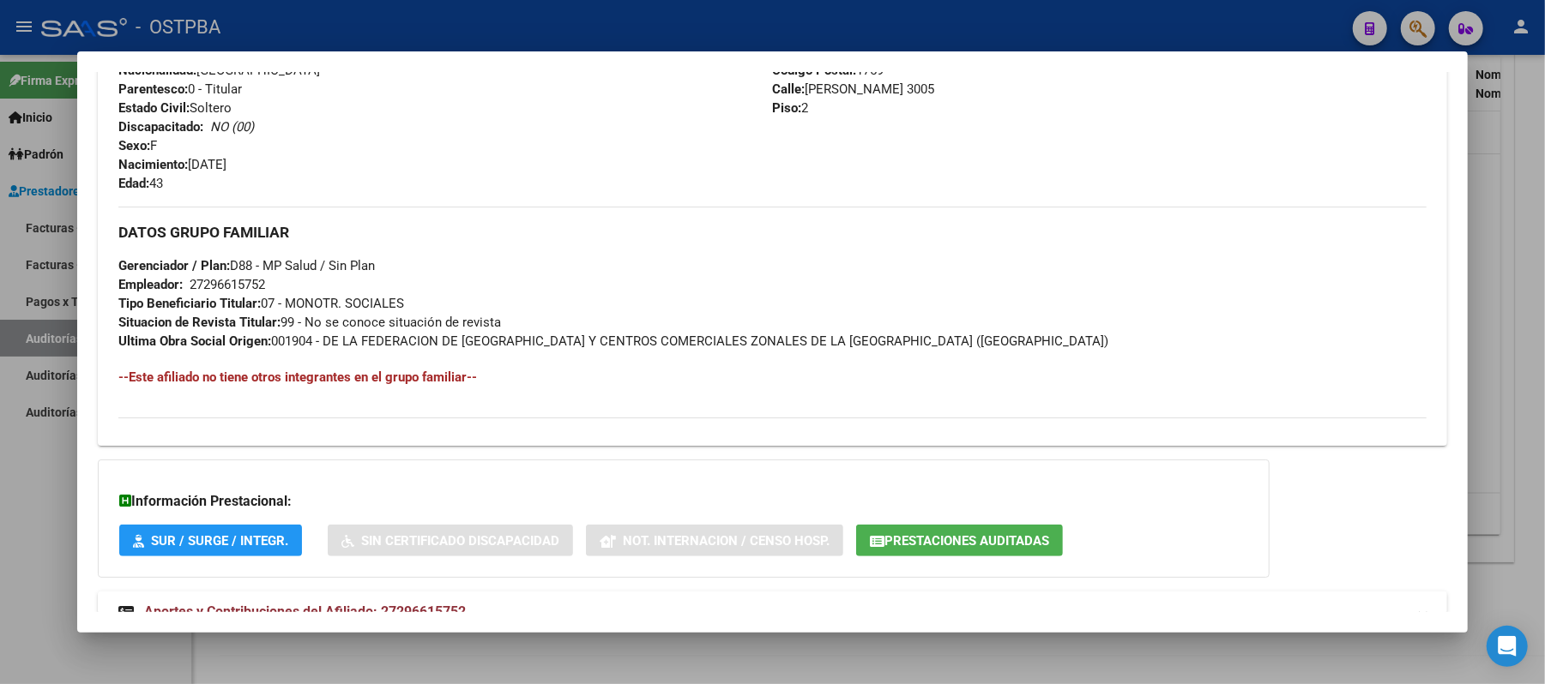
click at [904, 533] on span "Prestaciones Auditadas" at bounding box center [966, 540] width 165 height 15
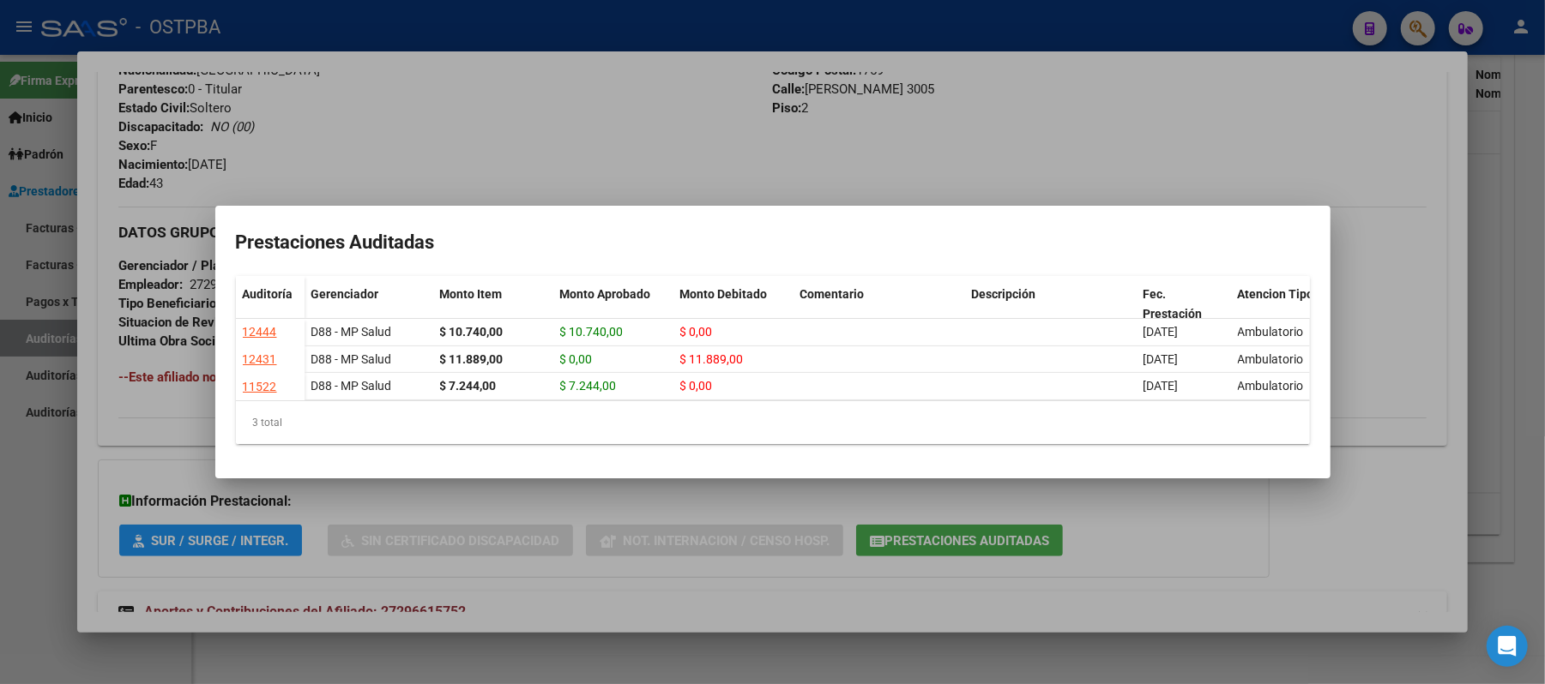
click at [1389, 274] on div at bounding box center [772, 342] width 1545 height 684
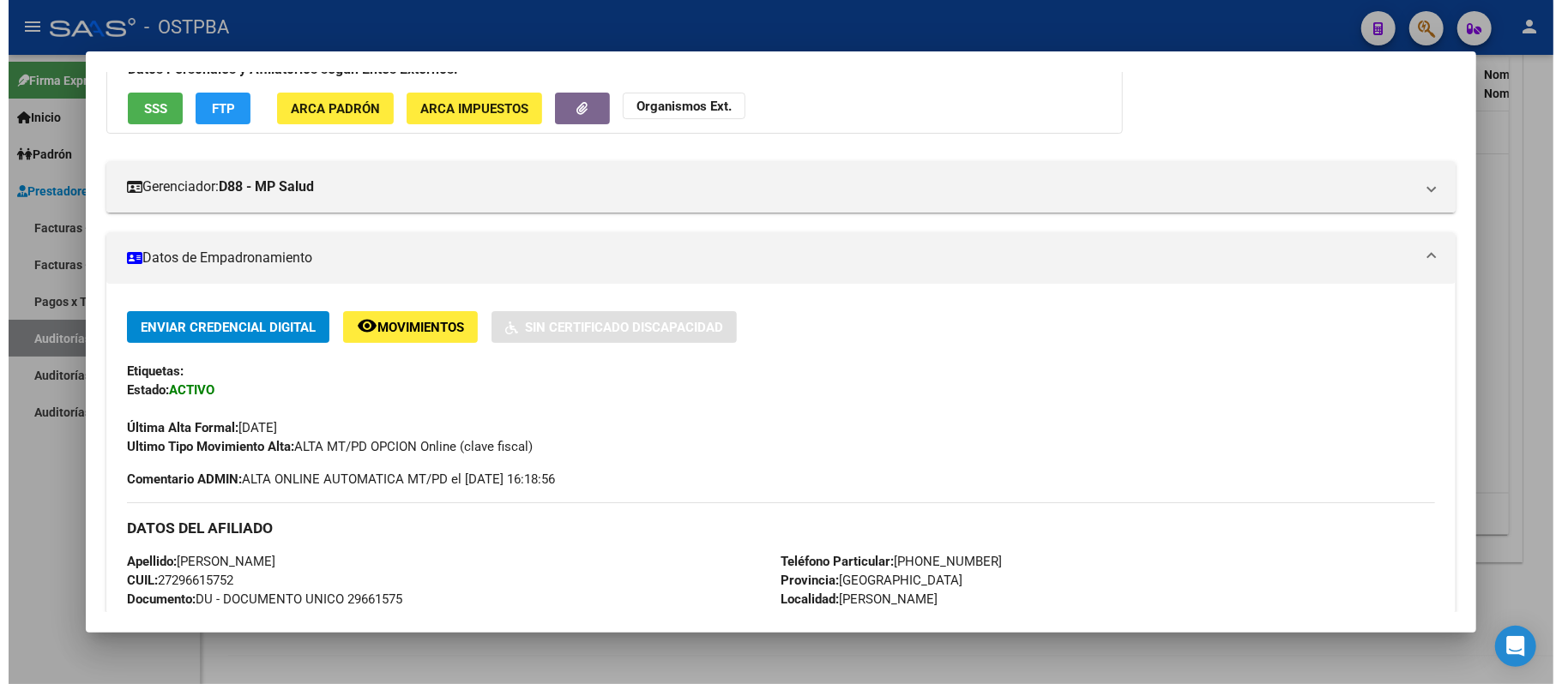
scroll to position [0, 0]
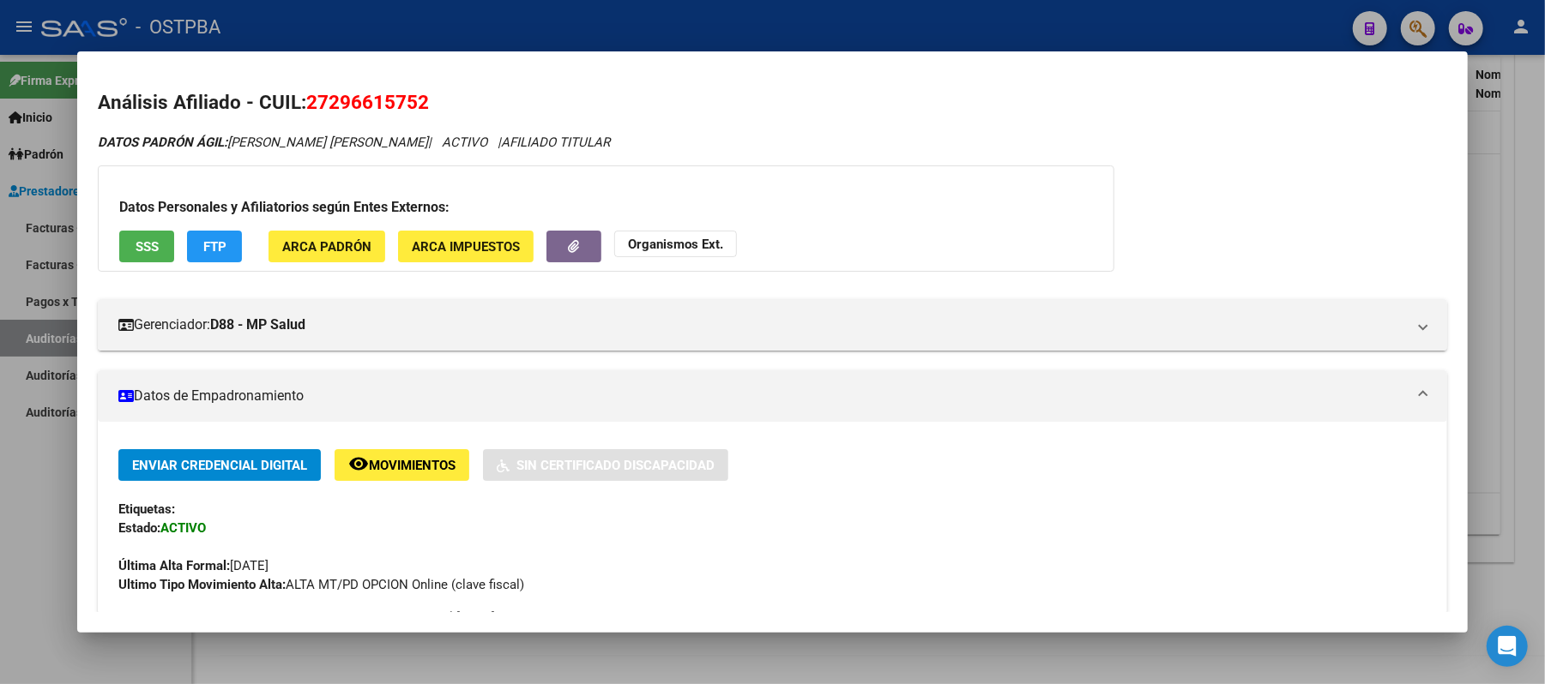
drag, startPoint x: 298, startPoint y: 104, endPoint x: 423, endPoint y: 114, distance: 124.8
click at [423, 114] on h2 "Análisis Afiliado - CUIL: 27296615752" at bounding box center [772, 102] width 1349 height 29
copy span "27296615752"
click at [1518, 108] on div at bounding box center [772, 342] width 1545 height 684
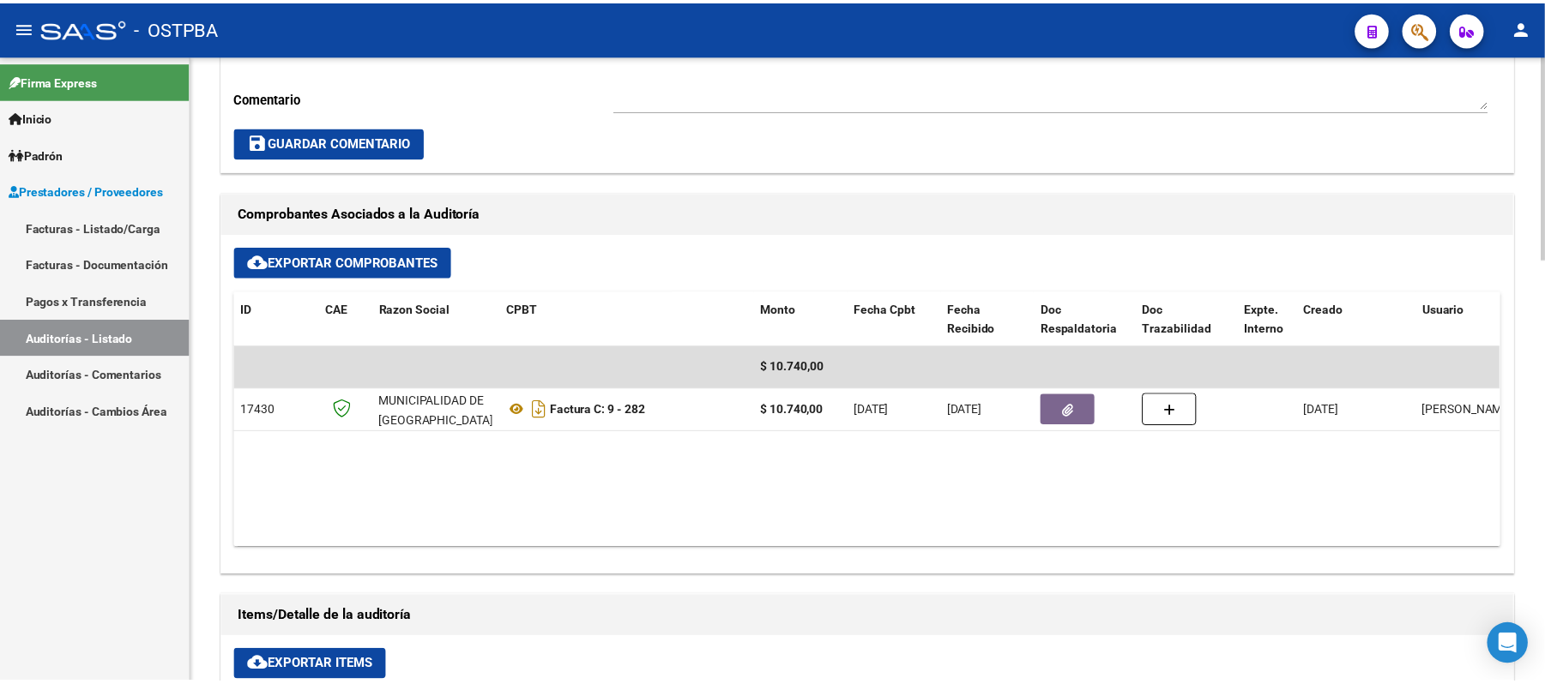
scroll to position [623, 0]
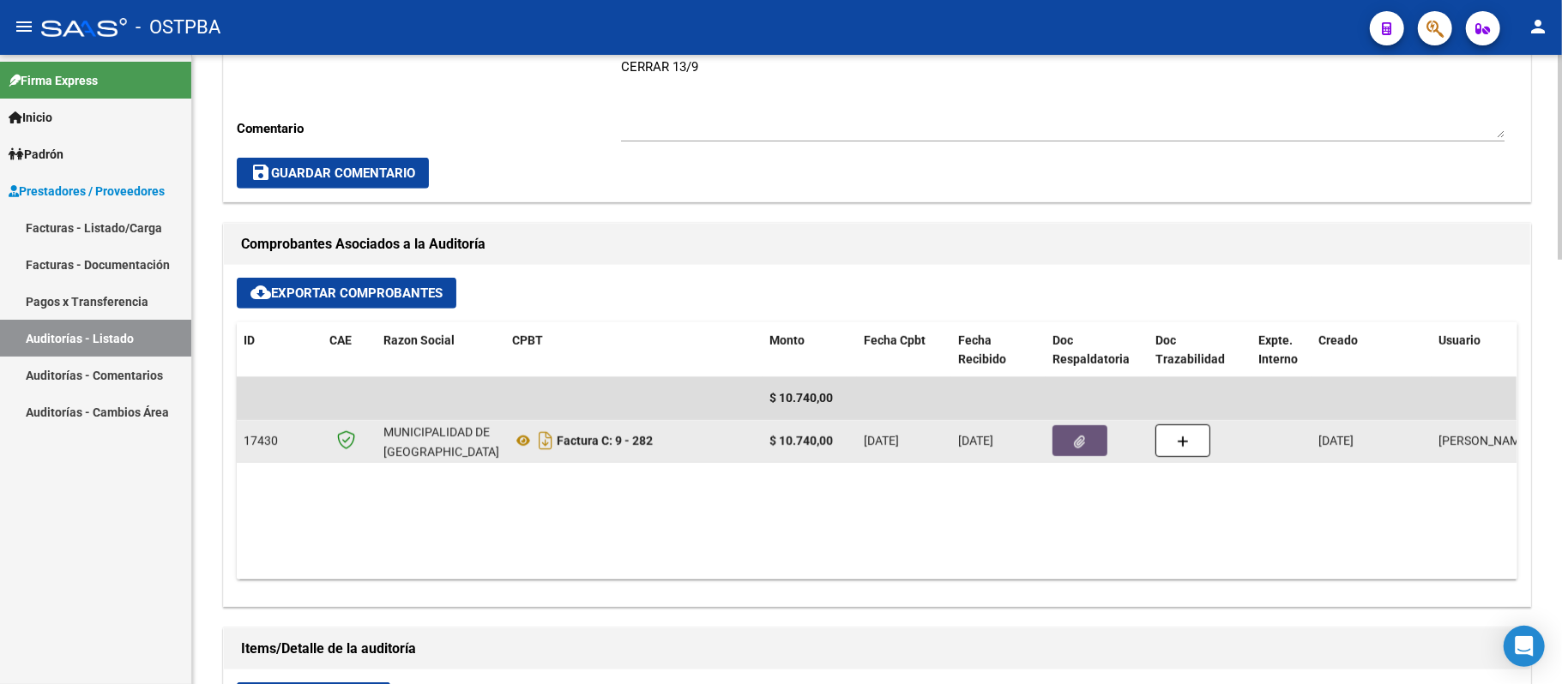
click at [1070, 440] on button "button" at bounding box center [1079, 440] width 55 height 31
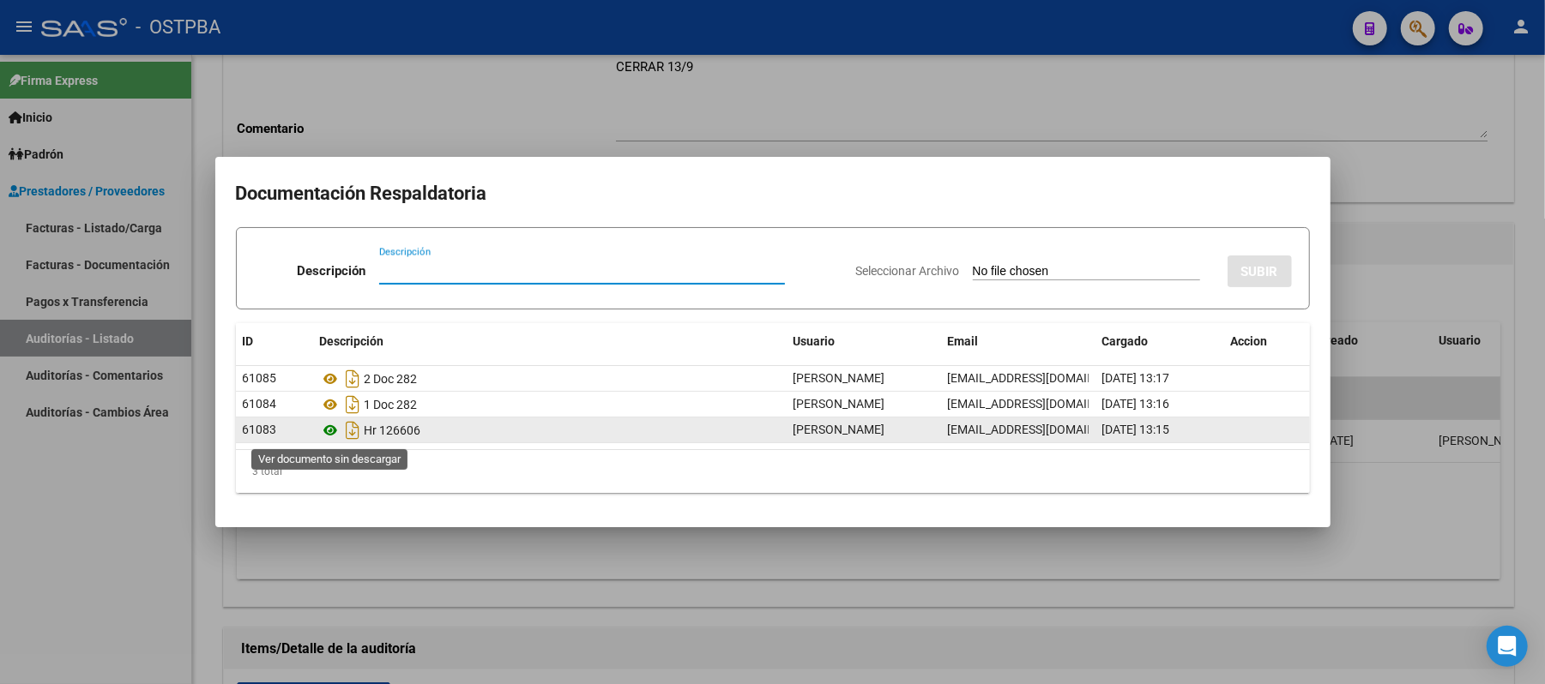
click at [333, 429] on icon at bounding box center [331, 430] width 22 height 21
